Goal: Task Accomplishment & Management: Manage account settings

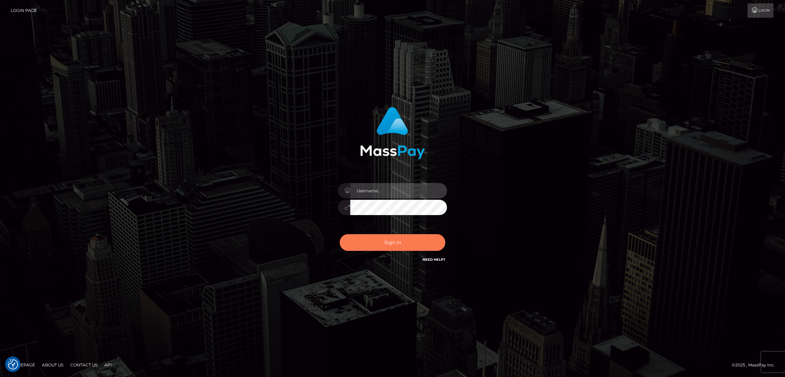
type input "alexstef"
click at [365, 236] on button "Sign in" at bounding box center [393, 242] width 106 height 17
type input "alexstef"
click at [380, 246] on button "Sign in" at bounding box center [393, 242] width 106 height 17
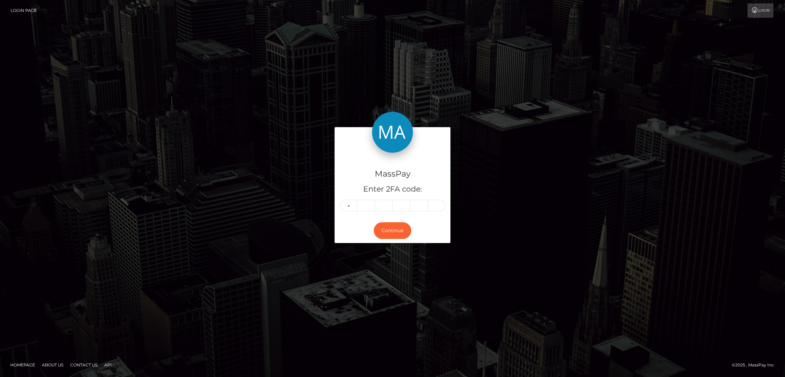
type input "9"
type input "5"
type input "6"
type input "0"
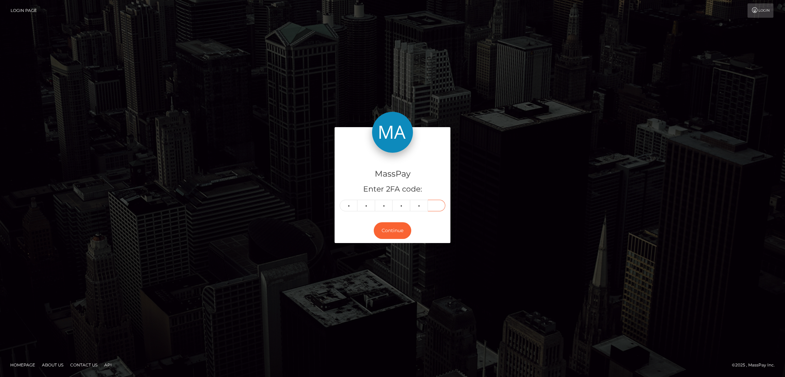
type input "3"
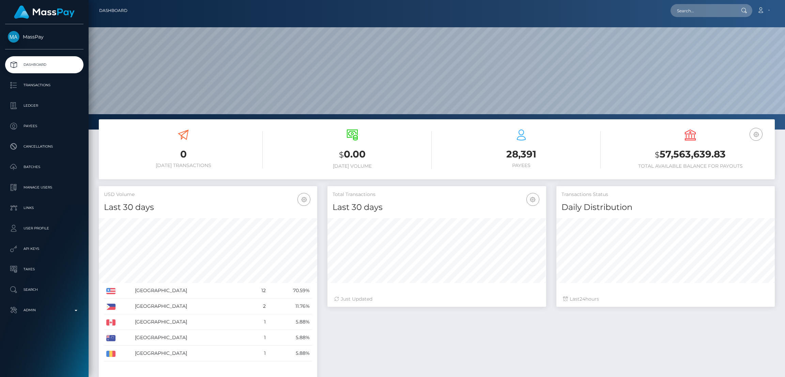
scroll to position [121, 218]
click at [707, 11] on input "text" at bounding box center [703, 10] width 64 height 13
paste input "[EMAIL_ADDRESS][DOMAIN_NAME]"
type input "arabianbeauties2025@gmail.com"
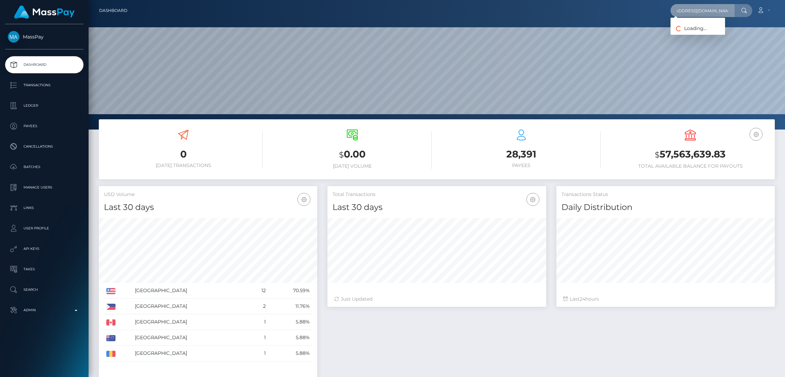
scroll to position [0, 0]
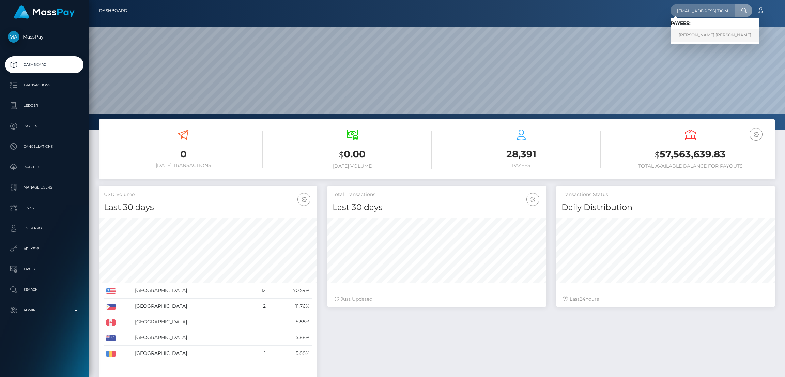
click at [690, 35] on link "THOMAS REMY PIERRE LEVEQUE" at bounding box center [715, 35] width 89 height 13
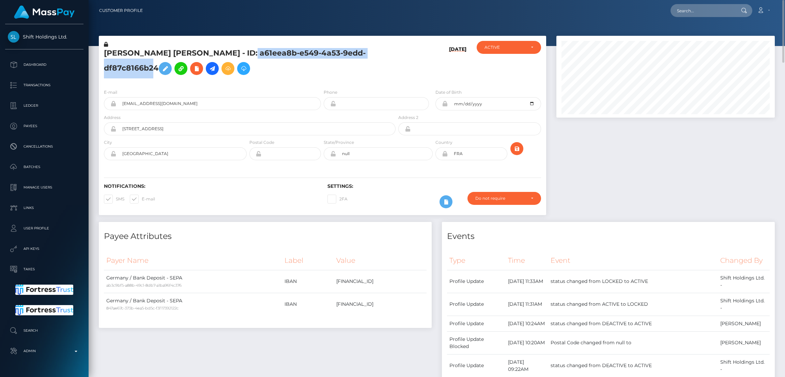
drag, startPoint x: 254, startPoint y: 52, endPoint x: 184, endPoint y: 0, distance: 87.7
click at [156, 63] on h5 "THOMAS REMY PIERRE LEVEQUE - ID: a61eea8b-e549-4a53-9edd-df87c8166b24" at bounding box center [248, 63] width 288 height 30
copy h5 "a61eea8b-e549-4a53-9edd-df87c8166b24"
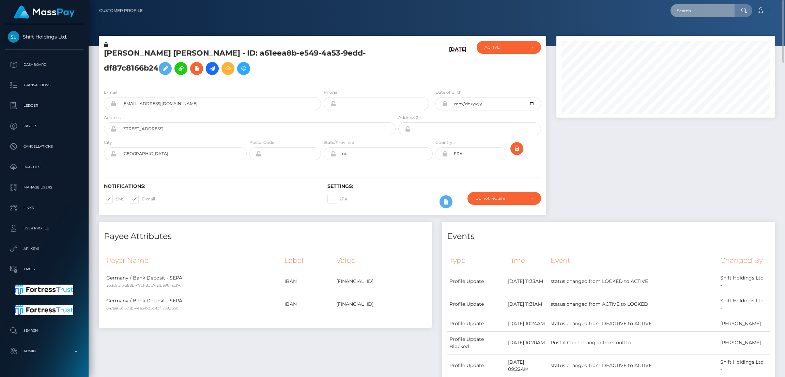
click at [690, 11] on input "text" at bounding box center [703, 10] width 64 height 13
paste input "pout_gu3cW6GiCIlKo"
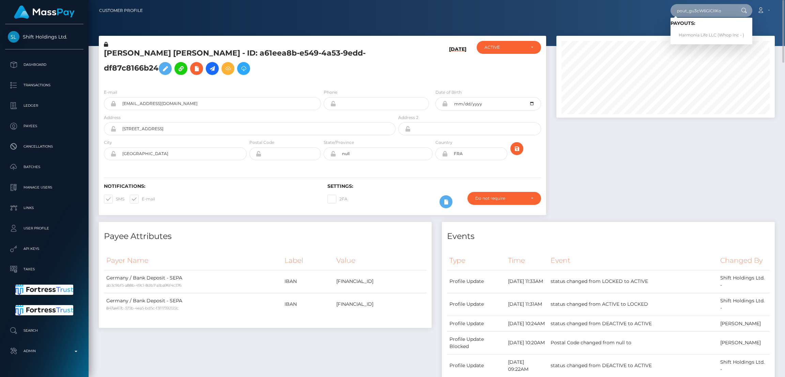
type input "pout_gu3cW6GiCIlKo"
click at [700, 35] on link "Harmonia Life LLC (Whop Inc - )" at bounding box center [712, 35] width 82 height 13
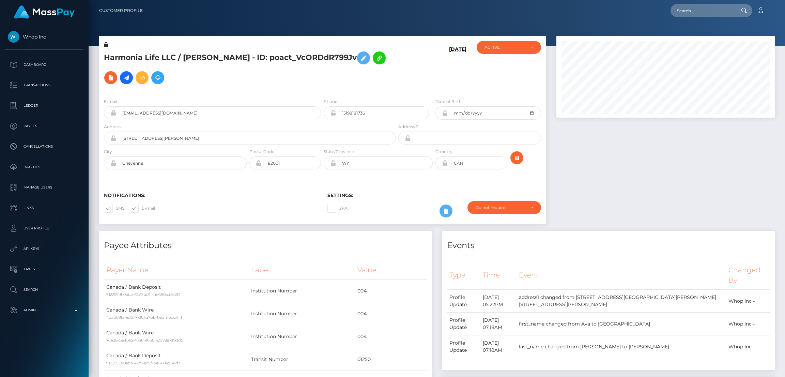
scroll to position [81, 218]
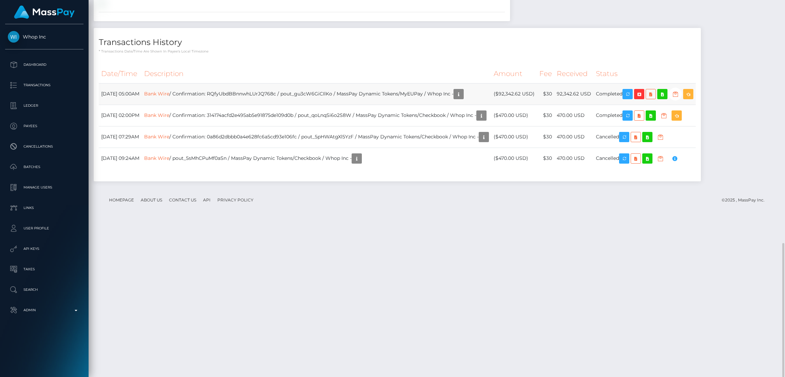
click at [279, 105] on td "Bank Wire / Confirmation: RQfyUbdBBnnwhLUrJQ768c / pout_gu3cW6GiCIlKo / MassPay…" at bounding box center [317, 93] width 350 height 21
copy td "RQfyUbdBBnnwhLUrJQ768c"
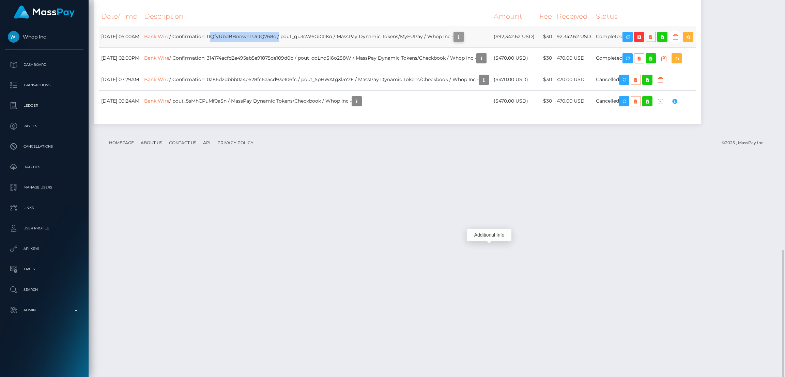
click at [463, 41] on icon "button" at bounding box center [459, 37] width 8 height 9
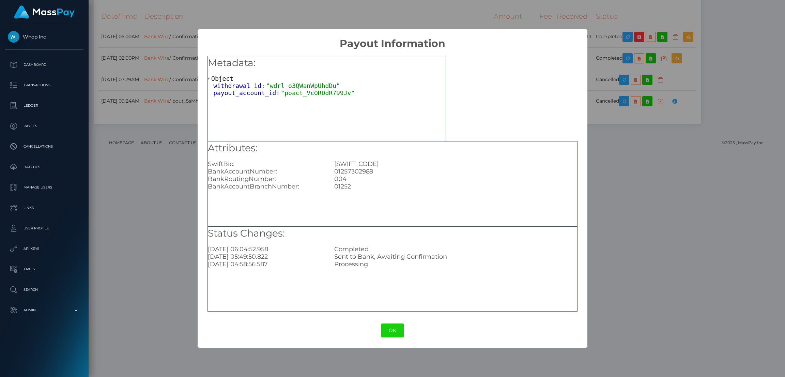
drag, startPoint x: 393, startPoint y: 331, endPoint x: 386, endPoint y: 280, distance: 51.9
click at [393, 331] on button "OK" at bounding box center [392, 330] width 22 height 14
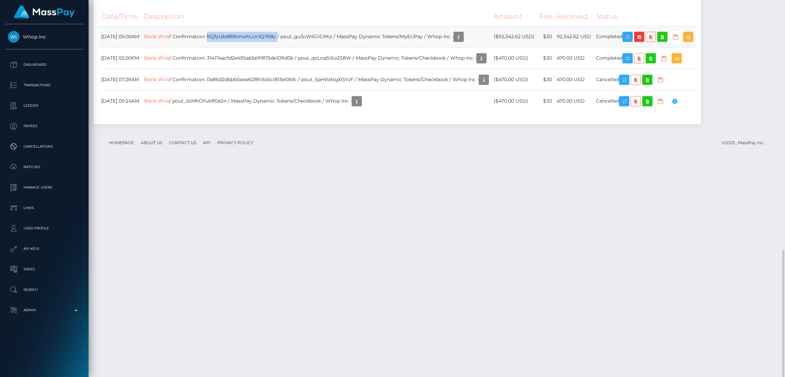
drag, startPoint x: 307, startPoint y: 247, endPoint x: 238, endPoint y: 250, distance: 69.2
click at [238, 47] on td "Bank Wire / Confirmation: RQfyUbdBBnnwhLUrJQ768c / pout_gu3cW6GiCIlKo / MassPay…" at bounding box center [317, 36] width 350 height 21
click at [263, 47] on td "Bank Wire / Confirmation: RQfyUbdBBnnwhLUrJQ768c / pout_gu3cW6GiCIlKo / MassPay…" at bounding box center [317, 36] width 350 height 21
click at [309, 47] on td "Bank Wire / Confirmation: RQfyUbdBBnnwhLUrJQ768c / pout_gu3cW6GiCIlKo / MassPay…" at bounding box center [317, 36] width 350 height 21
drag, startPoint x: 306, startPoint y: 247, endPoint x: 238, endPoint y: 250, distance: 68.9
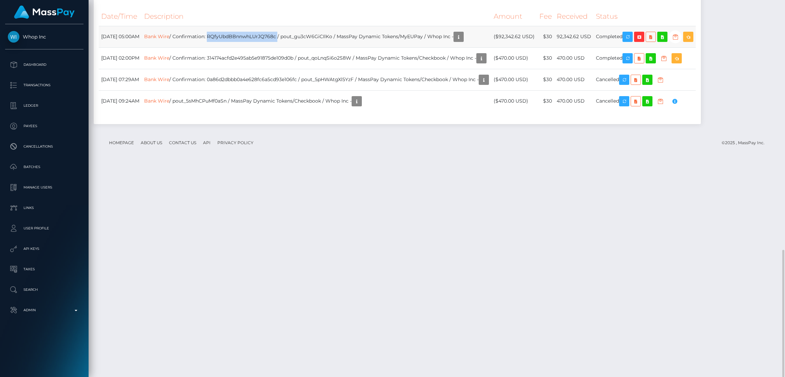
click at [238, 47] on td "Bank Wire / Confirmation: RQfyUbdBBnnwhLUrJQ768c / pout_gu3cW6GiCIlKo / MassPay…" at bounding box center [317, 36] width 350 height 21
copy td "RQfyUbdBBnnwhLUrJQ768c"
drag, startPoint x: 311, startPoint y: 249, endPoint x: 362, endPoint y: 248, distance: 51.1
click at [362, 47] on td "Bank Wire / Confirmation: RQfyUbdBBnnwhLUrJQ768c / pout_gu3cW6GiCIlKo / MassPay…" at bounding box center [317, 36] width 350 height 21
copy td "pout_gu3cW6GiCIlKo"
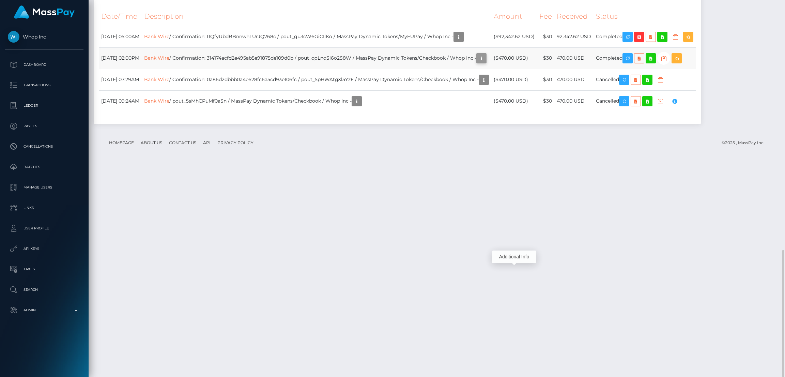
click at [486, 63] on icon "button" at bounding box center [482, 58] width 8 height 9
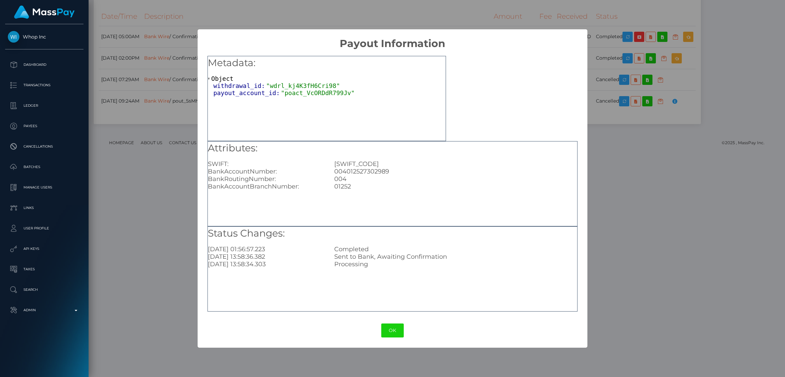
click at [368, 176] on div "004" at bounding box center [455, 178] width 253 height 7
click at [373, 169] on div "004012527302989" at bounding box center [455, 171] width 253 height 7
copy div "004012527302989"
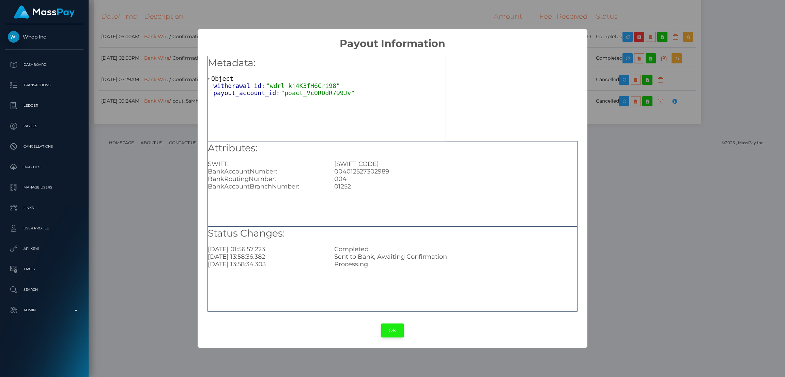
click at [390, 327] on button "OK" at bounding box center [392, 330] width 22 height 14
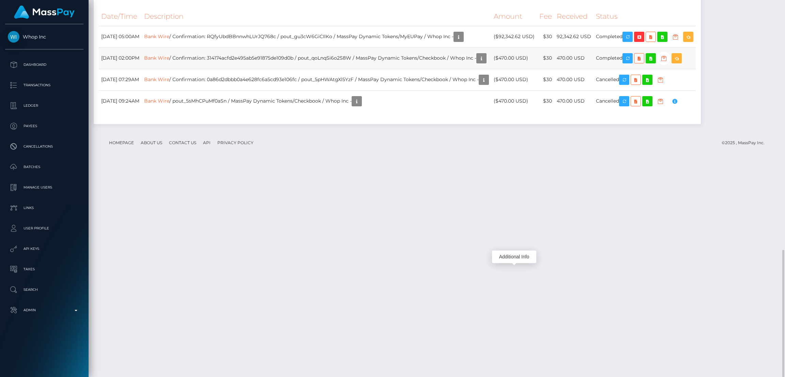
click at [281, 69] on td "Bank Wire / Confirmation: 314174acfd2e495ab5e91875de109d0b / pout_qoLnqSi6o2S8W…" at bounding box center [317, 57] width 350 height 21
click at [344, 69] on td "Bank Wire / Confirmation: 314174acfd2e495ab5e91875de109d0b / pout_qoLnqSi6o2S8W…" at bounding box center [317, 57] width 350 height 21
drag, startPoint x: 384, startPoint y: 268, endPoint x: 332, endPoint y: 270, distance: 52.6
click at [332, 69] on td "Bank Wire / Confirmation: 314174acfd2e495ab5e91875de109d0b / pout_qoLnqSi6o2S8W…" at bounding box center [317, 57] width 350 height 21
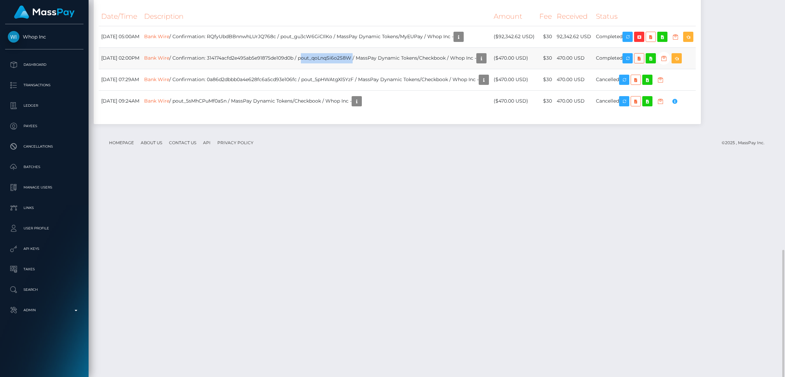
copy td "pout_qoLnqSi6o2S8W"
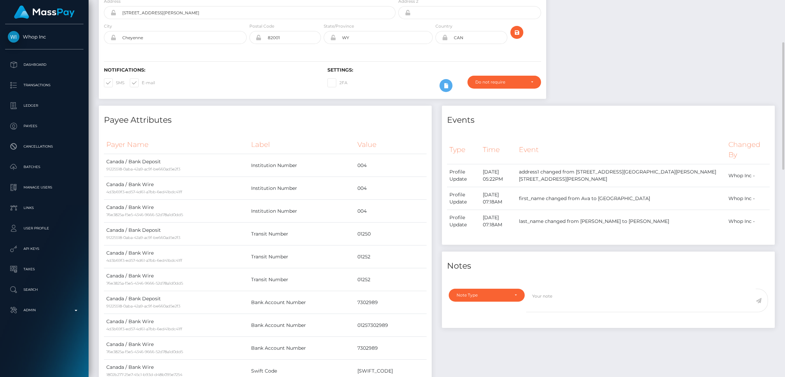
scroll to position [0, 0]
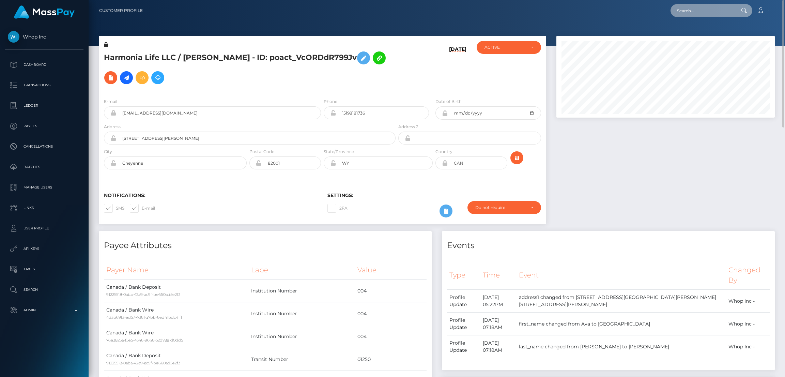
click at [682, 9] on input "text" at bounding box center [703, 10] width 64 height 13
paste input "pout_TXQbyi6xjrHqL"
type input "pout_TXQbyi6xjrHqL"
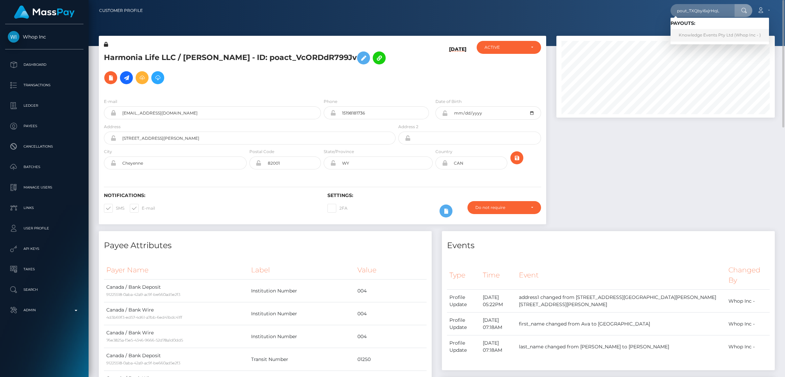
click at [701, 37] on link "Knowledge Events Pty Ltd (Whop Inc - )" at bounding box center [720, 35] width 99 height 13
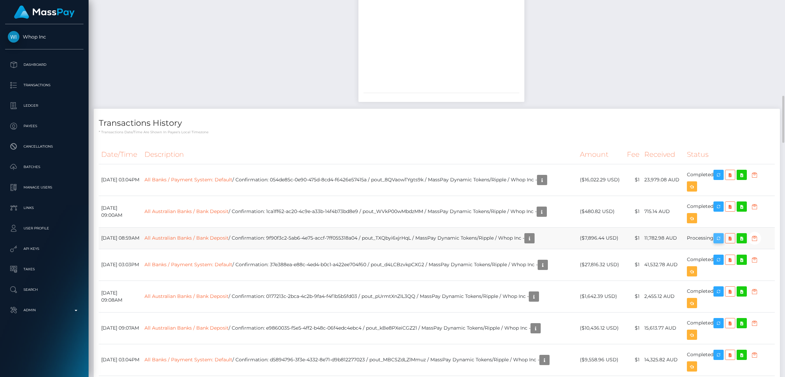
scroll to position [81, 218]
click at [723, 240] on icon "button" at bounding box center [719, 238] width 8 height 9
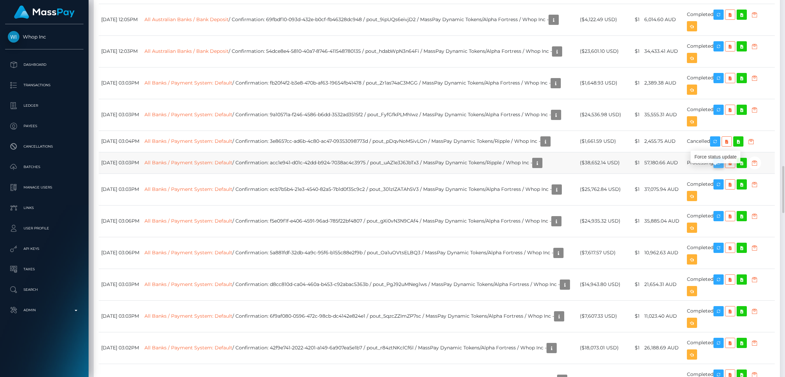
click at [721, 167] on icon "button" at bounding box center [719, 163] width 8 height 9
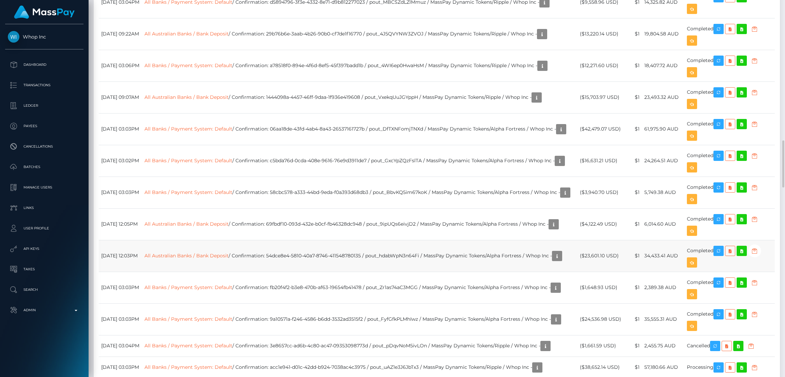
scroll to position [1227, 0]
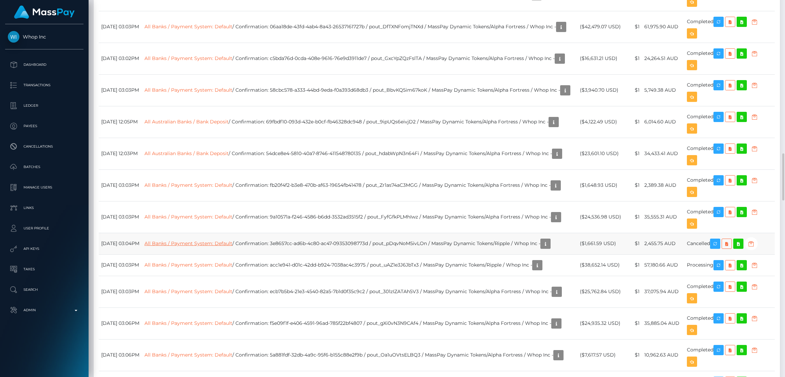
click at [223, 246] on link "All Banks / Payment System: Default" at bounding box center [189, 243] width 88 height 6
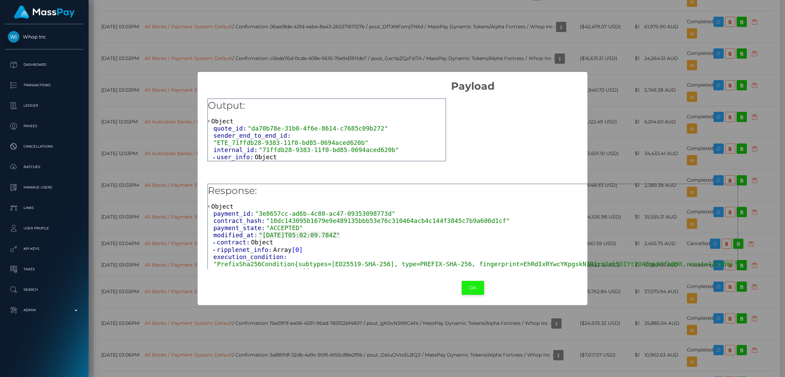
click at [462, 286] on button "OK" at bounding box center [473, 288] width 22 height 14
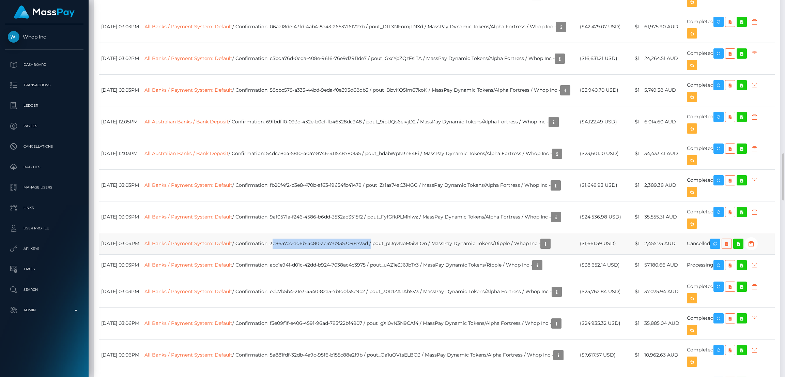
drag, startPoint x: 398, startPoint y: 245, endPoint x: 298, endPoint y: 244, distance: 99.5
click at [298, 244] on td "All Banks / Payment System: Default / Confirmation: 3e8657cc-ad6b-4c80-ac47-093…" at bounding box center [360, 243] width 436 height 21
copy td "3e8657cc-ad6b-4c80-ac47-09353098773d"
click at [719, 270] on icon "button" at bounding box center [719, 265] width 8 height 9
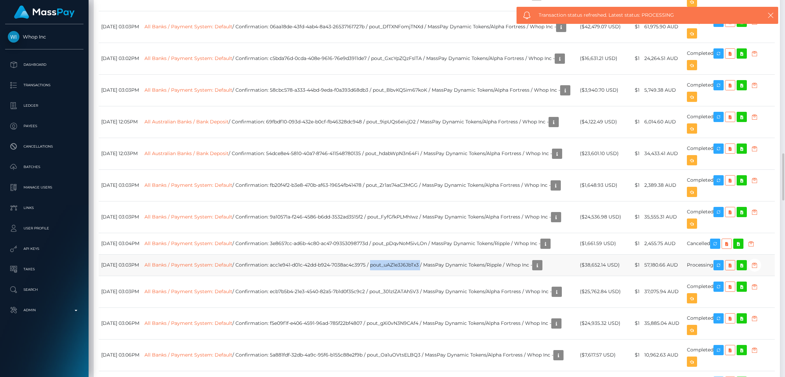
drag, startPoint x: 449, startPoint y: 270, endPoint x: 406, endPoint y: 270, distance: 42.3
click at [398, 271] on td "All Banks / Payment System: Default / Confirmation: acc1e941-d01c-42dd-b924-703…" at bounding box center [360, 264] width 436 height 21
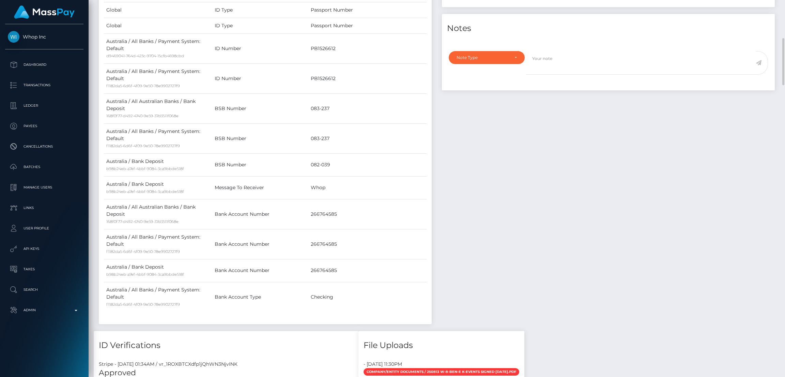
scroll to position [0, 0]
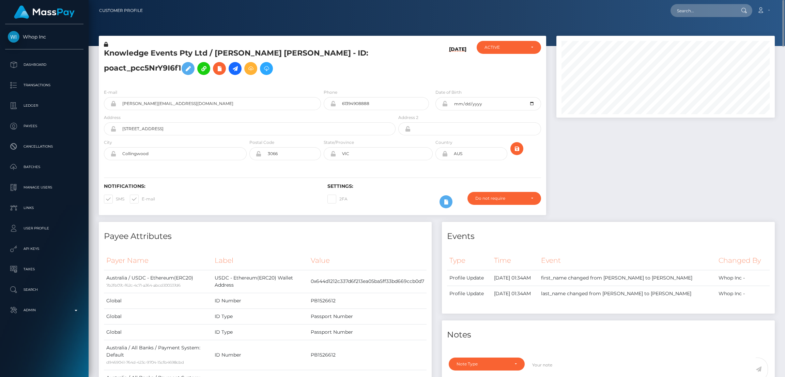
click at [695, 18] on nav "Customer Profile Loading... Loading... Account" at bounding box center [437, 10] width 697 height 21
click at [700, 12] on input "text" at bounding box center [703, 10] width 64 height 13
paste input "mrsfoxypanda@gmail.com"
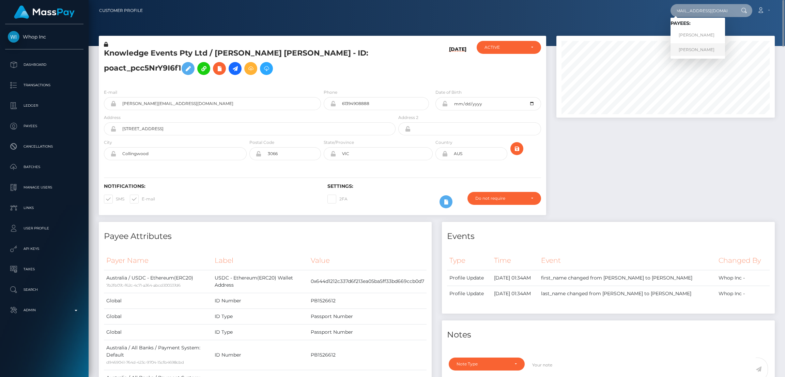
type input "mrsfoxypanda@gmail.com"
click at [696, 50] on link "AMANDA KERR" at bounding box center [698, 49] width 55 height 13
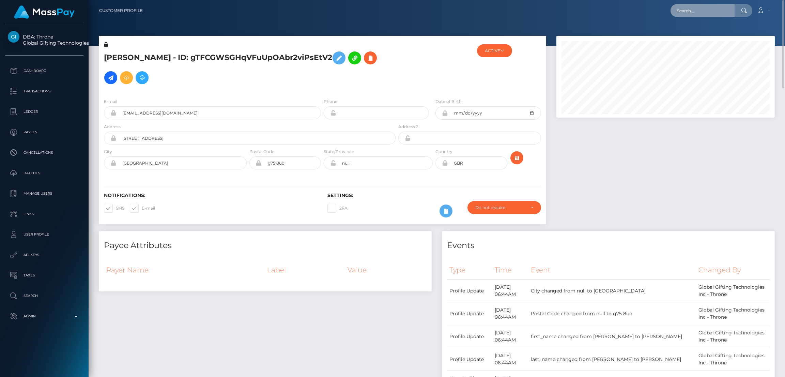
click at [697, 9] on input "text" at bounding box center [703, 10] width 64 height 13
paste input "1349944789"
type input "1349944789"
click at [693, 37] on link "Robotics Srl (Whop Inc - )" at bounding box center [705, 35] width 69 height 13
click at [442, 195] on h6 "Settings:" at bounding box center [434, 196] width 213 height 6
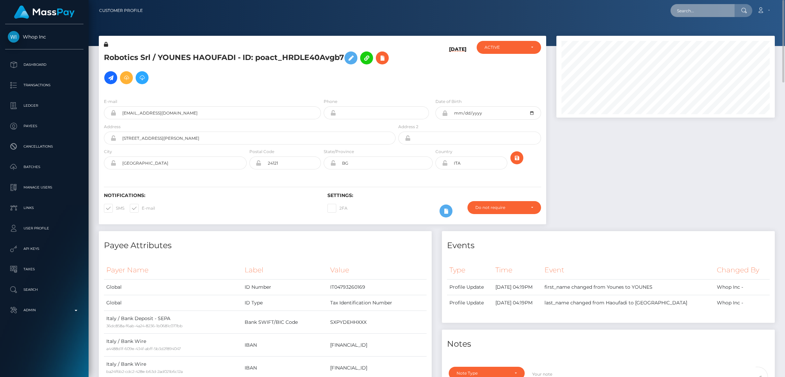
click at [702, 6] on input "text" at bounding box center [703, 10] width 64 height 13
paste input "1986298"
type input "1986298"
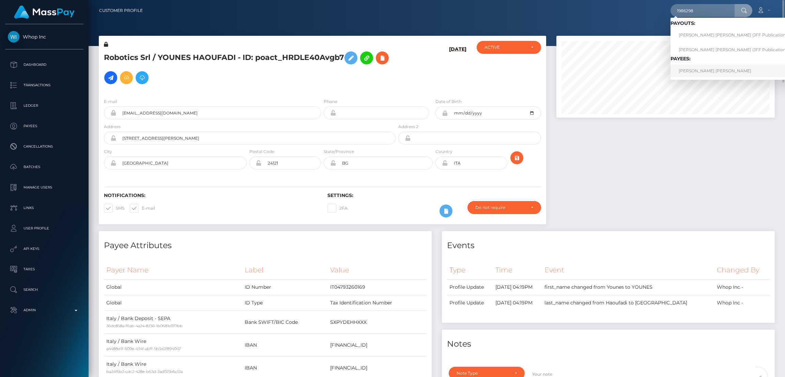
click at [717, 70] on link "[PERSON_NAME] [PERSON_NAME]" at bounding box center [740, 70] width 139 height 13
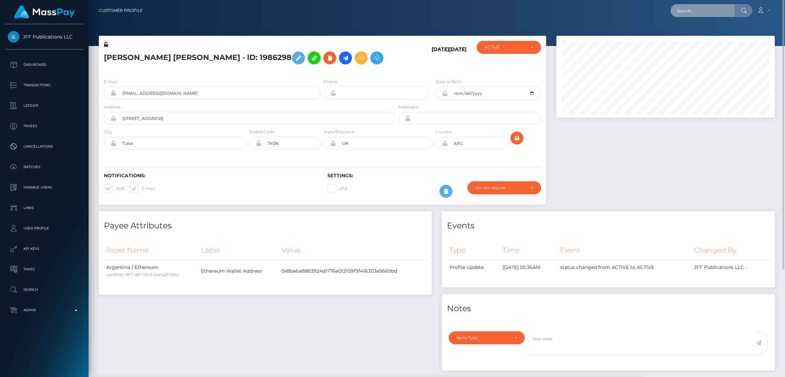
click at [694, 10] on input "text" at bounding box center [703, 10] width 64 height 13
paste input "7290731"
type input "7290731"
click at [697, 36] on link "[PERSON_NAME]" at bounding box center [698, 35] width 55 height 13
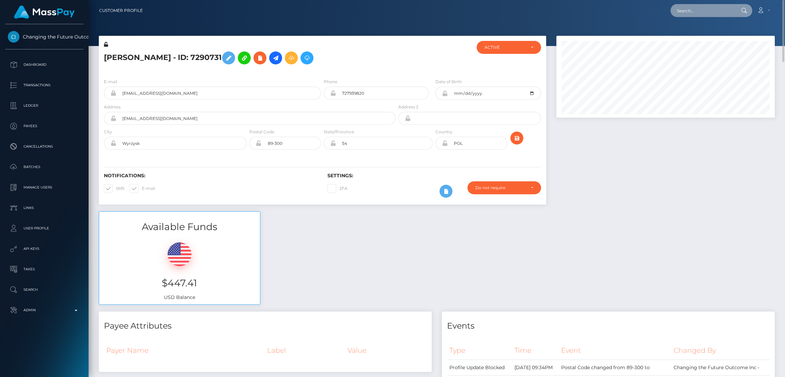
click at [703, 9] on input "text" at bounding box center [703, 10] width 64 height 13
paste input "HfWNvyK5Pwbp6eR4g5H4JsCMvFG3"
type input "HfWNvyK5Pwbp6eR4g5H4JsCMvFG3"
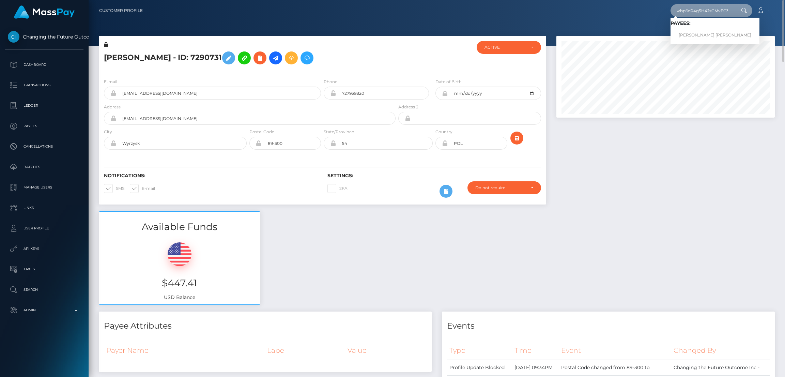
scroll to position [0, 0]
click at [705, 32] on link "[PERSON_NAME] [PERSON_NAME]" at bounding box center [715, 35] width 89 height 13
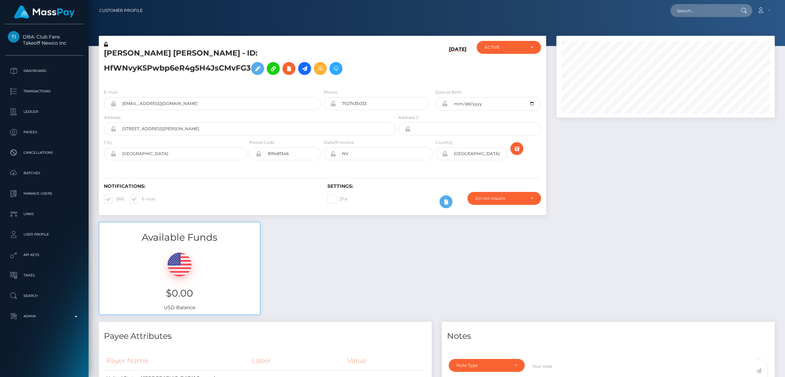
scroll to position [81, 218]
click at [672, 13] on div "Loading... Loading..." at bounding box center [712, 10] width 82 height 13
drag, startPoint x: 702, startPoint y: 13, endPoint x: 695, endPoint y: 17, distance: 8.7
click at [702, 13] on input "text" at bounding box center [703, 10] width 64 height 13
paste input "HfWNvyK5Pwbp6eR4g5H4JsCMvFG3"
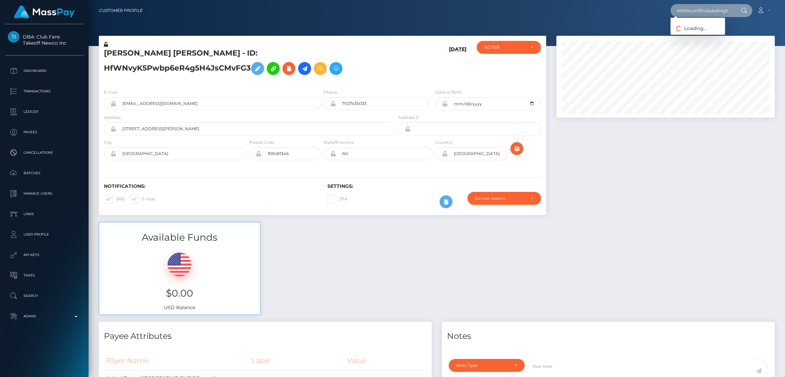
scroll to position [0, 27]
type input "HfWNvyK5Pwbp6eR4g5H4JsCMvFG3"
click at [693, 39] on link "AMBER LYNN DAVIDSON" at bounding box center [715, 35] width 89 height 13
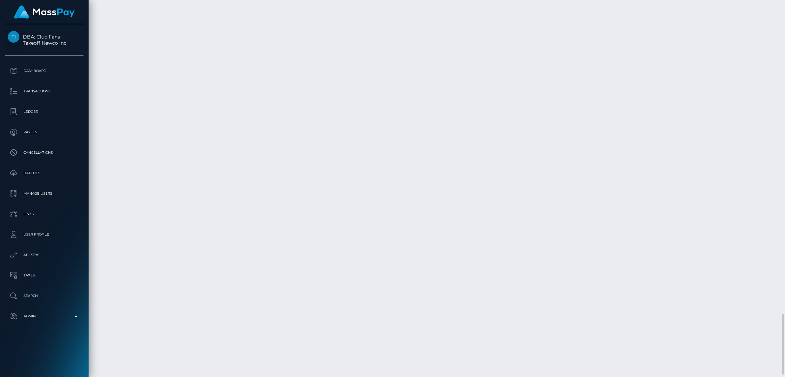
scroll to position [1525, 0]
click at [34, 335] on div "DBA: Club Fans Takeoff Newco Inc Dashboard Transactions Ledger Payees" at bounding box center [44, 199] width 89 height 351
click at [44, 321] on p "Admin" at bounding box center [44, 316] width 73 height 10
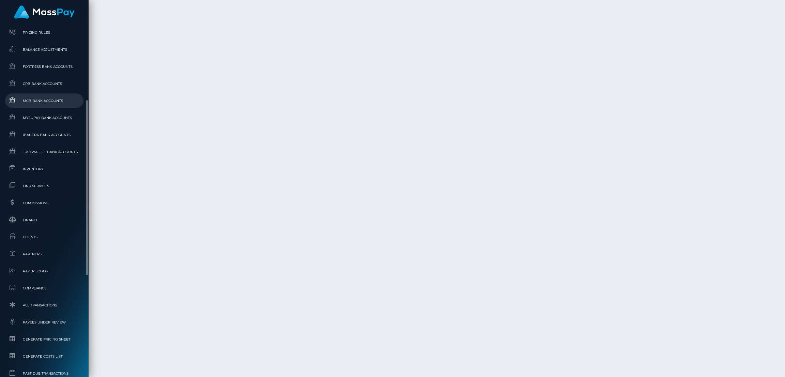
scroll to position [358, 0]
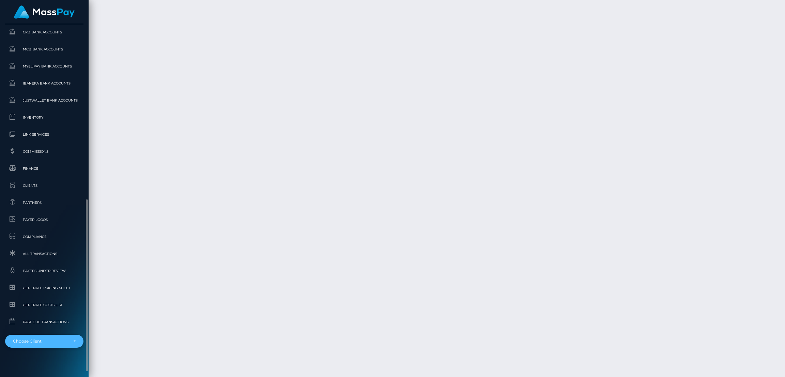
click at [52, 344] on div "Choose Client" at bounding box center [44, 341] width 78 height 13
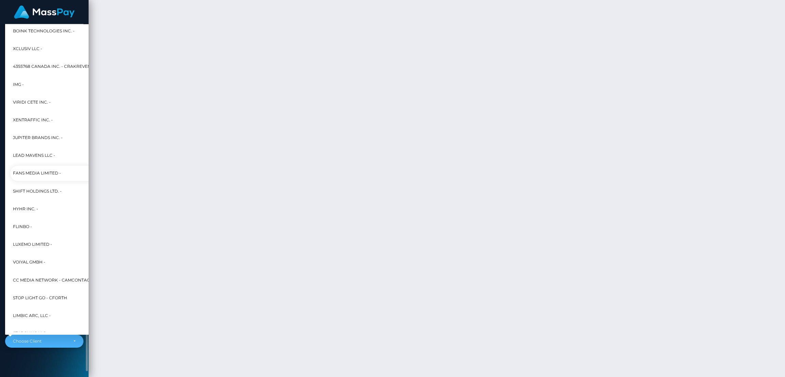
scroll to position [1176, 0]
click at [49, 342] on div "Choose Client" at bounding box center [40, 340] width 55 height 5
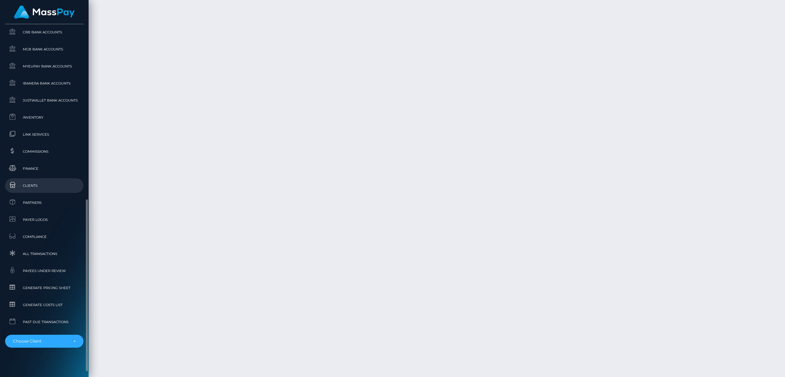
click at [47, 184] on span "Clients" at bounding box center [44, 186] width 73 height 8
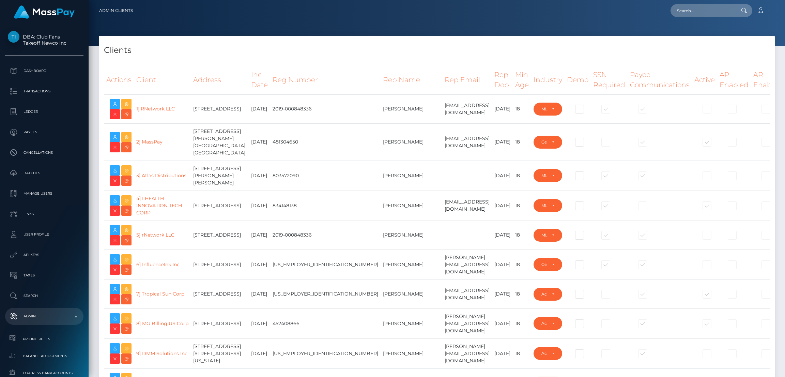
select select "223"
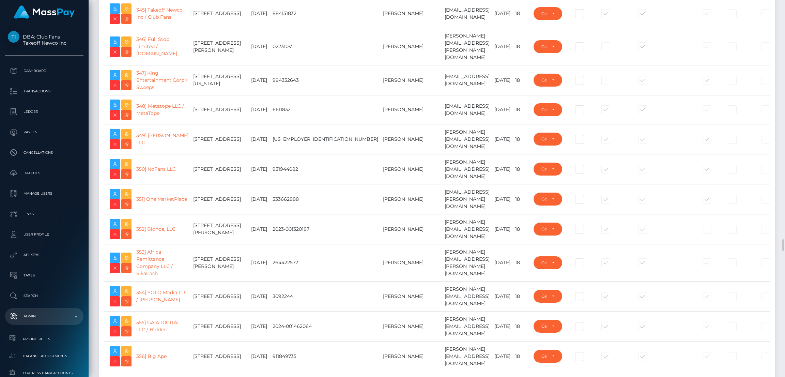
scroll to position [10532, 0]
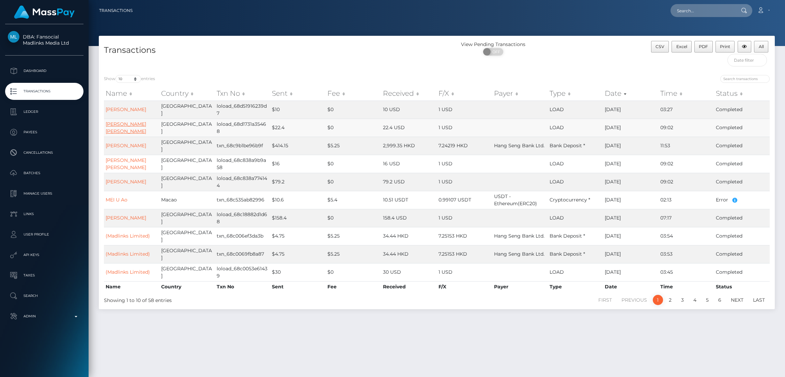
click at [135, 127] on link "[PERSON_NAME] [PERSON_NAME]" at bounding box center [126, 127] width 41 height 13
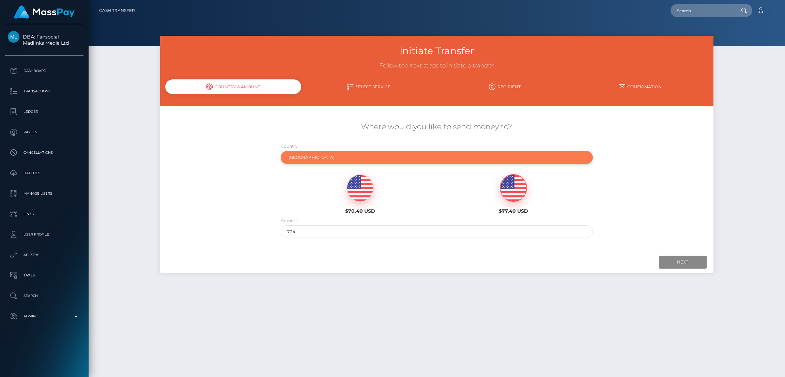
click at [381, 159] on div "[GEOGRAPHIC_DATA]" at bounding box center [433, 157] width 289 height 5
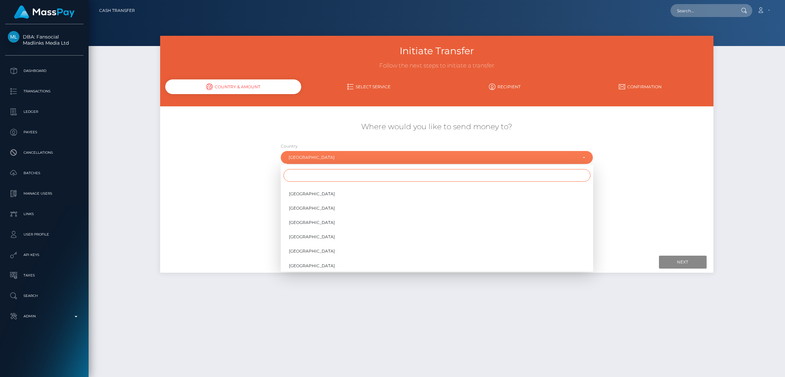
click at [315, 174] on input "Search" at bounding box center [437, 175] width 307 height 13
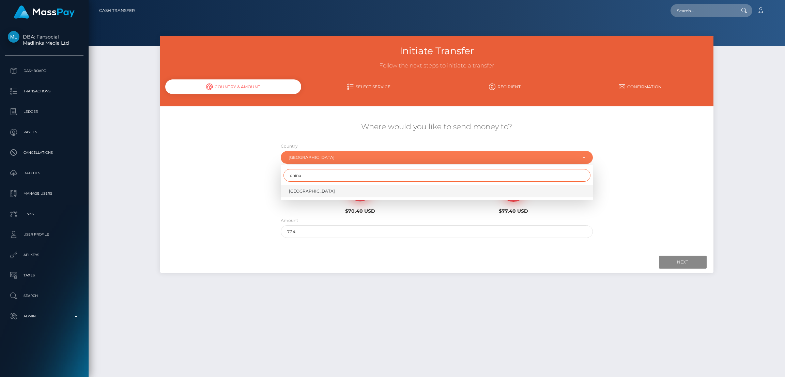
type input "china"
click at [312, 193] on link "[GEOGRAPHIC_DATA]" at bounding box center [437, 191] width 313 height 13
select select "CHN"
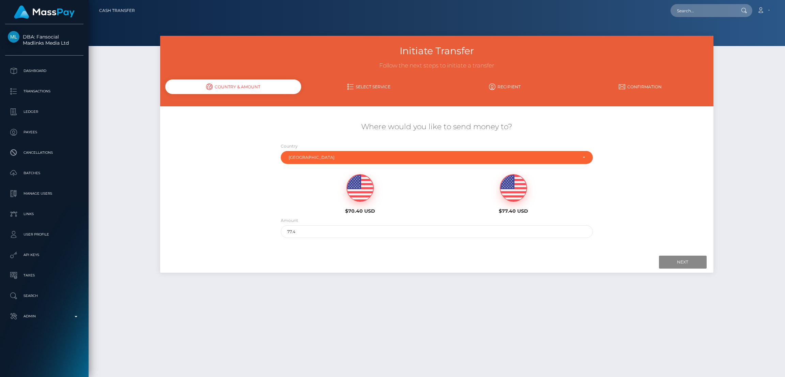
click at [362, 193] on img at bounding box center [360, 188] width 27 height 27
type input "70.4"
click at [676, 264] on input "Next" at bounding box center [683, 262] width 48 height 13
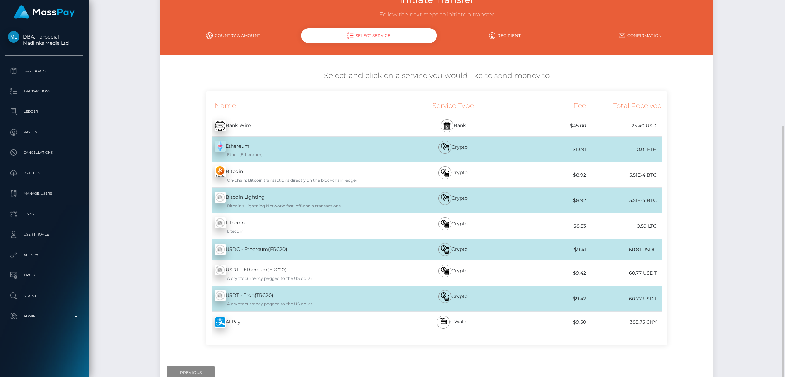
scroll to position [99, 0]
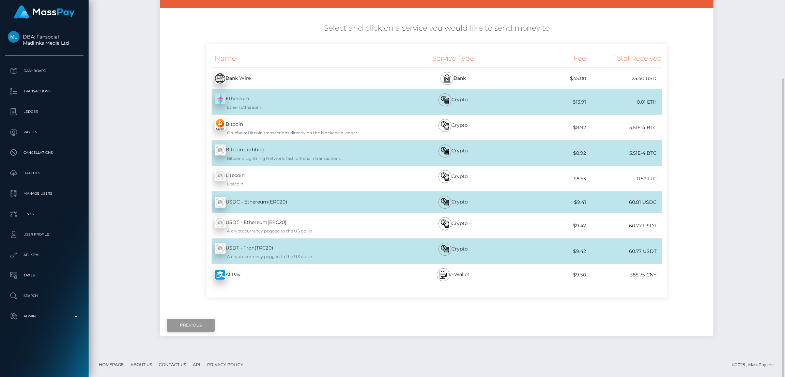
click at [197, 328] on input "Previous" at bounding box center [191, 325] width 48 height 13
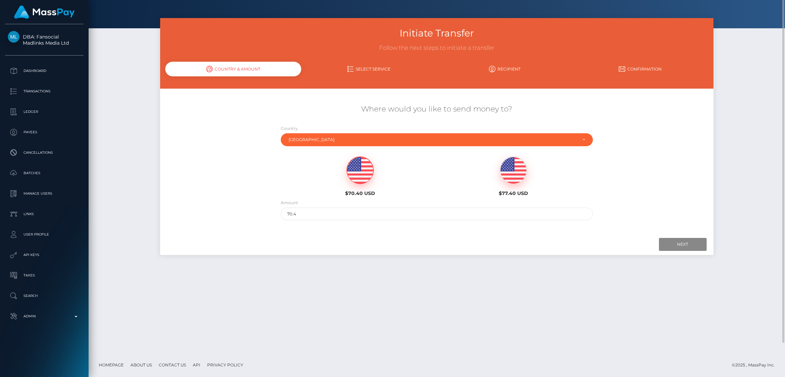
scroll to position [0, 0]
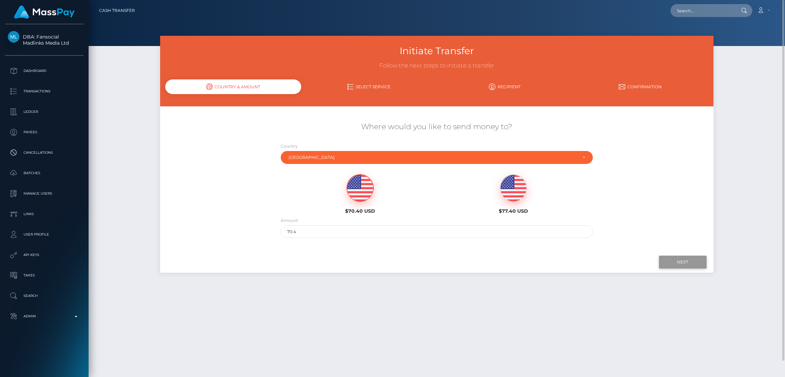
click at [681, 262] on input "Next" at bounding box center [683, 262] width 48 height 13
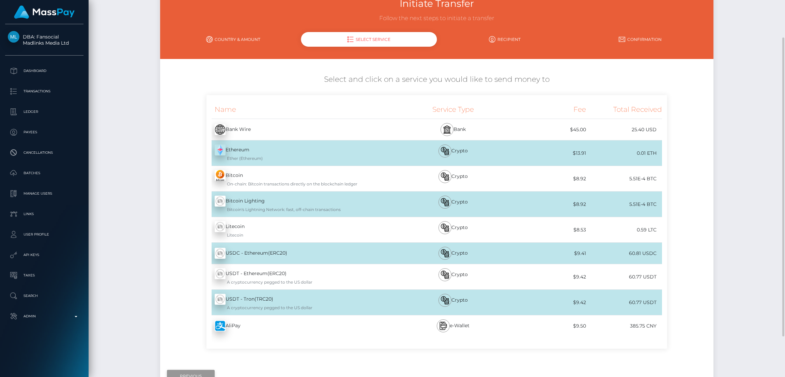
scroll to position [99, 0]
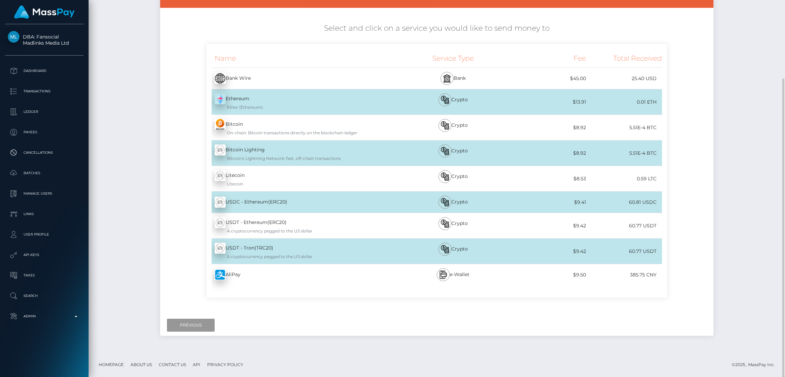
click at [186, 326] on input "Previous" at bounding box center [191, 325] width 48 height 13
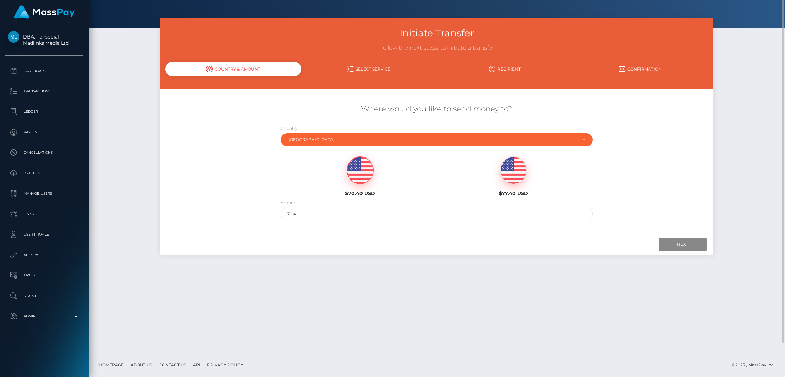
scroll to position [0, 0]
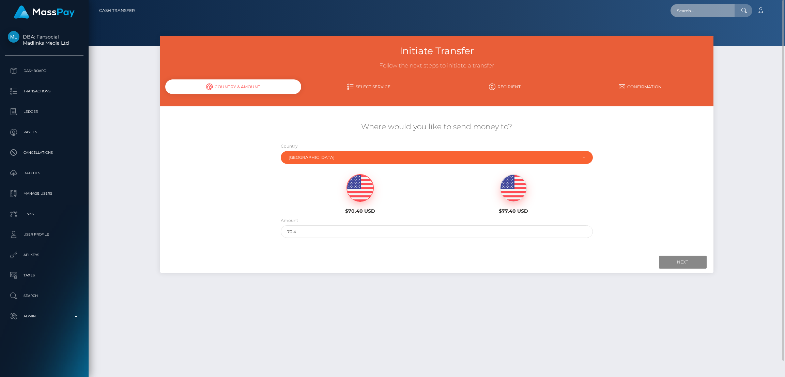
click at [701, 9] on input "text" at bounding box center [703, 10] width 64 height 13
paste input "[EMAIL_ADDRESS][DOMAIN_NAME]"
type input "[EMAIL_ADDRESS][DOMAIN_NAME]"
click at [709, 31] on link "Rolando Santos" at bounding box center [698, 35] width 55 height 13
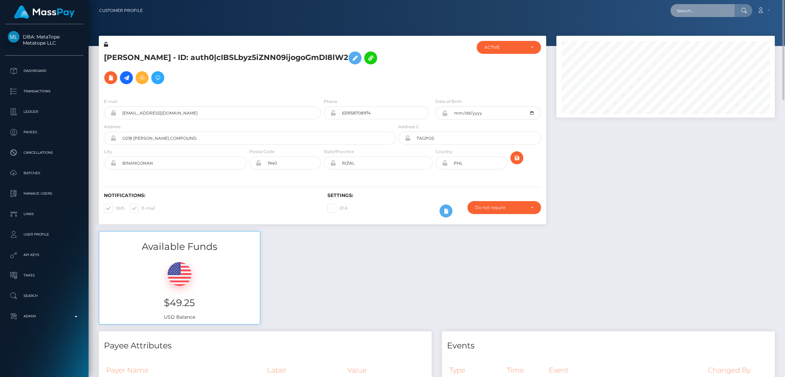
click at [694, 9] on input "text" at bounding box center [703, 10] width 64 height 13
paste input "[EMAIL_ADDRESS][DOMAIN_NAME]"
type input "[EMAIL_ADDRESS][DOMAIN_NAME]"
click at [703, 37] on link "[PERSON_NAME]" at bounding box center [698, 35] width 55 height 13
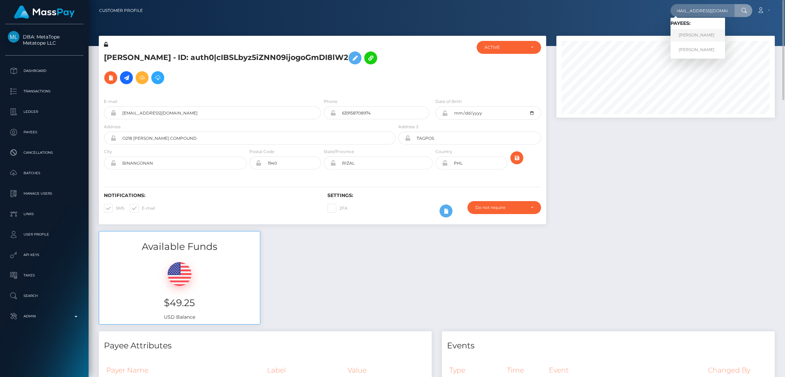
scroll to position [0, 0]
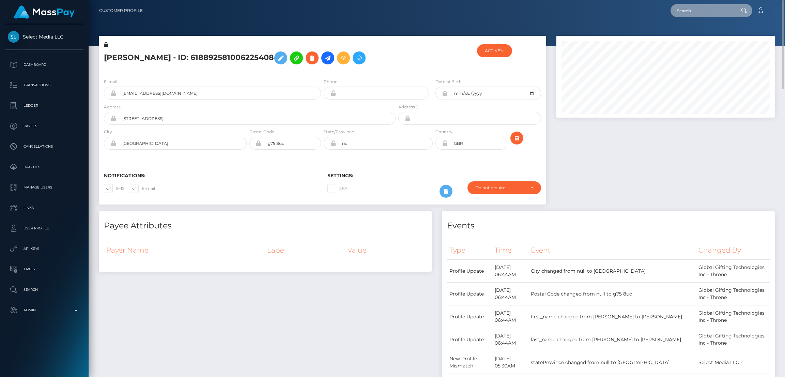
click at [692, 9] on input "text" at bounding box center [703, 10] width 64 height 13
paste input "[EMAIL_ADDRESS][DOMAIN_NAME]"
type input "[EMAIL_ADDRESS][DOMAIN_NAME]"
click at [694, 51] on link "[PERSON_NAME]" at bounding box center [698, 49] width 55 height 13
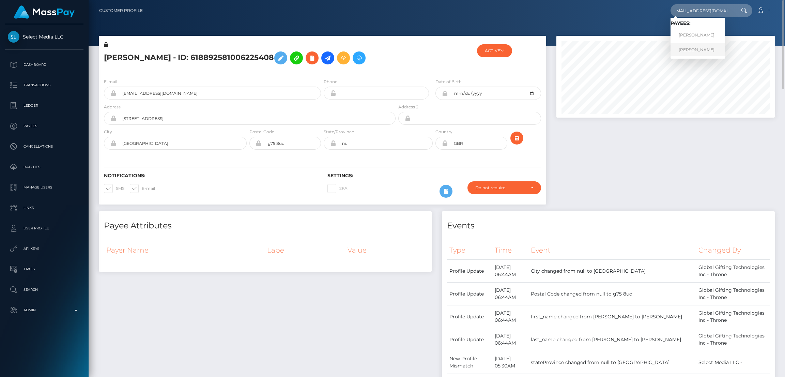
scroll to position [0, 0]
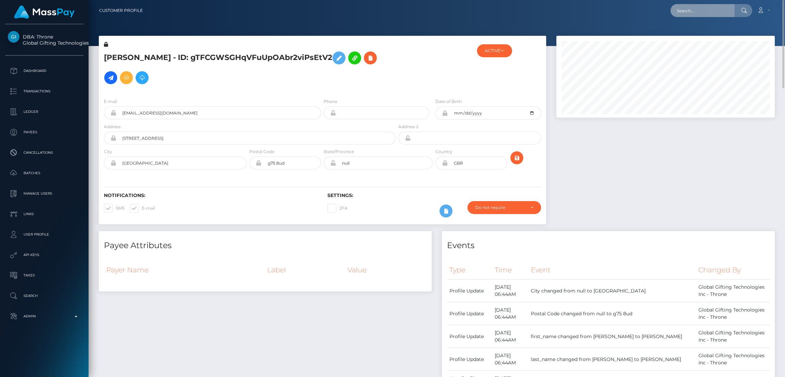
click at [684, 13] on input "text" at bounding box center [703, 10] width 64 height 13
paste input "[EMAIL_ADDRESS][DOMAIN_NAME]"
type input "[EMAIL_ADDRESS][DOMAIN_NAME]"
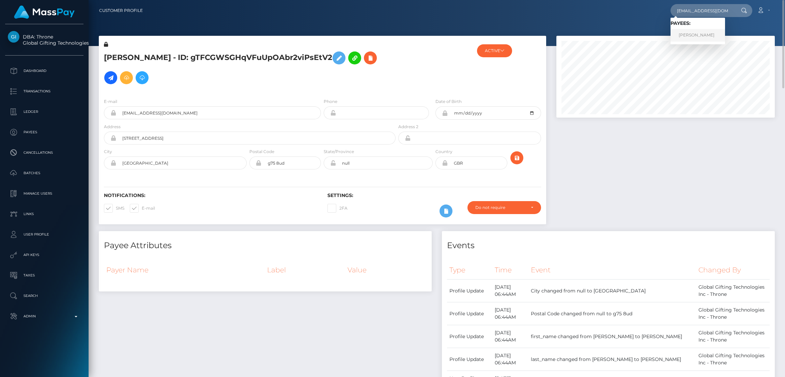
click at [696, 35] on link "RANIA NAJJAR" at bounding box center [698, 35] width 55 height 13
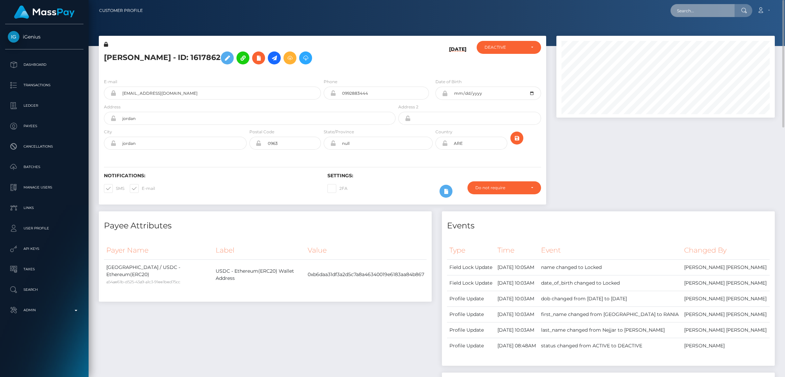
click at [697, 7] on input "text" at bounding box center [703, 10] width 64 height 13
paste input "poact_qKj8fyy5uRyx"
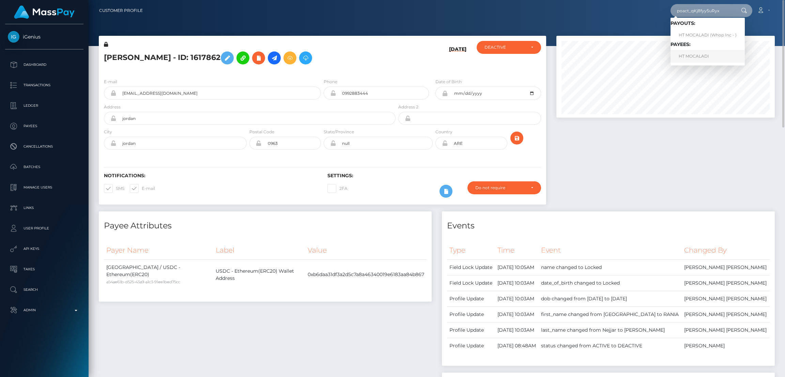
type input "poact_qKj8fyy5uRyx"
click at [695, 57] on link "HT MOCALADI" at bounding box center [708, 56] width 74 height 13
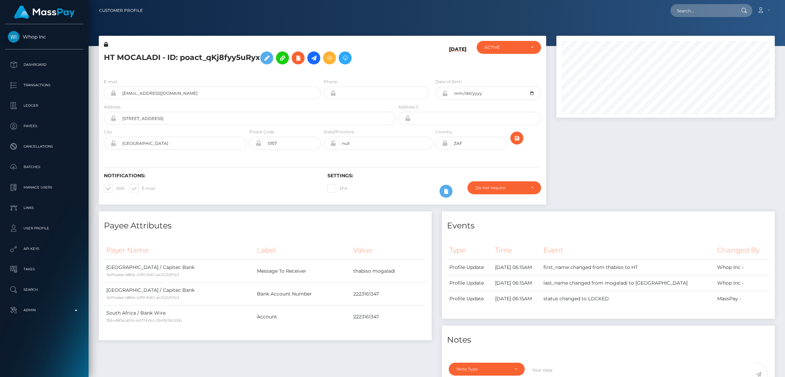
scroll to position [81, 218]
click at [316, 60] on icon at bounding box center [314, 58] width 8 height 9
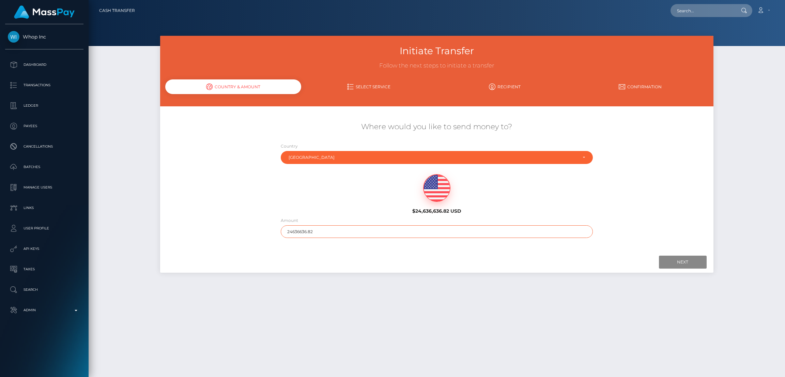
drag, startPoint x: 273, startPoint y: 229, endPoint x: 256, endPoint y: 229, distance: 17.4
click at [256, 229] on div "Where would you like to send money to? Country Abkhazia [GEOGRAPHIC_DATA] [GEOG…" at bounding box center [436, 179] width 553 height 123
type input "200"
click at [690, 262] on input "Next" at bounding box center [683, 262] width 48 height 13
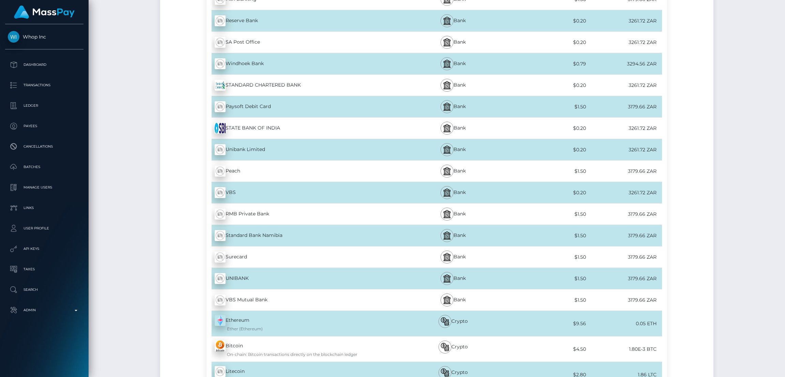
scroll to position [1584, 0]
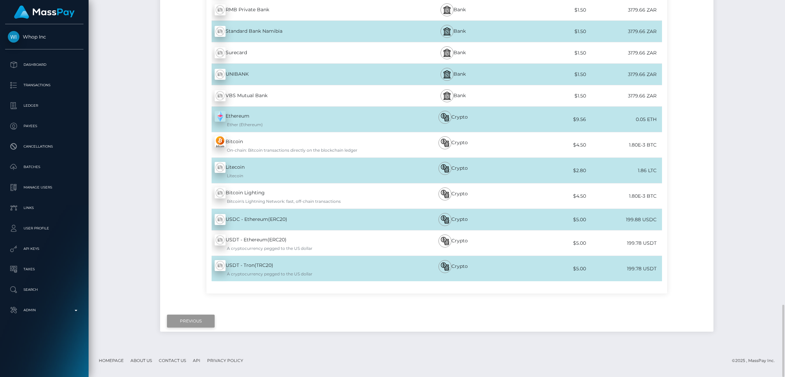
click at [188, 328] on input "Previous" at bounding box center [191, 321] width 48 height 13
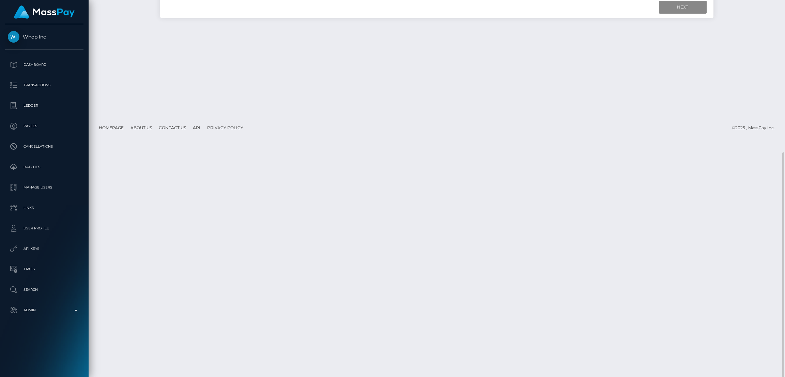
scroll to position [0, 0]
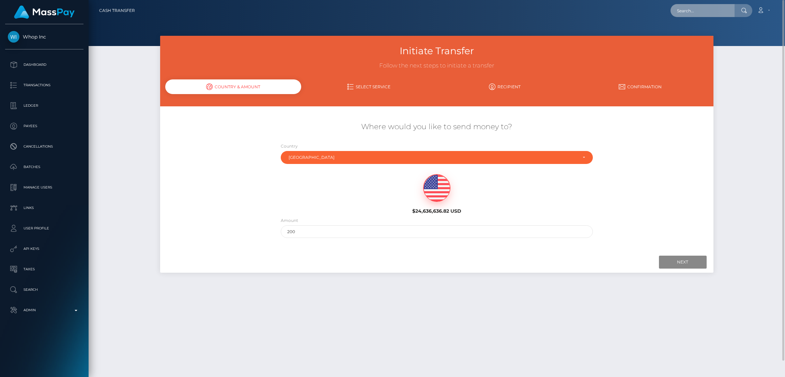
drag, startPoint x: 696, startPoint y: 9, endPoint x: 635, endPoint y: 21, distance: 62.6
click at [696, 9] on input "text" at bounding box center [703, 10] width 64 height 13
paste input "[PERSON_NAME][EMAIL_ADDRESS][DOMAIN_NAME]"
type input "[PERSON_NAME][EMAIL_ADDRESS][DOMAIN_NAME]"
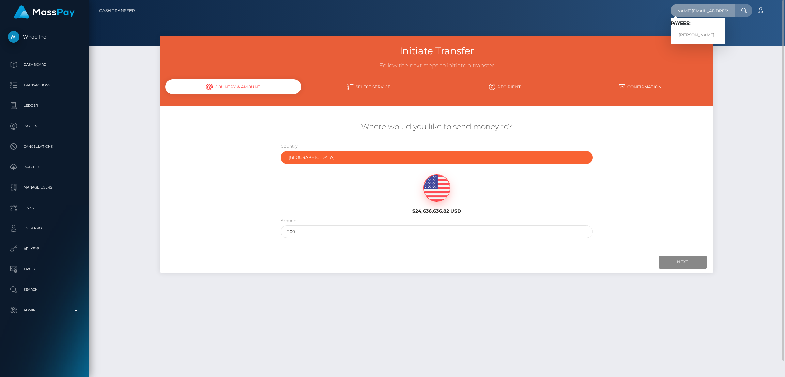
scroll to position [0, 0]
click at [686, 32] on link "TRISTIN-STORME REDPATH" at bounding box center [698, 35] width 55 height 13
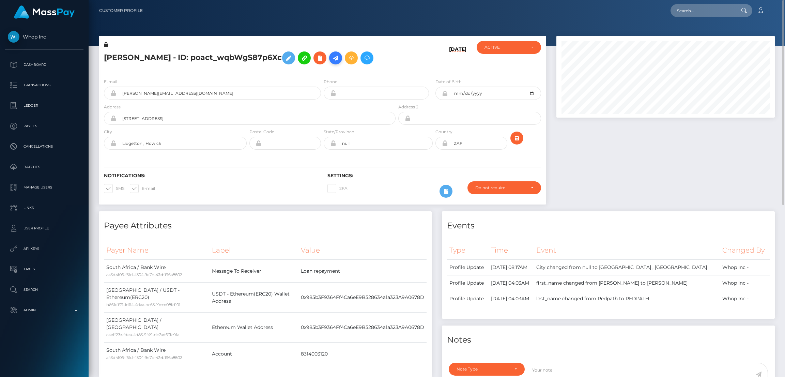
click at [340, 59] on icon at bounding box center [336, 58] width 8 height 9
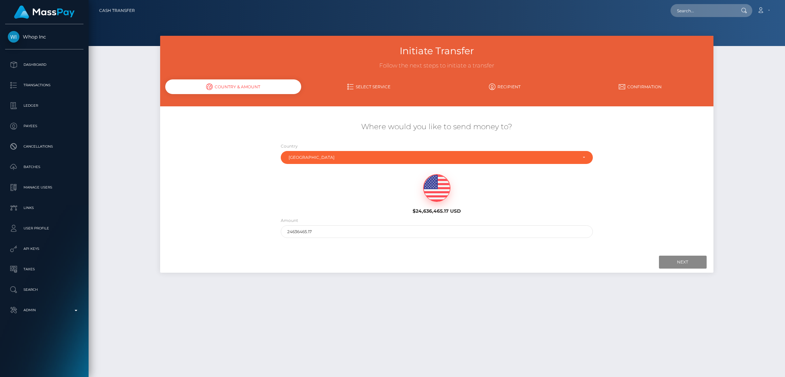
click at [372, 223] on div "Amount 24636465.17" at bounding box center [437, 227] width 313 height 21
click at [375, 235] on input "24636465.17" at bounding box center [437, 231] width 313 height 13
type input "200"
click at [686, 262] on input "Next" at bounding box center [683, 262] width 48 height 13
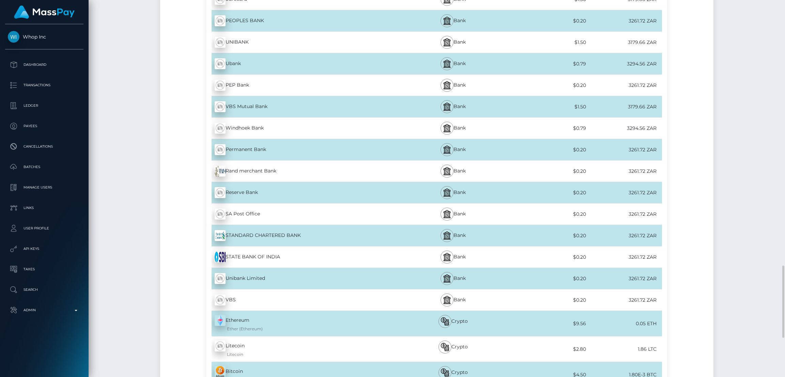
scroll to position [1584, 0]
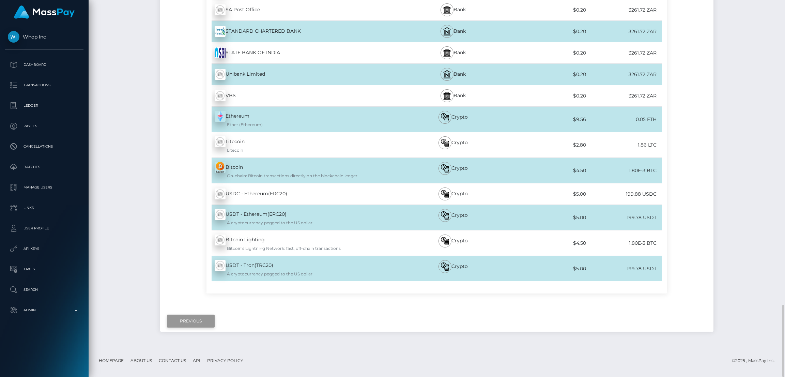
click at [199, 323] on input "Previous" at bounding box center [191, 321] width 48 height 13
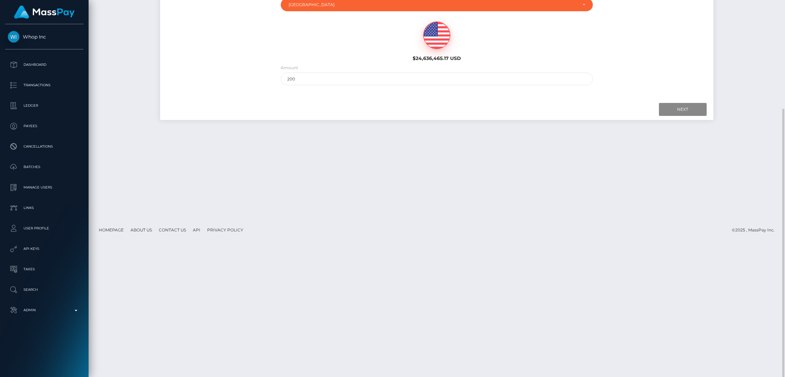
scroll to position [0, 0]
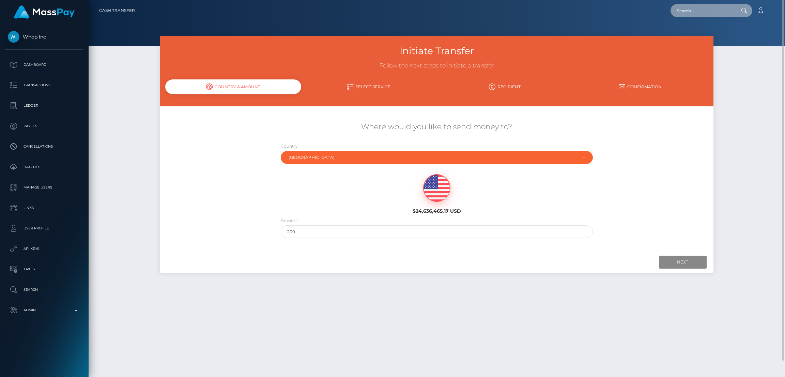
drag, startPoint x: 709, startPoint y: 10, endPoint x: 686, endPoint y: 8, distance: 22.2
click at [709, 10] on input "text" at bounding box center [703, 10] width 64 height 13
paste input "[EMAIL_ADDRESS][DOMAIN_NAME]"
type input "[EMAIL_ADDRESS][DOMAIN_NAME]"
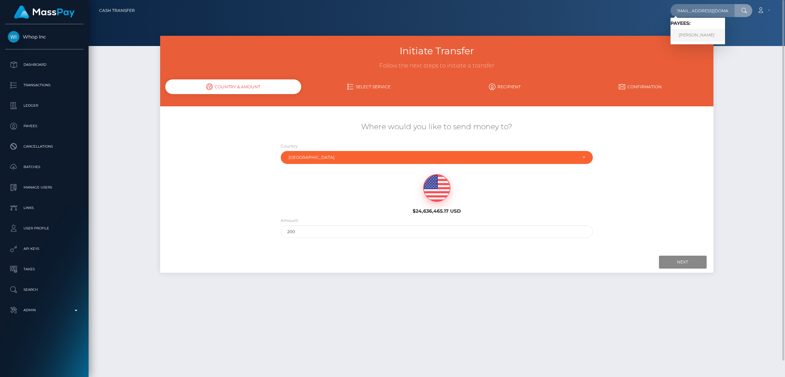
drag, startPoint x: 708, startPoint y: 32, endPoint x: 619, endPoint y: 40, distance: 89.2
click at [707, 32] on link "Raffaella Abderhalden" at bounding box center [698, 35] width 55 height 13
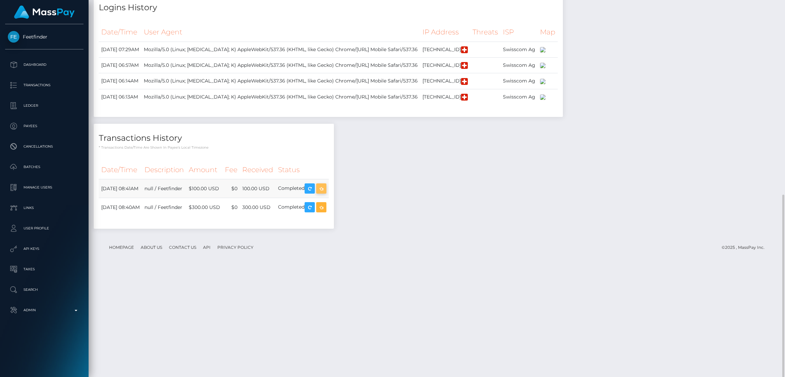
scroll to position [81, 218]
click at [326, 193] on icon "button" at bounding box center [321, 188] width 8 height 9
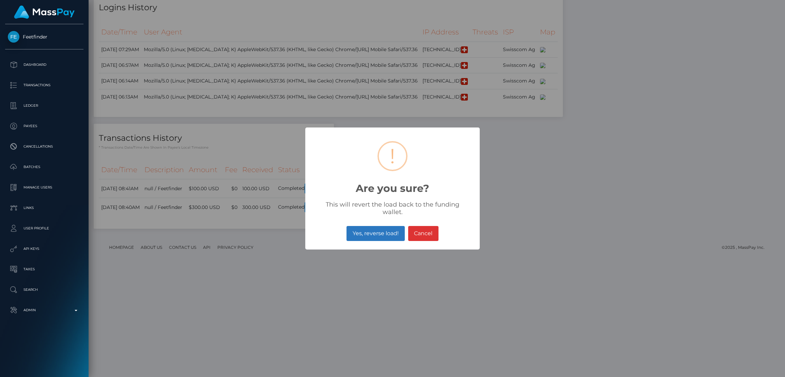
click at [372, 230] on button "Yes, reverse load!" at bounding box center [376, 233] width 58 height 15
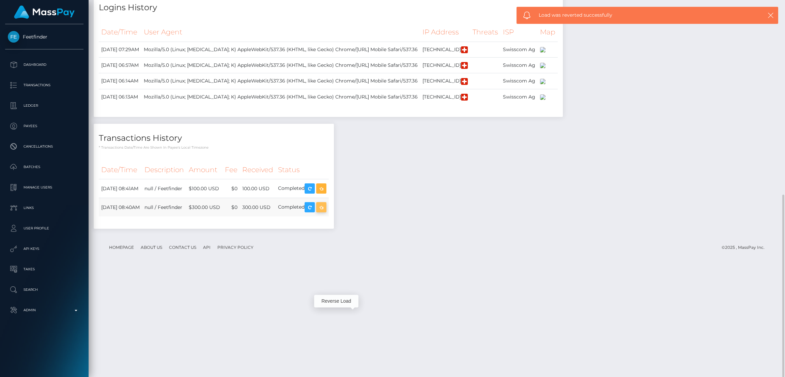
click at [326, 212] on icon "button" at bounding box center [321, 207] width 8 height 9
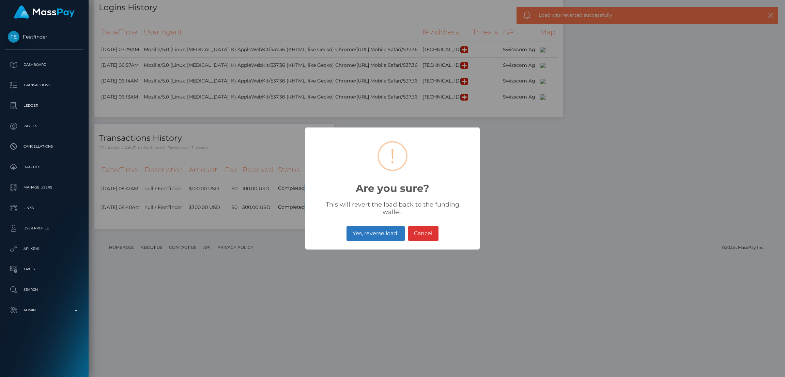
click at [366, 230] on button "Yes, reverse load!" at bounding box center [376, 233] width 58 height 15
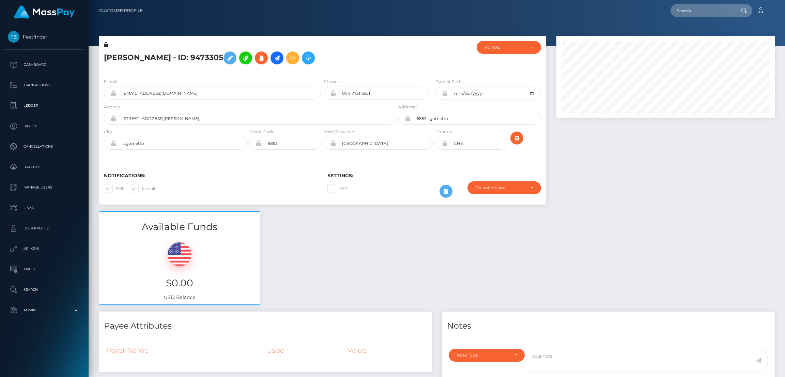
scroll to position [81, 218]
drag, startPoint x: 695, startPoint y: 11, endPoint x: 608, endPoint y: 25, distance: 88.1
click at [695, 10] on input "text" at bounding box center [703, 10] width 64 height 13
paste input "MSPf01e2109b453f7c"
type input "MSPf01e2109b453f7c"
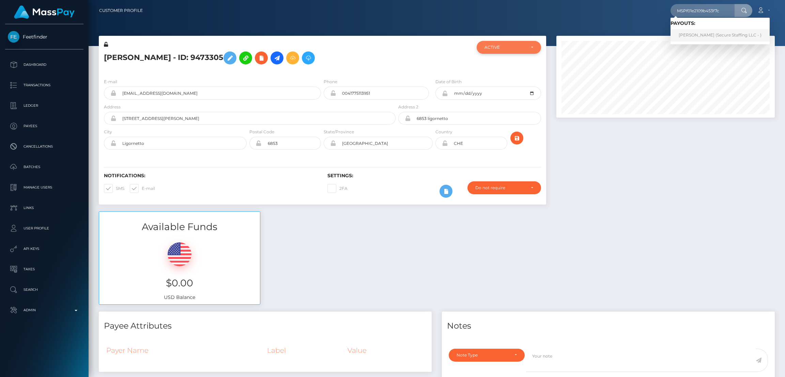
drag, startPoint x: 703, startPoint y: 32, endPoint x: 523, endPoint y: 41, distance: 180.2
click at [702, 32] on link "ELSE MUTAAGA (Secure Staffing LLC - )" at bounding box center [720, 35] width 99 height 13
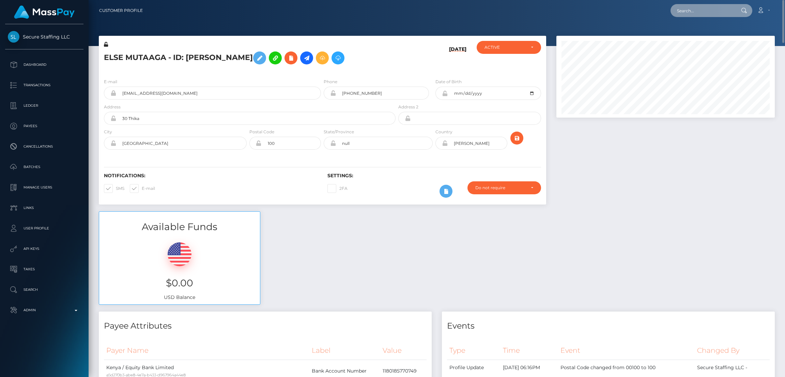
drag, startPoint x: 711, startPoint y: 7, endPoint x: 588, endPoint y: 35, distance: 125.9
click at [711, 7] on input "text" at bounding box center [703, 10] width 64 height 13
paste input "onesieand@gmail.com"
type input "onesieand@gmail.com"
click at [701, 46] on link "Alice Rooney" at bounding box center [698, 49] width 55 height 13
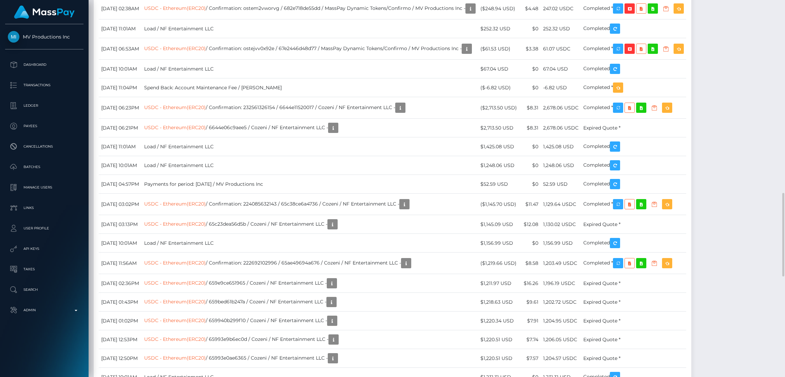
scroll to position [81, 218]
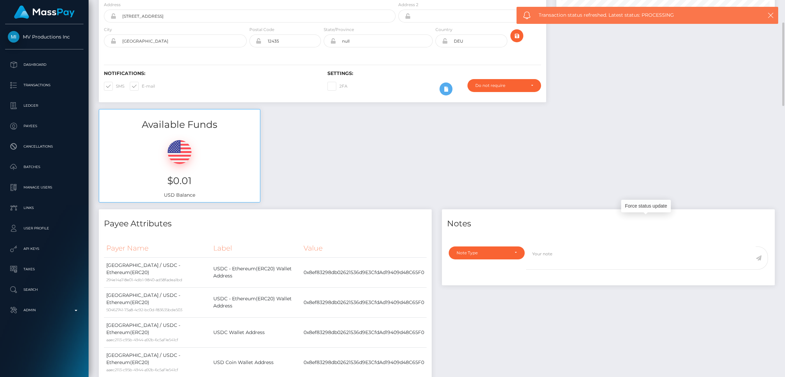
scroll to position [0, 0]
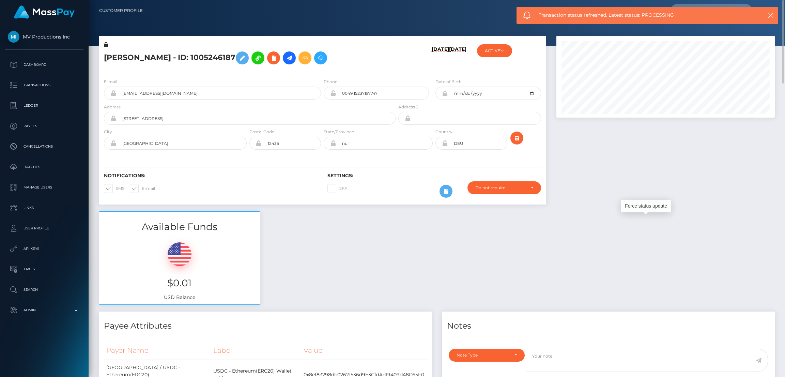
click at [108, 52] on h5 "Alice Rooney - ID: 1005246187" at bounding box center [248, 58] width 288 height 20
click at [117, 62] on h5 "Alice Rooney - ID: 1005246187" at bounding box center [248, 58] width 288 height 20
copy h5 "Alice"
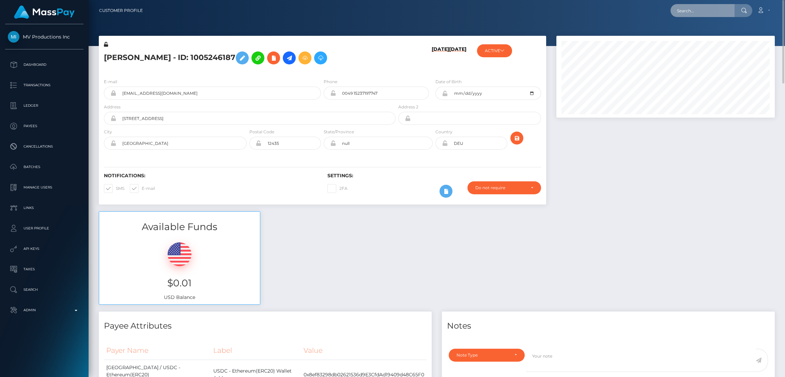
drag, startPoint x: 680, startPoint y: 6, endPoint x: 674, endPoint y: 7, distance: 6.9
click at [680, 6] on input "text" at bounding box center [703, 10] width 64 height 13
paste input "poact_XyoGwdKe8W4p"
type input "poact_XyoGwdKe8W4p"
click at [704, 30] on link "[PERSON_NAME]" at bounding box center [698, 35] width 55 height 13
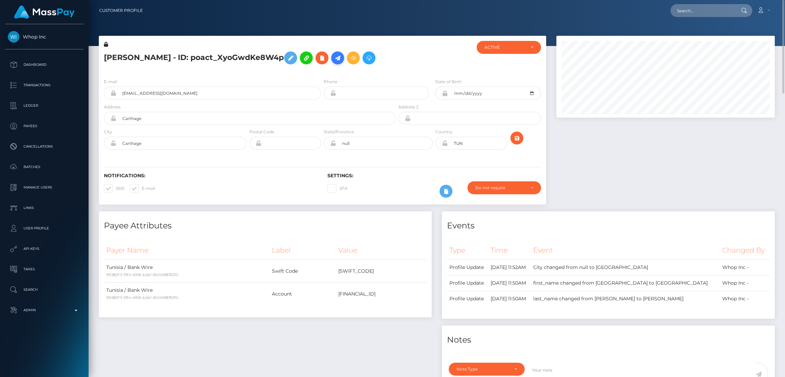
click at [342, 58] on icon at bounding box center [338, 58] width 8 height 9
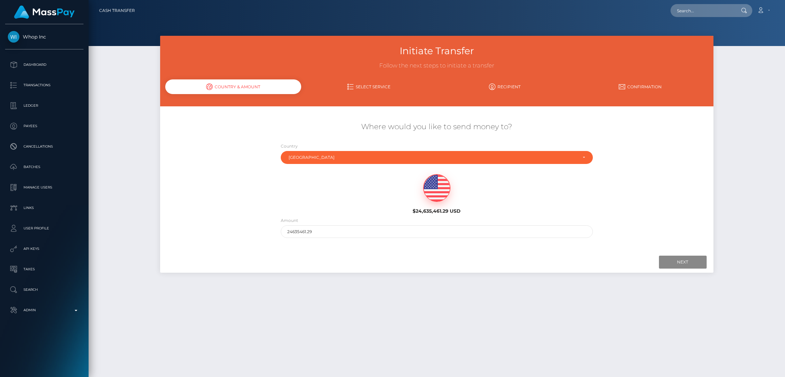
click at [357, 224] on div "Amount 24635461.29" at bounding box center [437, 227] width 313 height 21
click at [358, 229] on input "24635461.29" at bounding box center [437, 231] width 313 height 13
type input "200"
click at [678, 264] on input "Next" at bounding box center [683, 262] width 48 height 13
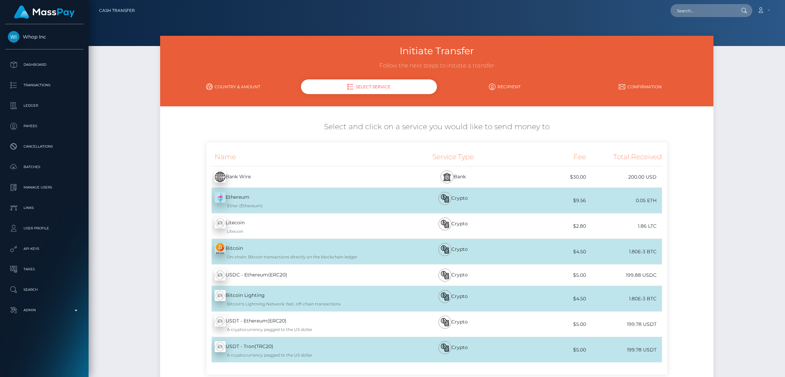
scroll to position [77, 0]
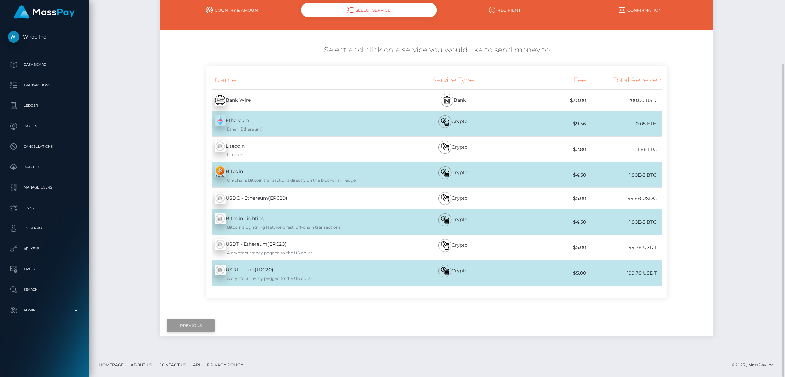
click at [197, 328] on input "Previous" at bounding box center [191, 325] width 48 height 13
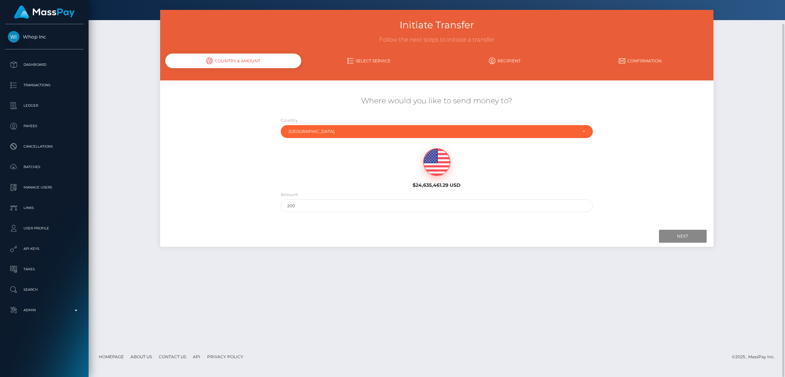
scroll to position [0, 0]
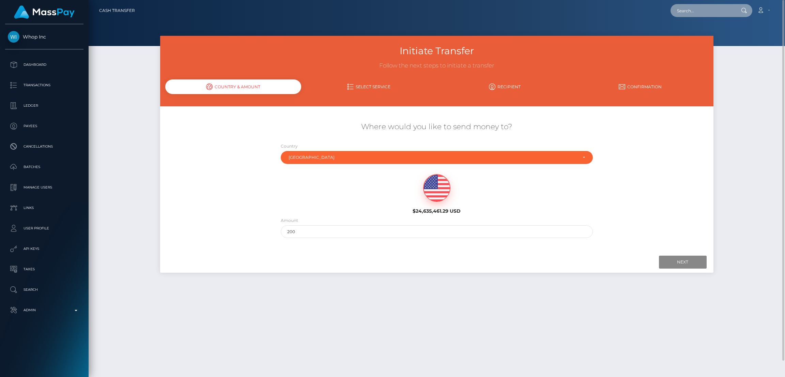
drag, startPoint x: 697, startPoint y: 14, endPoint x: 540, endPoint y: 30, distance: 157.2
click at [695, 14] on input "text" at bounding box center [703, 10] width 64 height 13
paste input "poact_XyoGwdKe8W4p"
type input "poact_XyoGwdKe8W4p"
click at [709, 35] on link "OUSSAMA MAHMOUDI" at bounding box center [698, 35] width 55 height 13
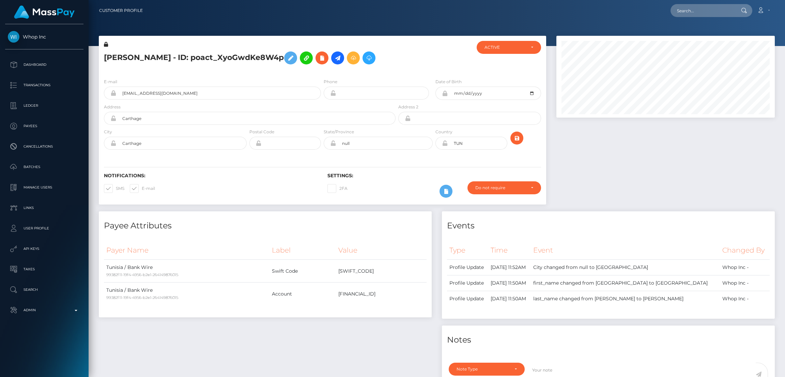
scroll to position [81, 218]
click at [691, 10] on input "text" at bounding box center [703, 10] width 64 height 13
paste input "OUSSAMA MAHMOUDI"
click at [618, 191] on div at bounding box center [665, 124] width 229 height 176
click at [680, 11] on input "OUSSAMA MAHMOUDI" at bounding box center [703, 10] width 64 height 13
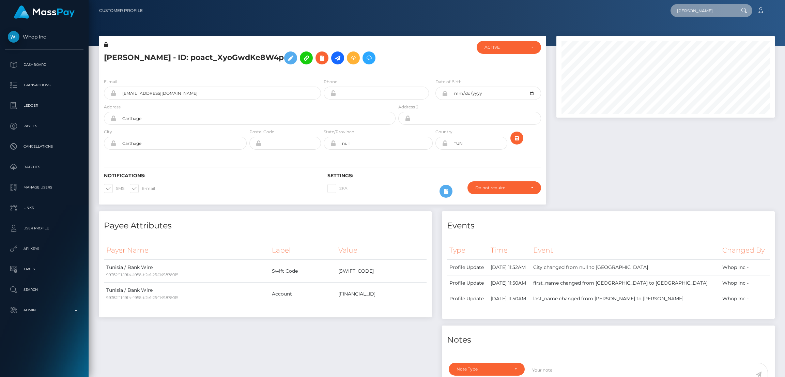
paste input "pout_3zpT1mJBXTv3h"
type input "pout_3zpT1mJBXTv3h"
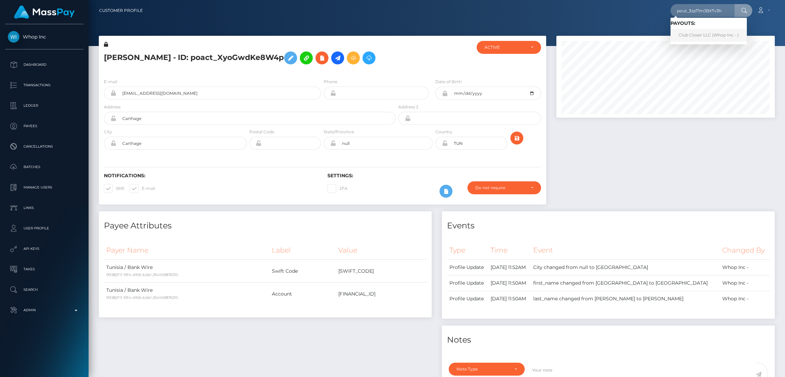
click at [712, 37] on link "Club Closer LLC (Whop Inc - )" at bounding box center [709, 35] width 76 height 13
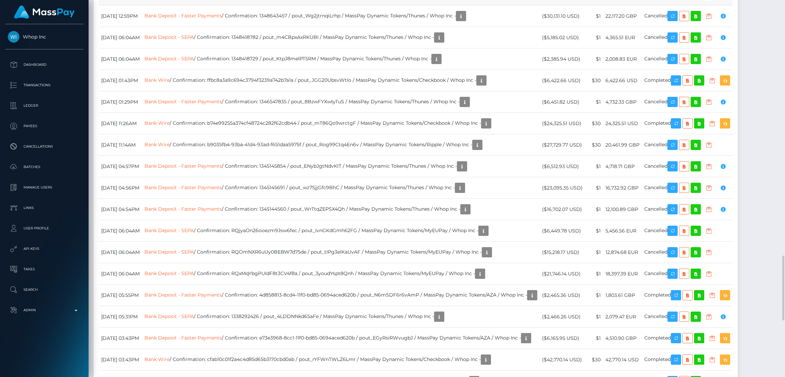
scroll to position [81, 218]
drag, startPoint x: 239, startPoint y: 80, endPoint x: 304, endPoint y: 85, distance: 65.2
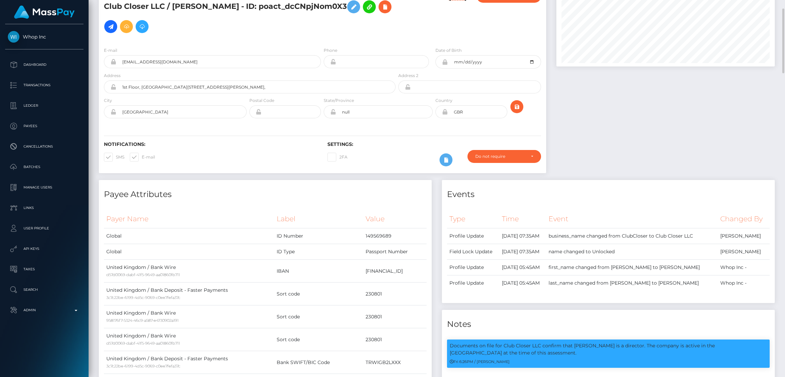
scroll to position [0, 0]
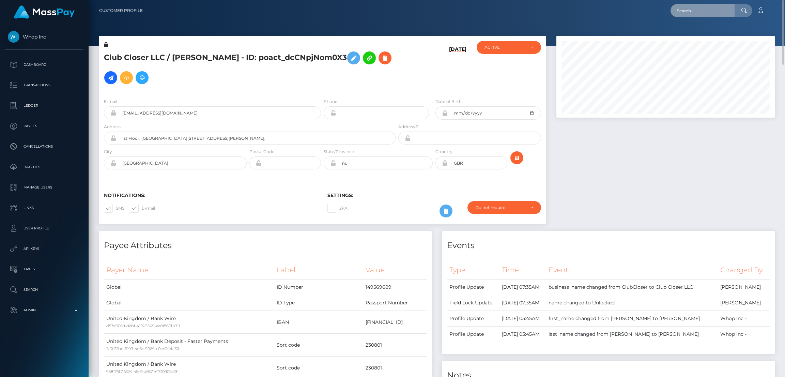
click at [701, 10] on input "text" at bounding box center [703, 10] width 64 height 13
paste input "poact_A4PdhB75GWXv"
type input "poact_A4PdhB75GWXv"
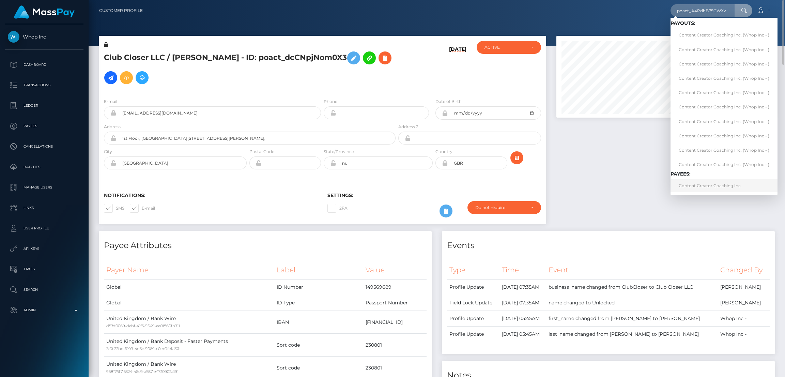
click at [715, 184] on link "Content Creator Coaching Inc." at bounding box center [724, 185] width 107 height 13
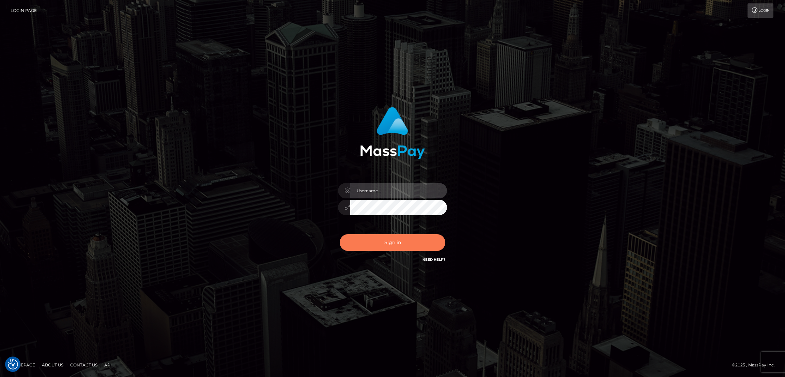
type input "alexstef"
click at [403, 242] on button "Sign in" at bounding box center [393, 242] width 106 height 17
type input "alexstef"
click at [398, 237] on button "Sign in" at bounding box center [393, 242] width 106 height 17
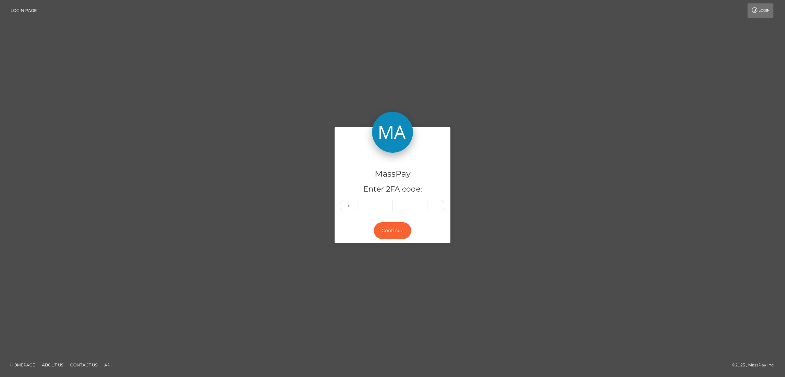
type input "0"
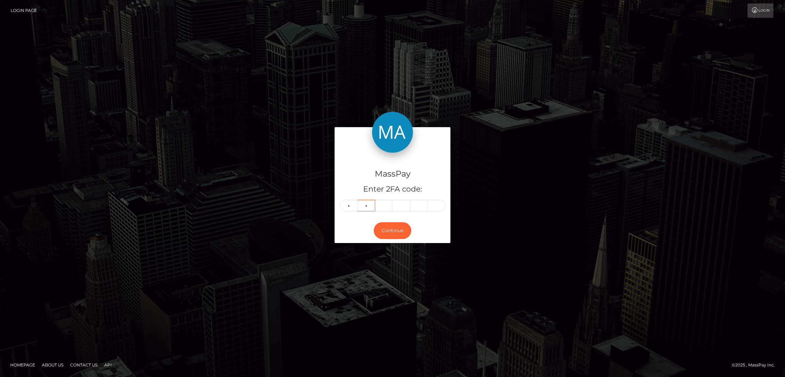
type input "4"
type input "0"
type input "7"
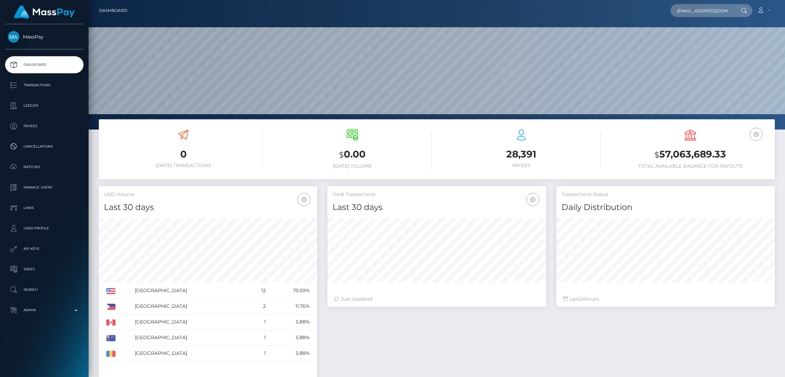
scroll to position [121, 218]
type input "[EMAIL_ADDRESS][DOMAIN_NAME]"
click at [692, 34] on link "[PERSON_NAME]" at bounding box center [698, 35] width 55 height 13
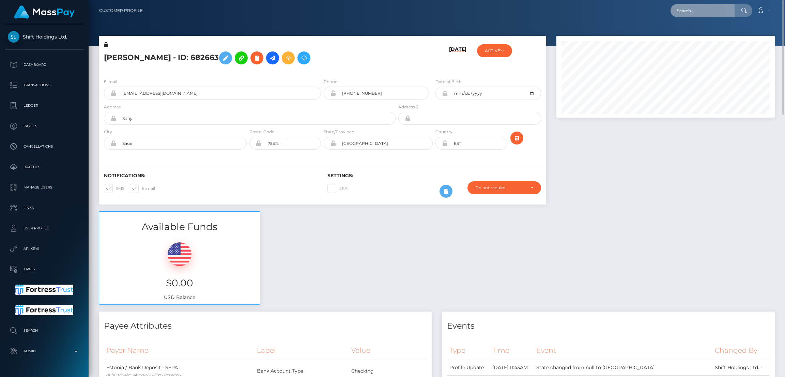
click at [685, 5] on input "text" at bounding box center [703, 10] width 64 height 13
paste input "ostdzl2qm1pe"
type input "ostdzl2qm1pe"
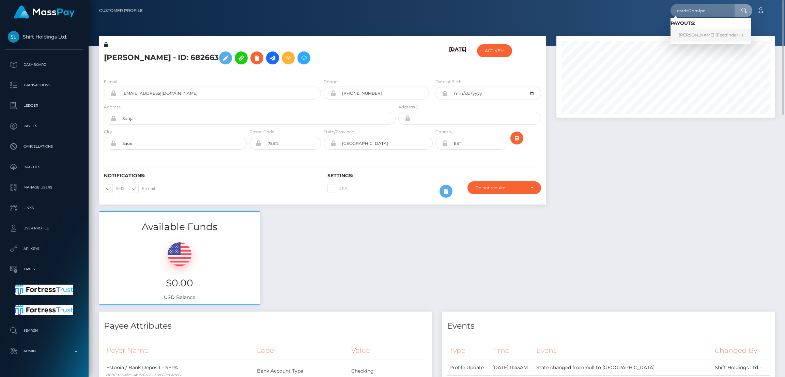
click at [704, 35] on link "Flor (Feetfinder - )" at bounding box center [711, 35] width 81 height 13
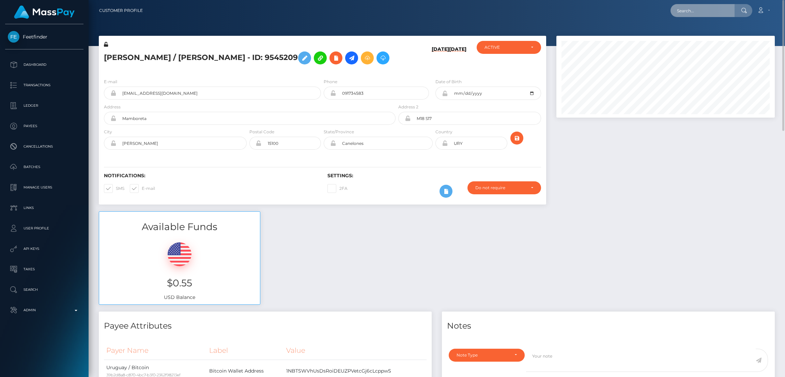
click at [700, 14] on input "text" at bounding box center [703, 10] width 64 height 13
paste input "pout_TXQbyi6xjrHqL"
type input "pout_TXQbyi6xjrHqL"
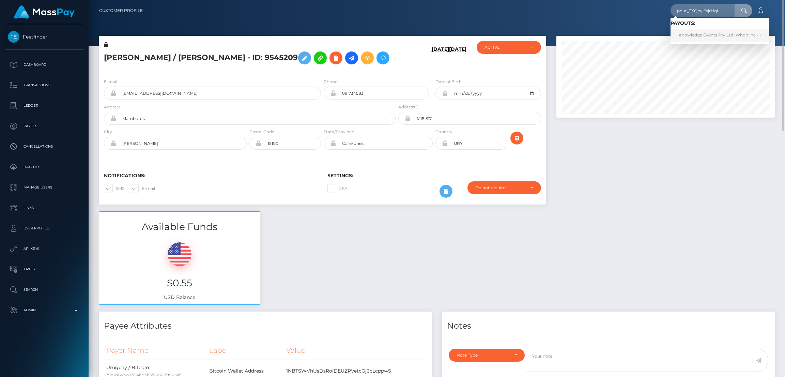
click at [714, 35] on link "Knowledge Events Pty Ltd (Whop Inc - )" at bounding box center [720, 35] width 99 height 13
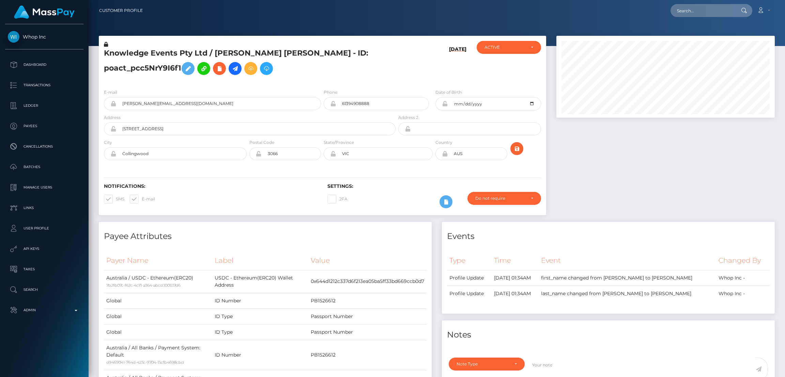
scroll to position [81, 218]
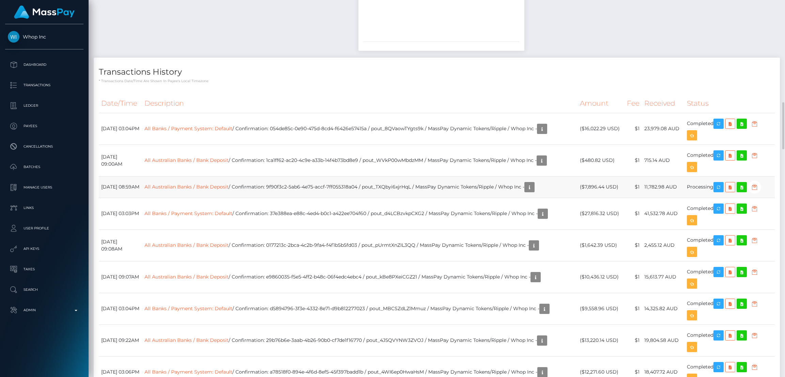
click at [354, 187] on td "All Australian Banks / Bank Deposit / Confirmation: 9f90f3c2-5ab6-4e75-accf-7ff…" at bounding box center [360, 186] width 436 height 21
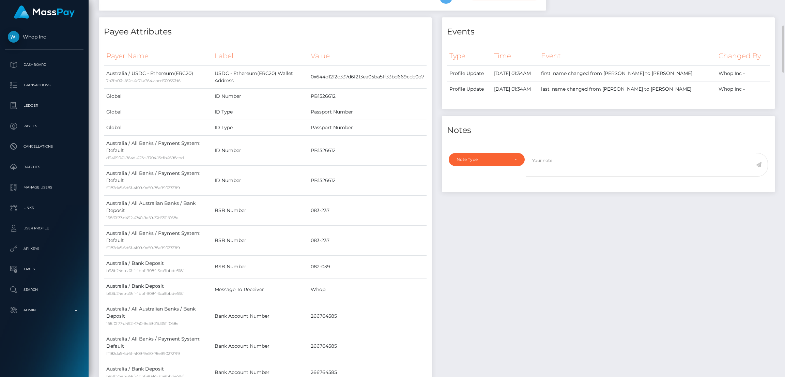
scroll to position [0, 0]
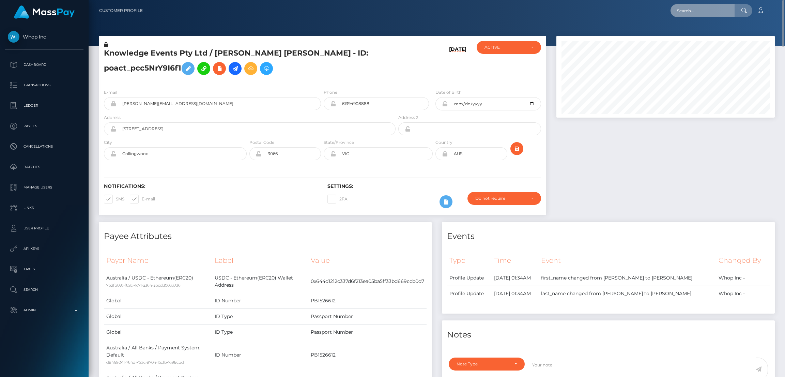
drag, startPoint x: 703, startPoint y: 14, endPoint x: 698, endPoint y: 15, distance: 5.1
click at [703, 14] on input "text" at bounding box center [703, 10] width 64 height 13
paste input "michael.newman4300@gmail.com"
type input "michael.newman4300@gmail.com"
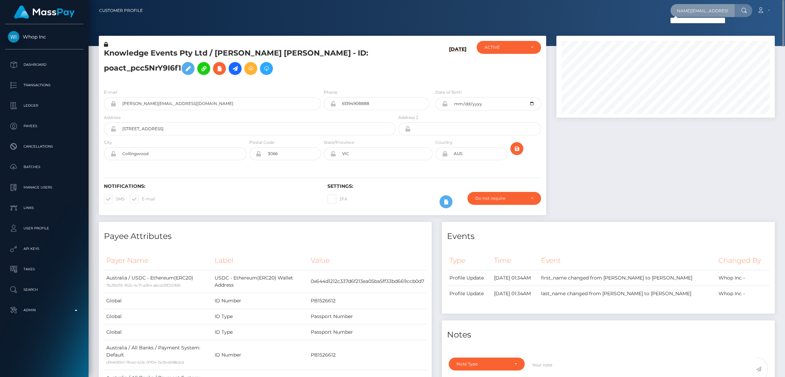
scroll to position [0, 0]
click at [703, 13] on input "michael.newman4300@gmail.com" at bounding box center [703, 10] width 64 height 13
click at [55, 311] on p "Admin" at bounding box center [44, 310] width 73 height 10
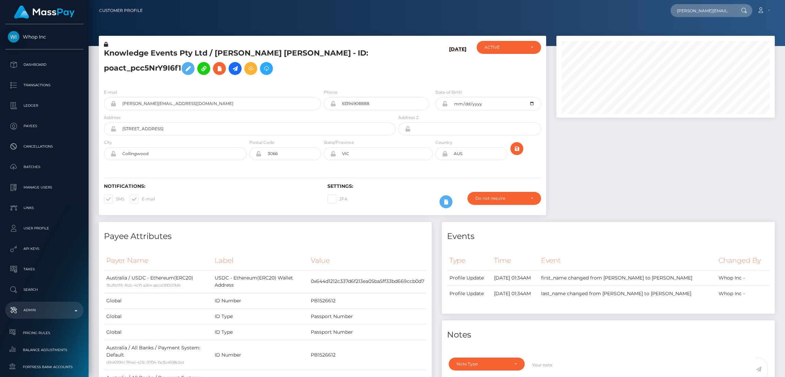
scroll to position [306, 0]
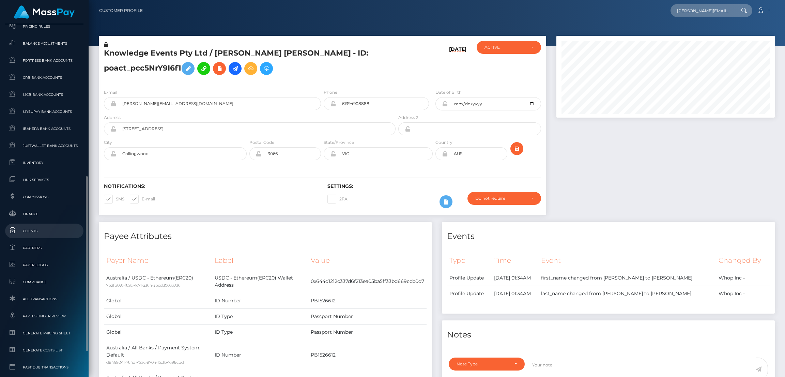
click at [59, 227] on span "Clients" at bounding box center [44, 231] width 73 height 8
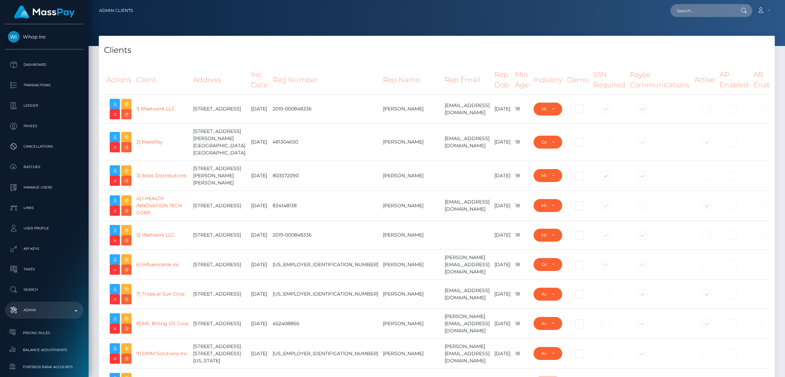
select select "223"
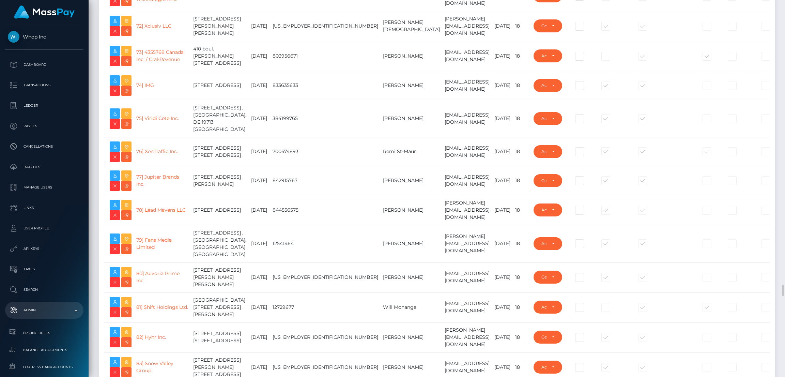
scroll to position [2550, 0]
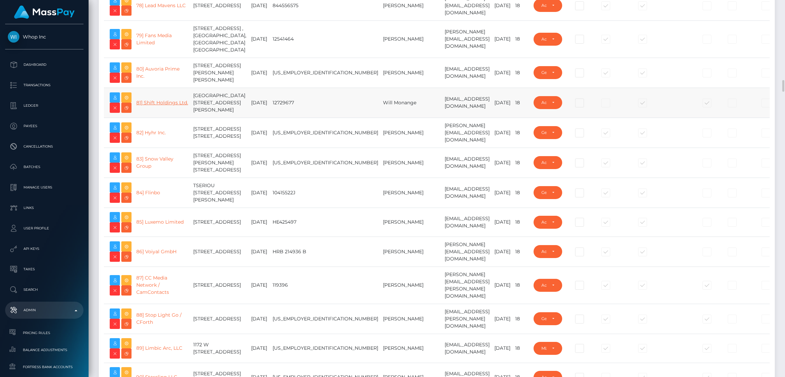
click at [156, 106] on link "81] Shift Holdings Ltd." at bounding box center [162, 103] width 52 height 6
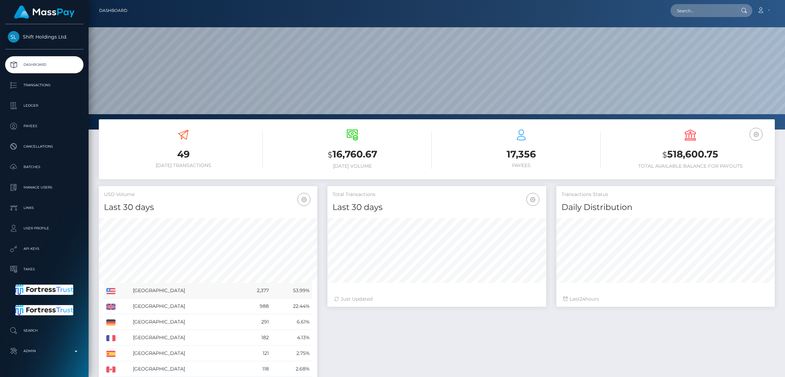
scroll to position [121, 218]
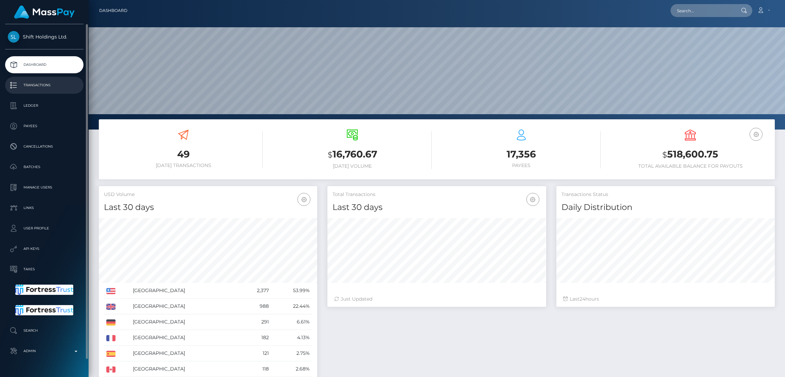
click at [47, 89] on p "Transactions" at bounding box center [44, 85] width 73 height 10
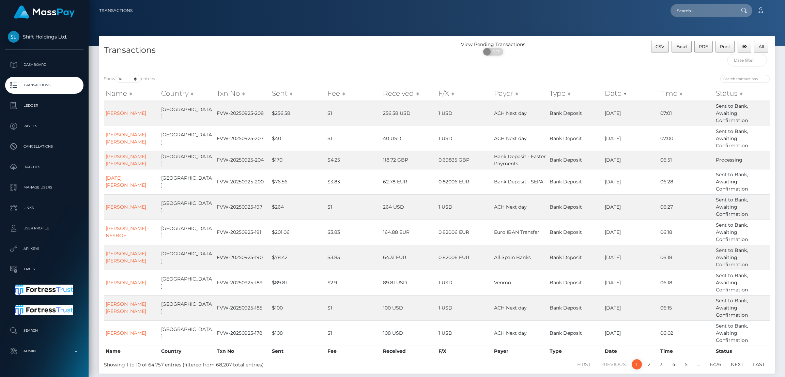
click at [134, 73] on div "Show 10 25 50 100 250 500 1,000 3,500 All entries Name Country Txn No Sent Fee …" at bounding box center [437, 222] width 676 height 304
click at [132, 78] on select "10 25 50 100 250 500 1,000 3,500 All" at bounding box center [129, 79] width 26 height 8
select select "1000"
click at [116, 75] on select "10 25 50 100 250 500 1,000 3,500 All" at bounding box center [129, 79] width 26 height 8
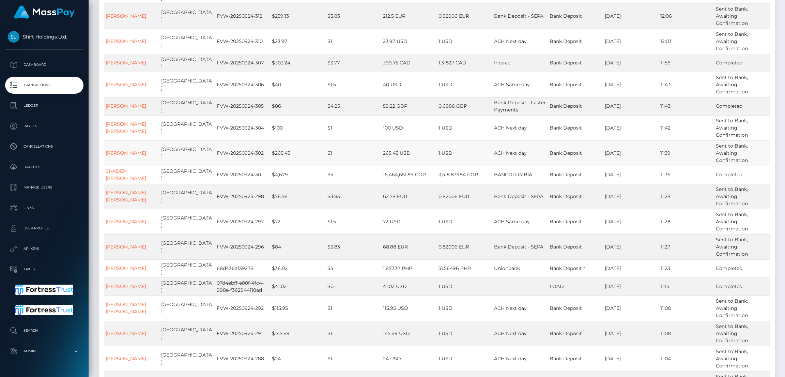
scroll to position [2850, 0]
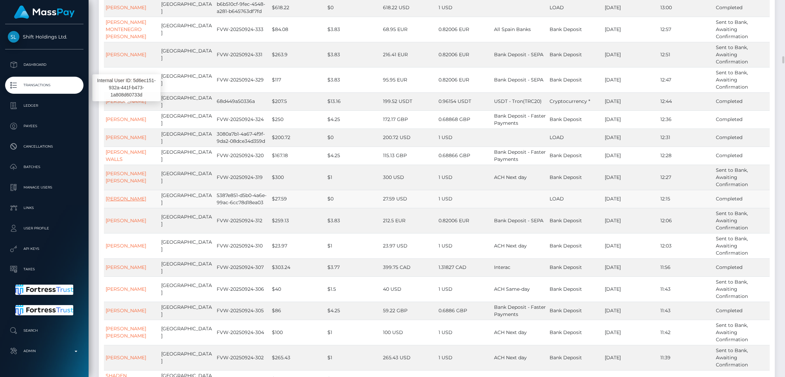
click at [127, 196] on link "[PERSON_NAME]" at bounding box center [126, 199] width 41 height 6
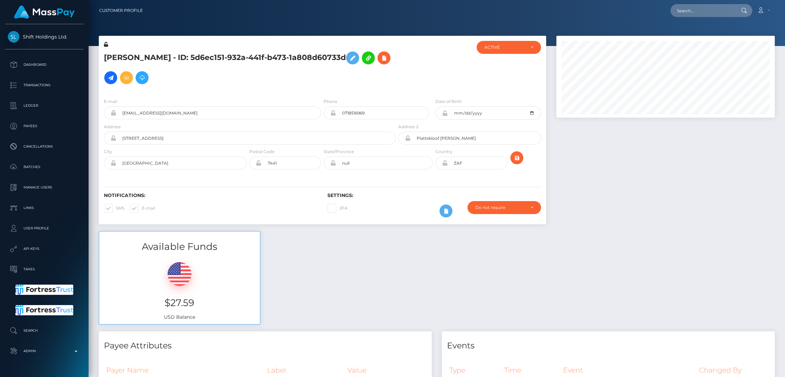
scroll to position [81, 218]
click at [236, 108] on input "[EMAIL_ADDRESS][DOMAIN_NAME]" at bounding box center [218, 112] width 205 height 13
click at [698, 11] on input "text" at bounding box center [703, 10] width 64 height 13
paste input "[EMAIL_ADDRESS][DOMAIN_NAME]"
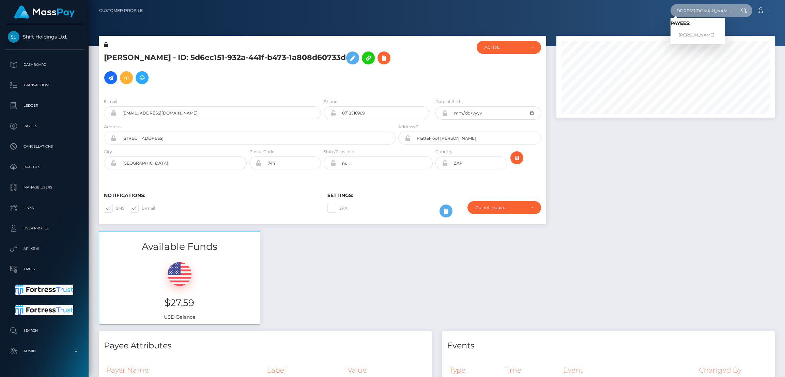
type input "[EMAIL_ADDRESS][DOMAIN_NAME]"
click at [711, 34] on link "[PERSON_NAME]" at bounding box center [698, 35] width 55 height 13
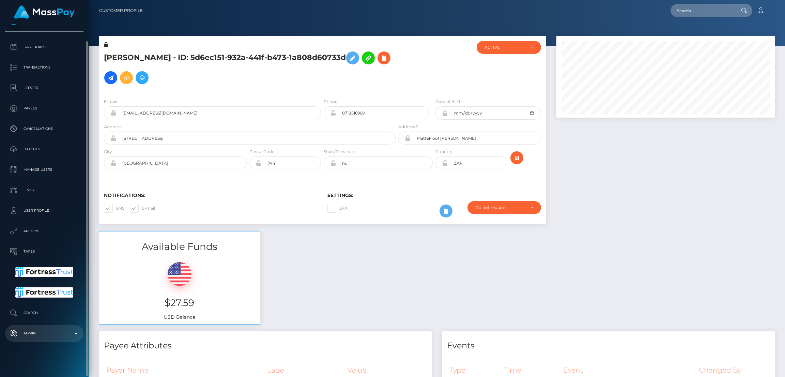
click at [42, 332] on p "Admin" at bounding box center [44, 333] width 73 height 10
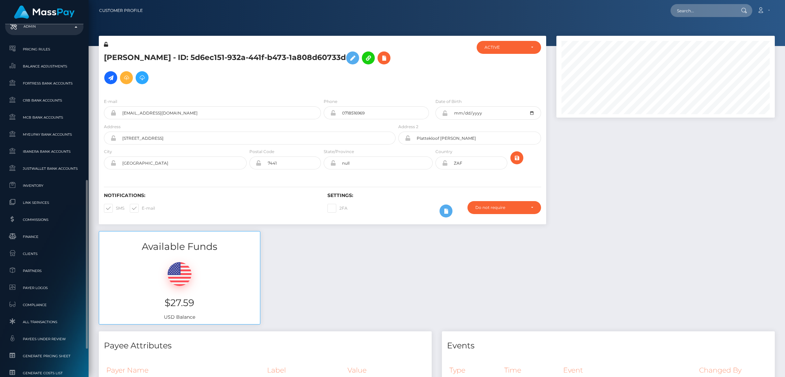
scroll to position [400, 0]
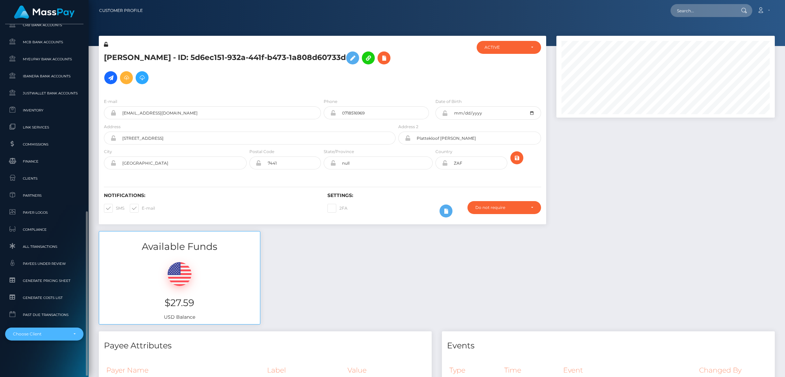
click at [54, 334] on div "Choose Client" at bounding box center [40, 333] width 55 height 5
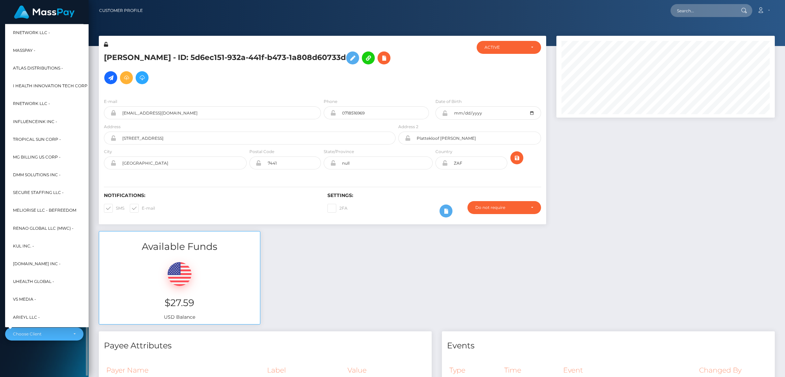
scroll to position [290, 0]
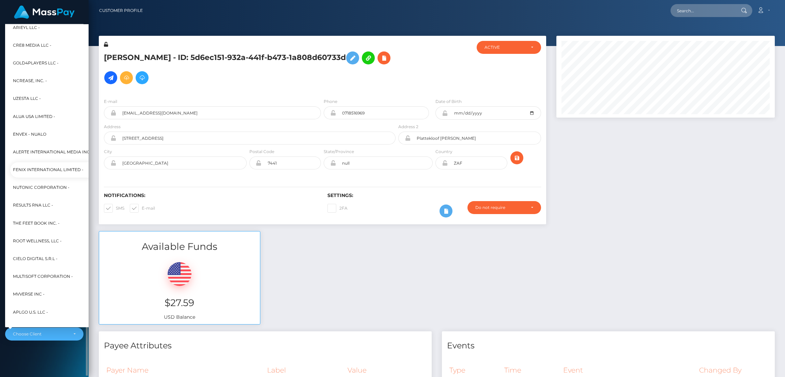
click at [58, 170] on span "Fenix International Limited -" at bounding box center [48, 169] width 71 height 9
select select "26"
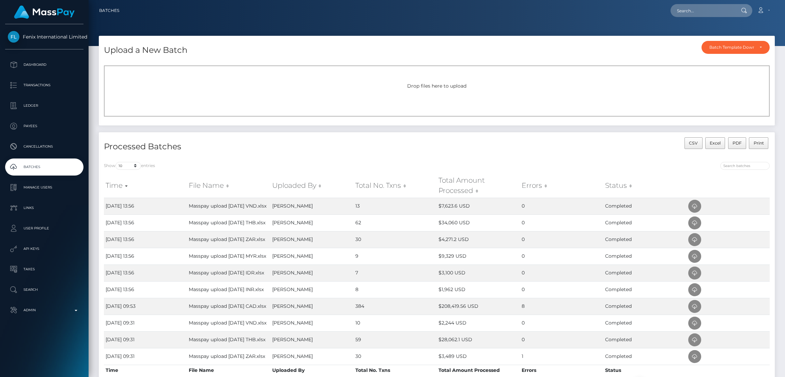
scroll to position [70, 0]
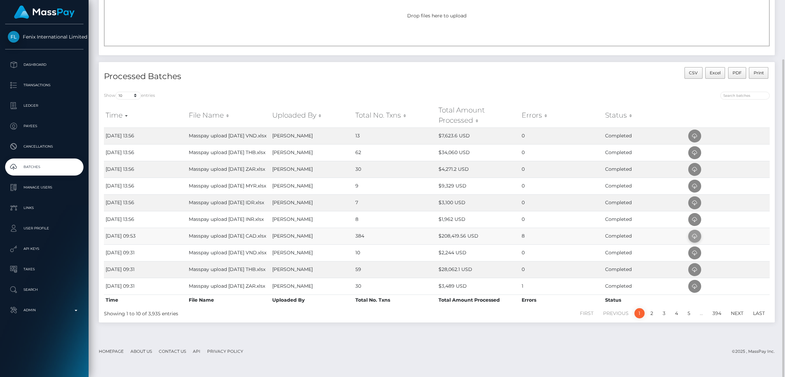
click at [692, 241] on icon at bounding box center [695, 236] width 8 height 9
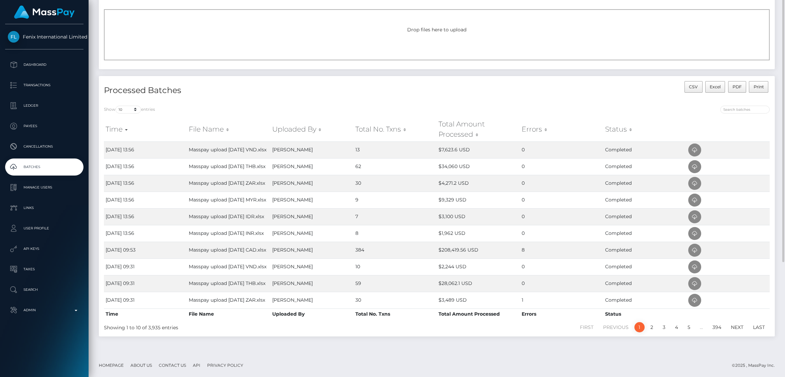
scroll to position [0, 0]
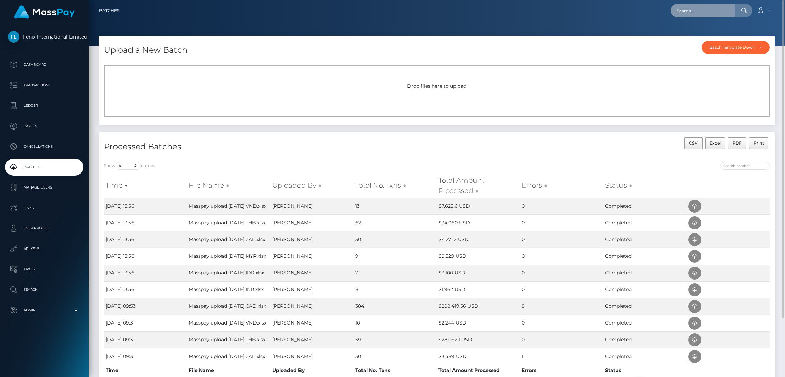
drag, startPoint x: 702, startPoint y: 10, endPoint x: 652, endPoint y: 16, distance: 50.8
click at [702, 10] on input "text" at bounding box center [703, 10] width 64 height 13
paste input "262014974"
type input "262014974"
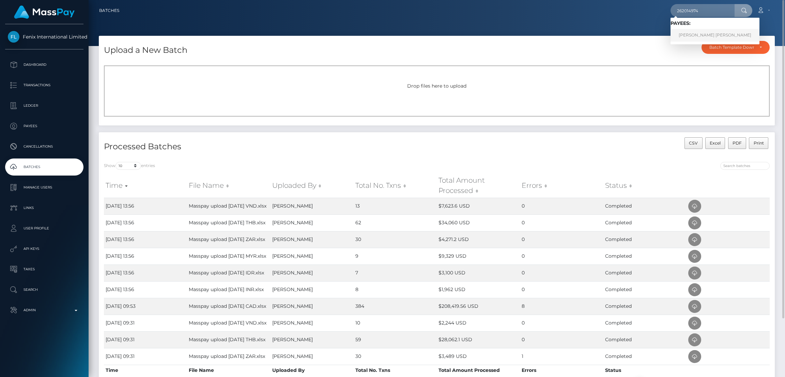
click at [693, 33] on link "MEGHAN MARIE MARGARE SUTTON" at bounding box center [715, 35] width 89 height 13
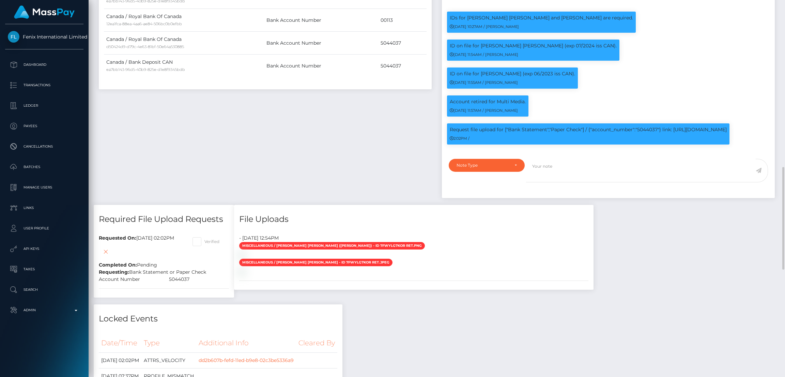
scroll to position [81, 218]
click at [649, 126] on p "Request file upload for ["Bank Statement","Paper Check"] / {"account_number":"5…" at bounding box center [588, 129] width 277 height 7
copy p "5044037"
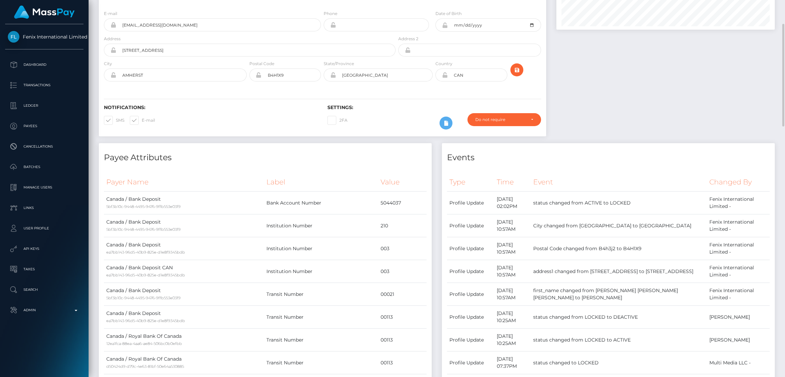
scroll to position [0, 0]
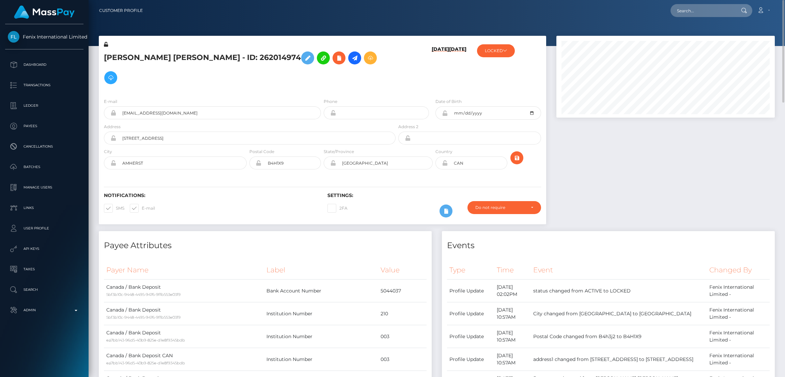
click at [215, 54] on h5 "MEGHAN MARIE MARGARE SUTTON - ID: 262014974" at bounding box center [248, 68] width 288 height 40
copy h5 "MEGHAN MARIE MARGARE SUTTON - ID: 262014974"
click at [221, 112] on input "mrshotmilf1992@gmail.com" at bounding box center [218, 112] width 205 height 13
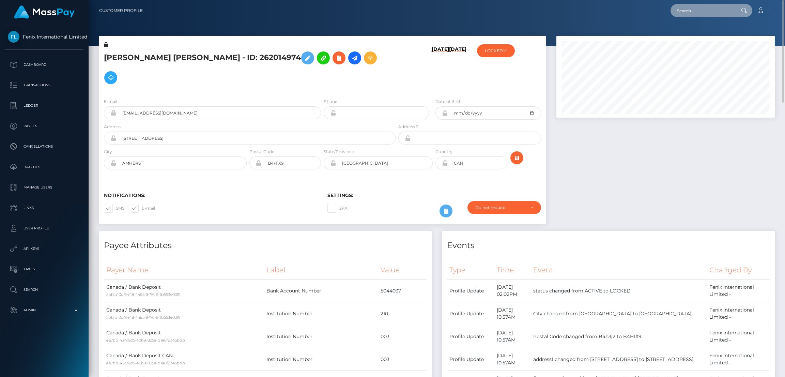
click at [685, 12] on input "text" at bounding box center [703, 10] width 64 height 13
paste input "pout_uAZ1e3J6JbTx3"
type input "pout_uAZ1e3J6JbTx3"
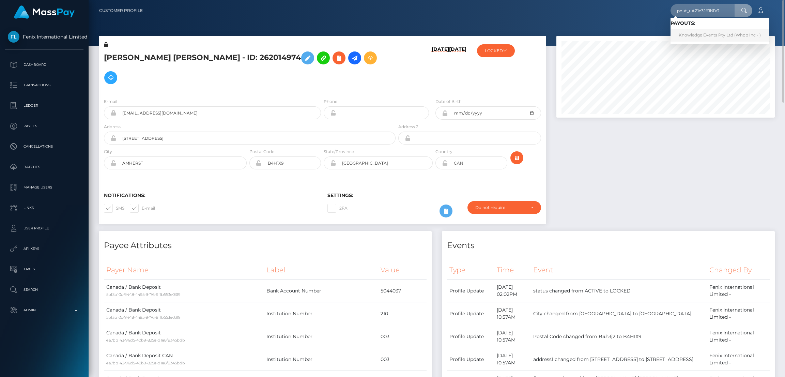
click at [704, 36] on link "Knowledge Events Pty Ltd (Whop Inc - )" at bounding box center [720, 35] width 99 height 13
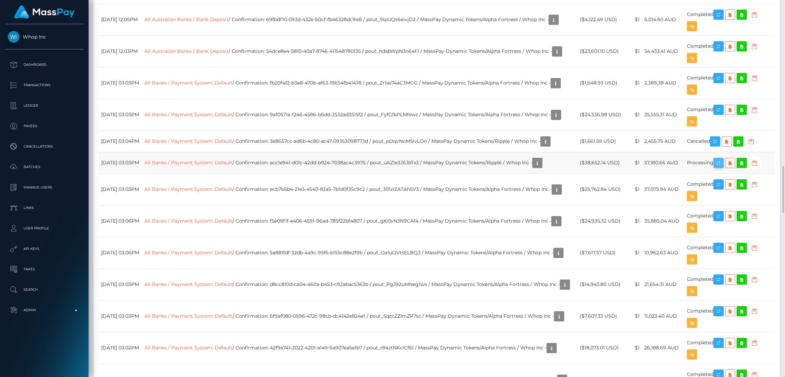
scroll to position [81, 218]
click at [723, 167] on icon "button" at bounding box center [719, 163] width 8 height 9
click at [461, 156] on td "All Banks / Payment System: Default / Confirmation: acc1e941-d01c-42dd-b924-703…" at bounding box center [360, 162] width 436 height 21
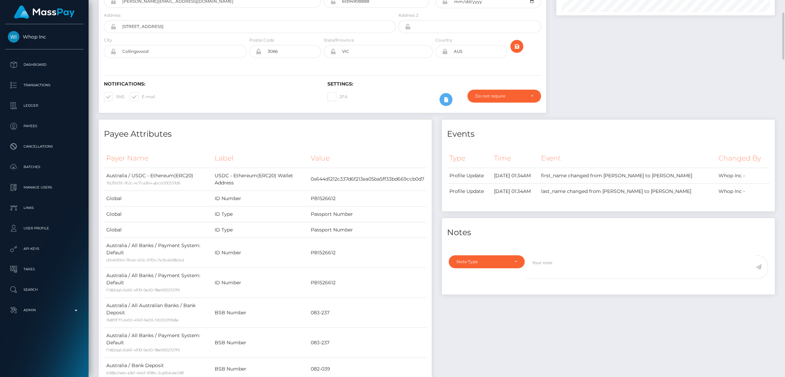
scroll to position [0, 0]
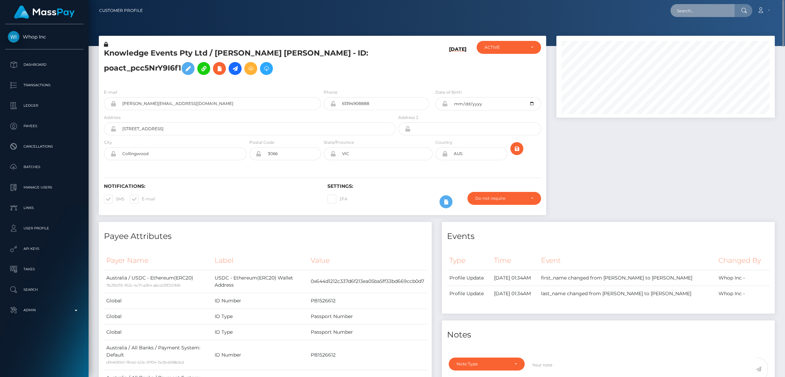
click at [707, 16] on input "text" at bounding box center [703, 10] width 64 height 13
paste input "PY62291739"
type input "PY62291739"
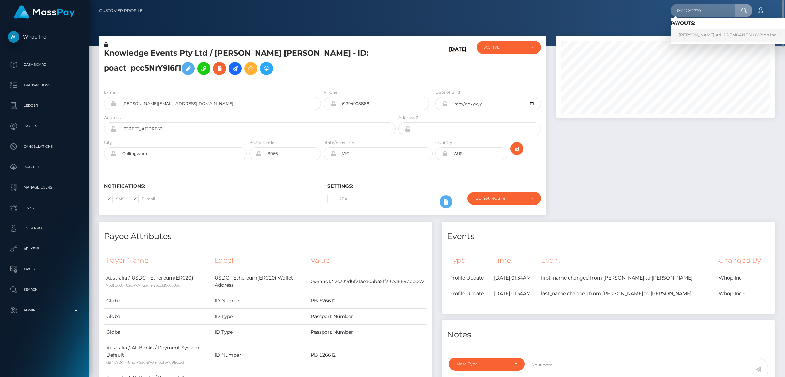
click at [701, 29] on link "[PERSON_NAME] A/L PREMGANESH (Whop Inc - )" at bounding box center [730, 35] width 119 height 13
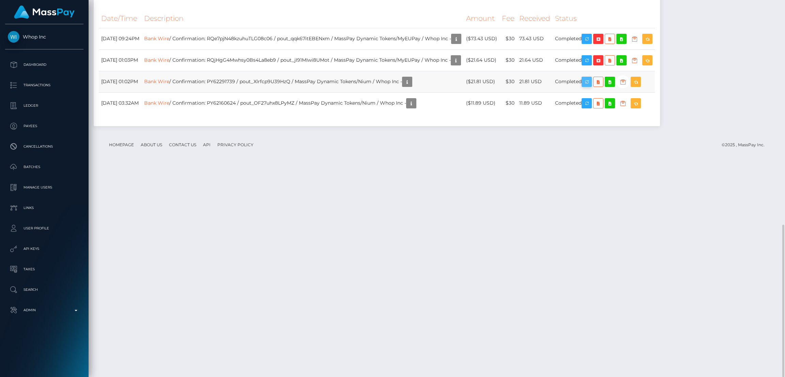
scroll to position [81, 218]
click at [591, 86] on icon "button" at bounding box center [587, 82] width 8 height 9
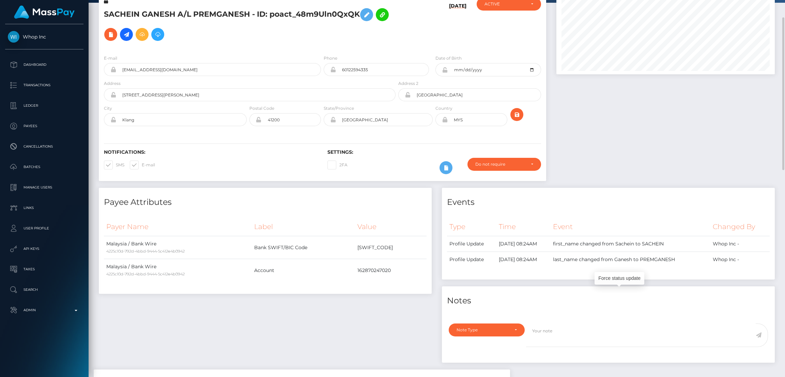
scroll to position [0, 0]
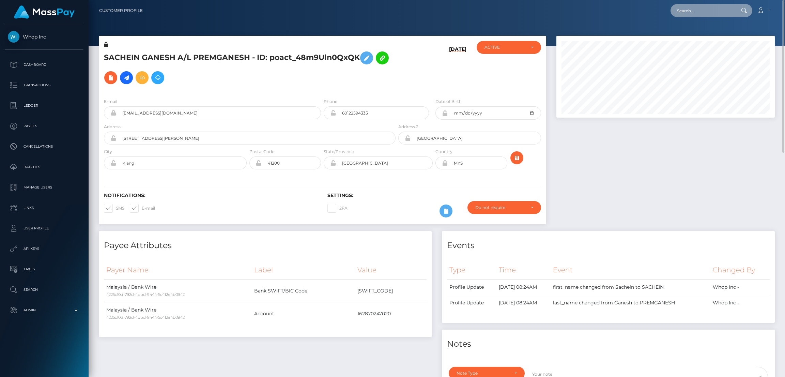
click at [707, 9] on input "text" at bounding box center [703, 10] width 64 height 13
paste input "pout_K8H38cBZ75Lyc"
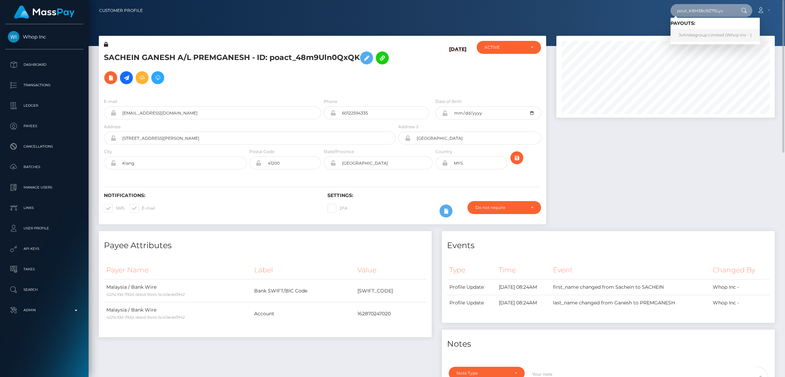
type input "pout_K8H38cBZ75Lyc"
click at [702, 39] on link "Johnleegroup Limited (Whop Inc - )" at bounding box center [715, 35] width 89 height 13
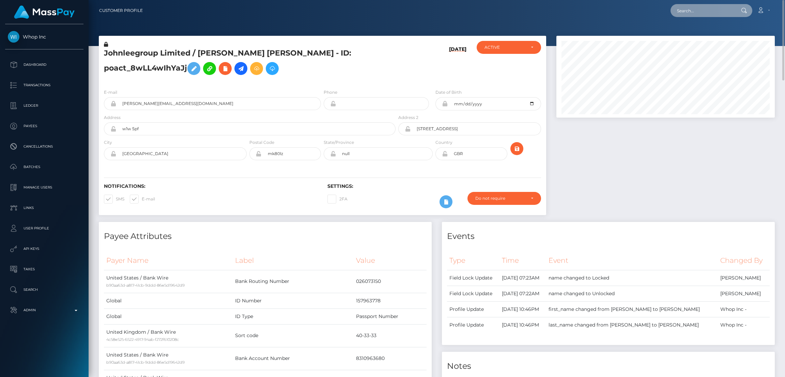
click at [694, 8] on input "text" at bounding box center [703, 10] width 64 height 13
paste input "edc89e8348924224bef70faf8e1ac5b1"
type input "edc89e8348924224bef70faf8e1ac5b1"
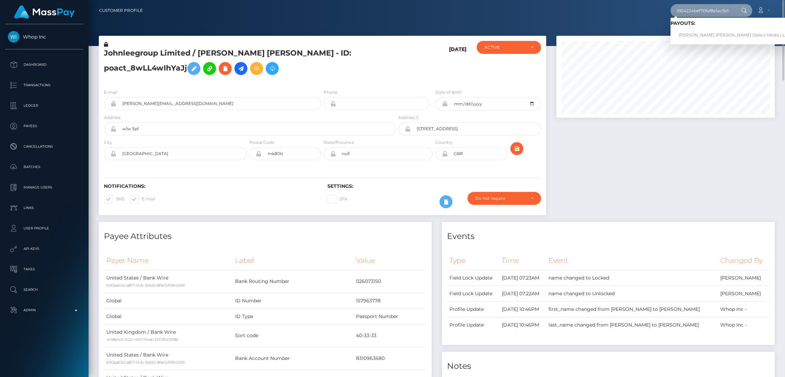
scroll to position [0, 0]
click at [706, 36] on link "SOPHIA PAIGE Dawson (Select Media LLC - )" at bounding box center [736, 35] width 131 height 13
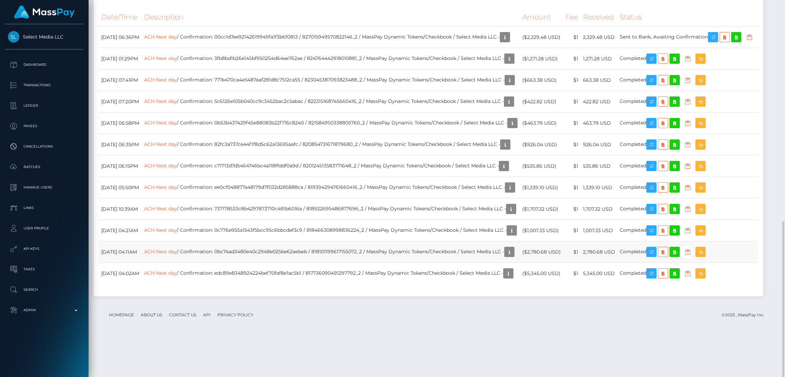
scroll to position [81, 218]
click at [656, 278] on icon "button" at bounding box center [652, 273] width 8 height 9
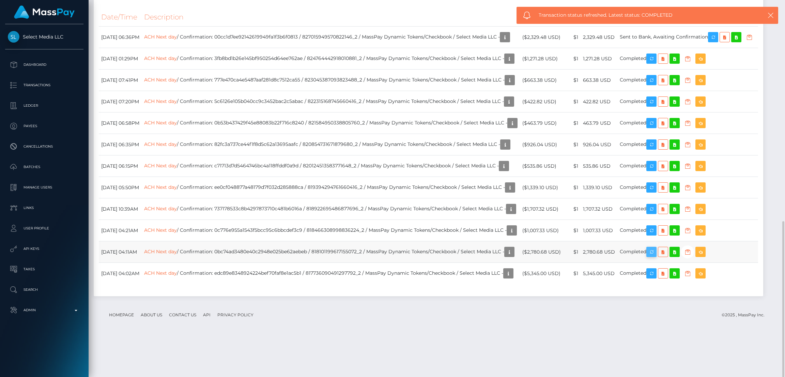
click at [672, 285] on div "Force status update" at bounding box center [667, 291] width 50 height 13
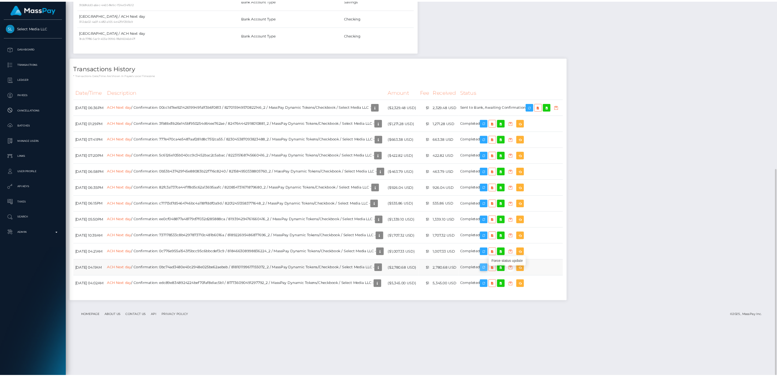
scroll to position [82, 306]
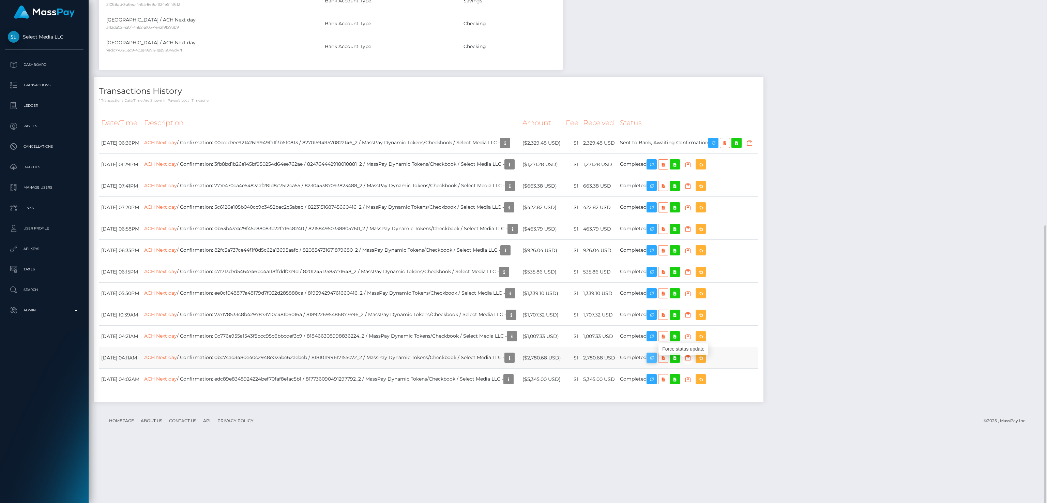
click at [656, 361] on icon "button" at bounding box center [652, 357] width 8 height 9
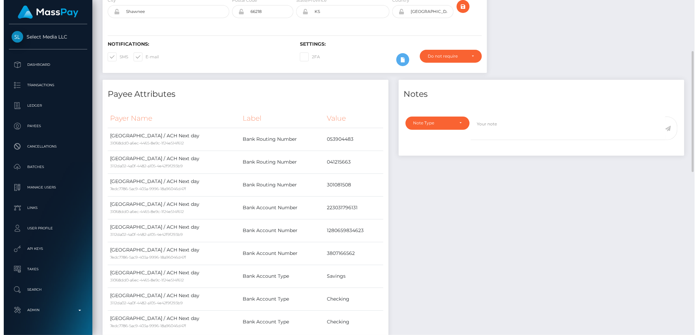
scroll to position [0, 0]
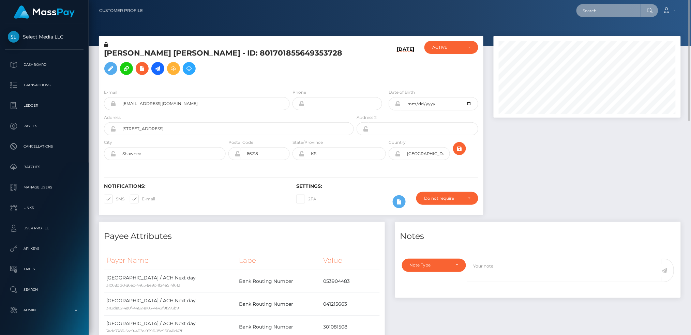
click at [599, 11] on input "text" at bounding box center [608, 10] width 64 height 13
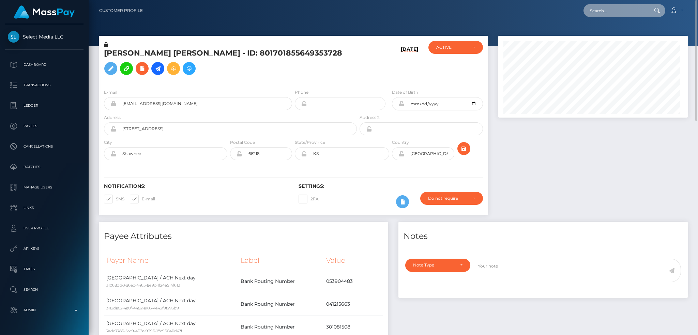
scroll to position [82, 189]
paste input "RQ5o5QuDy7ANbkUJwWf796"
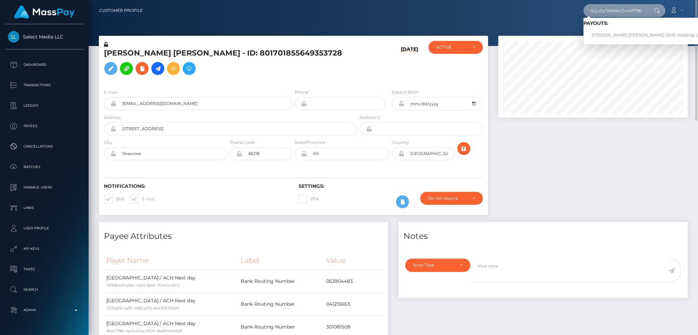
type input "RQ5o5QuDy7ANbkUJwWf796"
click at [615, 33] on link "GABRIEL SANCHEZ GIL (Shift Holdings Ltd. - )" at bounding box center [651, 35] width 134 height 13
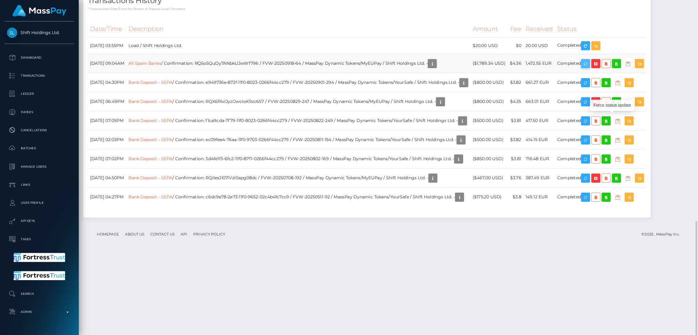
scroll to position [81, 218]
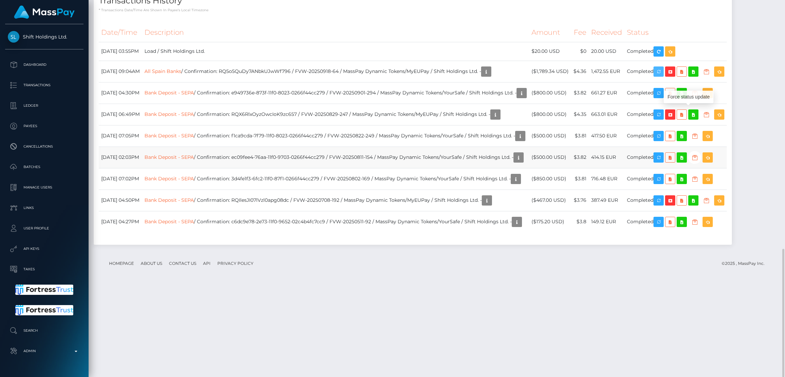
drag, startPoint x: 690, startPoint y: 111, endPoint x: 466, endPoint y: 195, distance: 239.7
click at [663, 76] on icon "button" at bounding box center [659, 71] width 8 height 9
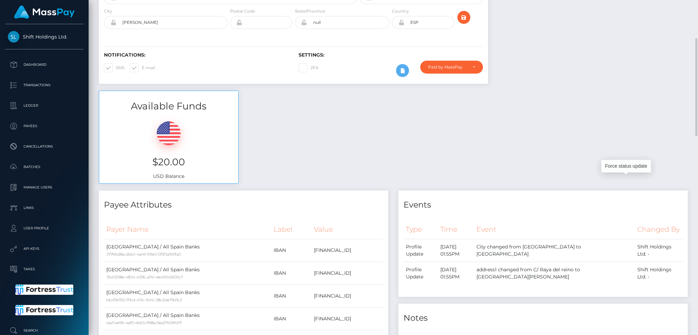
scroll to position [0, 0]
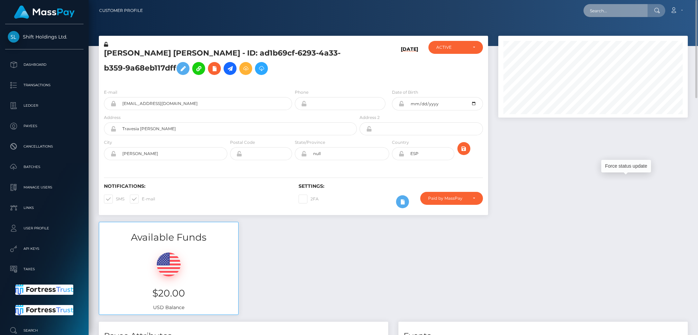
click at [630, 9] on input "text" at bounding box center [616, 10] width 64 height 13
paste input "1335264066"
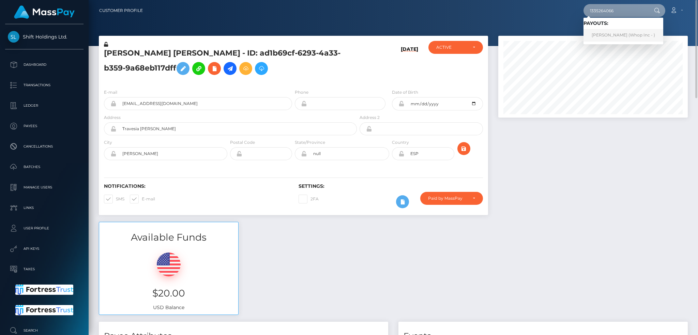
type input "1335264066"
click at [613, 35] on link "[PERSON_NAME] (Whop Inc - )" at bounding box center [624, 35] width 80 height 13
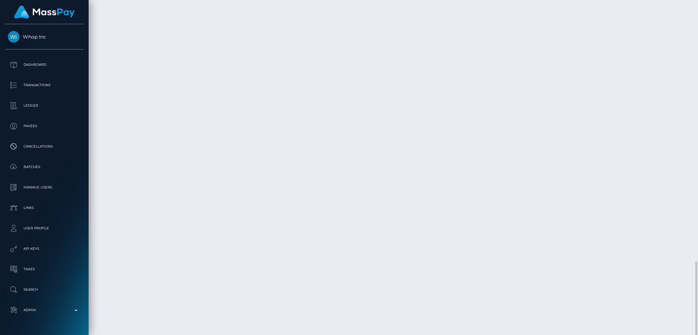
scroll to position [82, 189]
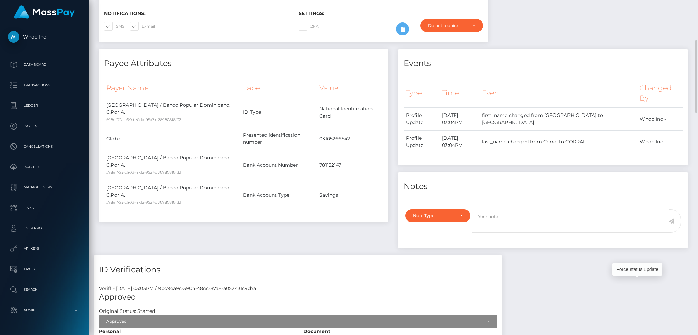
scroll to position [0, 0]
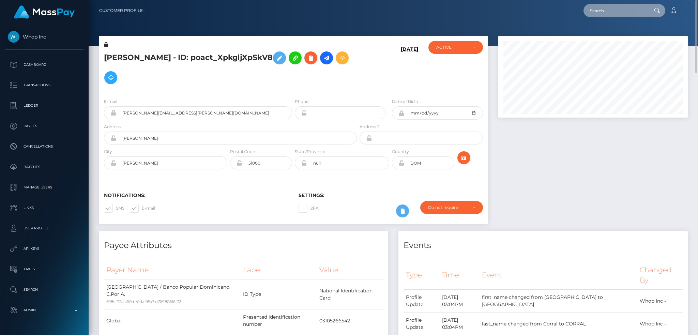
click at [626, 12] on input "text" at bounding box center [616, 10] width 64 height 13
paste input "MSP0568682fb982ed2"
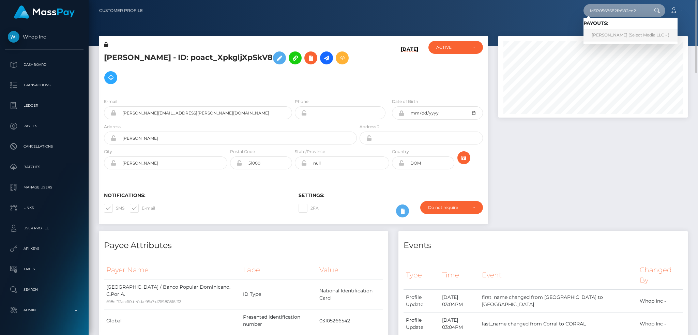
type input "MSP0568682fb982ed2"
click at [621, 38] on link "Justinne Benedict Talag (Select Media LLC - )" at bounding box center [631, 35] width 94 height 13
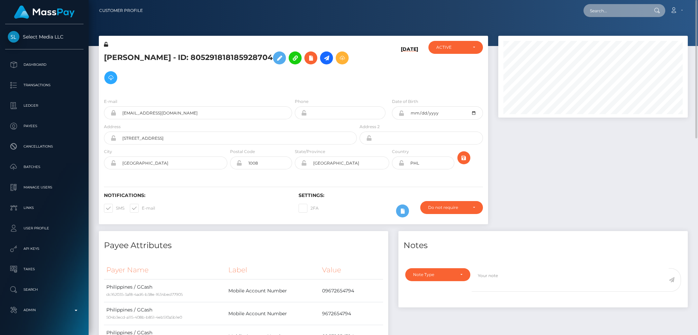
click at [623, 12] on input "text" at bounding box center [616, 10] width 64 height 13
paste input "poact_FnDz0VlPl3MD"
type input "poact_FnDz0VlPl3MD"
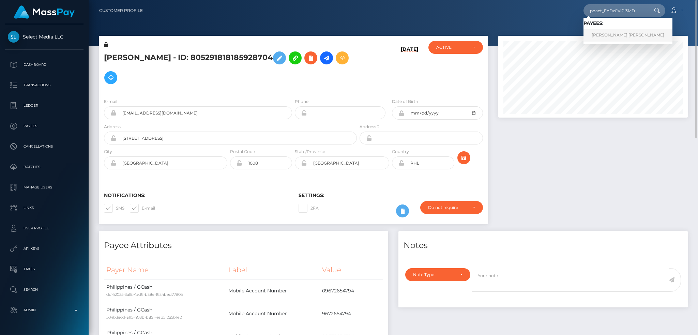
click at [602, 40] on link "[PERSON_NAME] [PERSON_NAME]" at bounding box center [628, 35] width 89 height 13
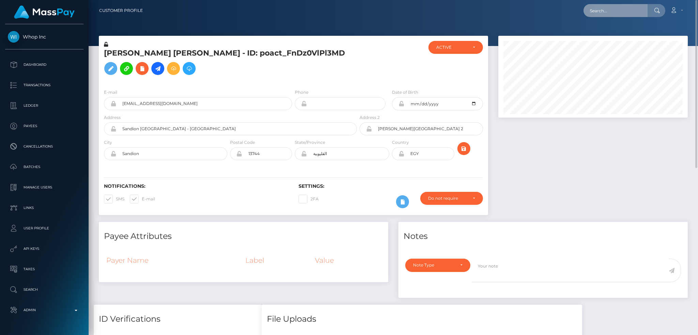
drag, startPoint x: 633, startPoint y: 14, endPoint x: 623, endPoint y: 13, distance: 10.6
click at [633, 14] on input "text" at bounding box center [616, 10] width 64 height 13
paste input "6009599eca3847ca9a6d4259d8c89a90"
type input "6009599eca3847ca9a6d4259d8c89a90"
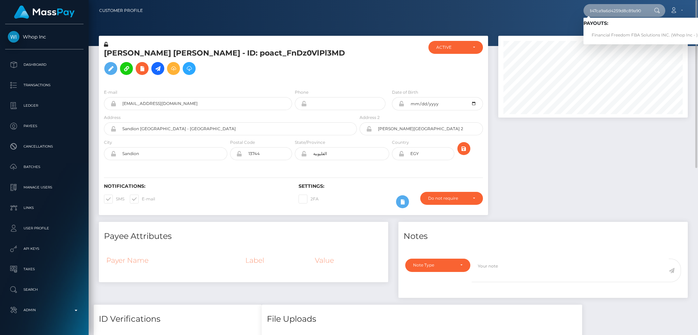
scroll to position [0, 0]
click at [642, 40] on link "Financial Freedom FBA Solutions INC. (Whop Inc - )" at bounding box center [645, 35] width 122 height 13
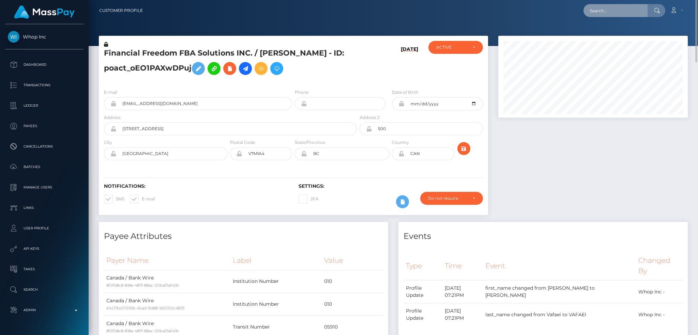
drag, startPoint x: 621, startPoint y: 11, endPoint x: 615, endPoint y: 11, distance: 5.5
click at [621, 11] on input "text" at bounding box center [616, 10] width 64 height 13
paste input "edde0d32-cdb0-40c3-a627-e269d2d831e1"
type input "edde0d32-cdb0-40c3-a627-e269d2d831e1"
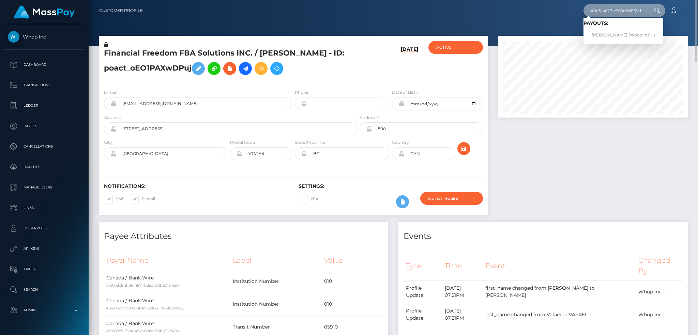
scroll to position [0, 0]
click at [618, 30] on link "FRANCESCO ERMANNO PENNACCHIO (Whop Inc - )" at bounding box center [624, 35] width 80 height 13
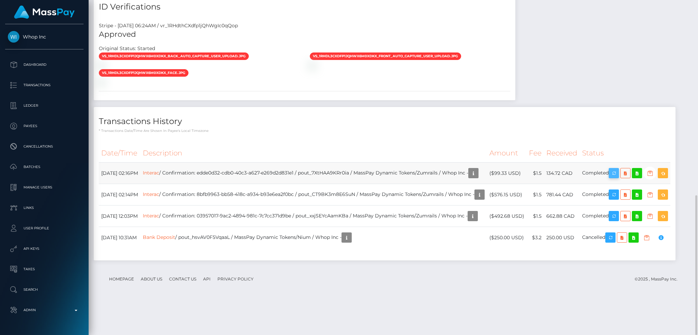
scroll to position [82, 189]
click at [618, 169] on icon "button" at bounding box center [614, 173] width 8 height 9
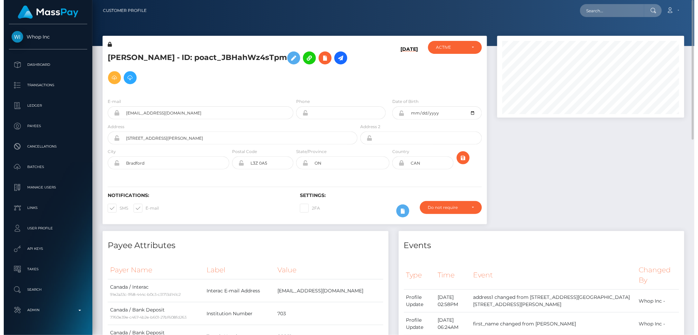
scroll to position [82, 187]
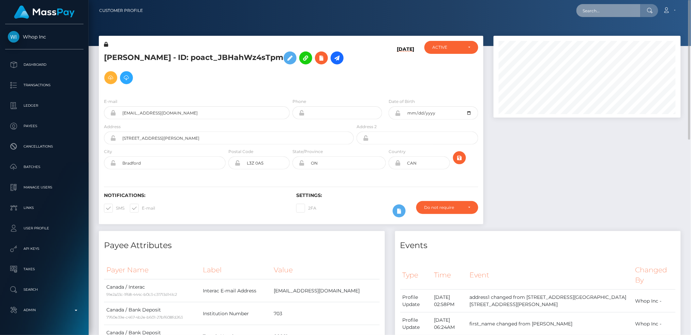
click at [624, 16] on input "text" at bounding box center [608, 10] width 64 height 13
paste input "82e97a9f0bdb47b1a2de1d45e8119f82"
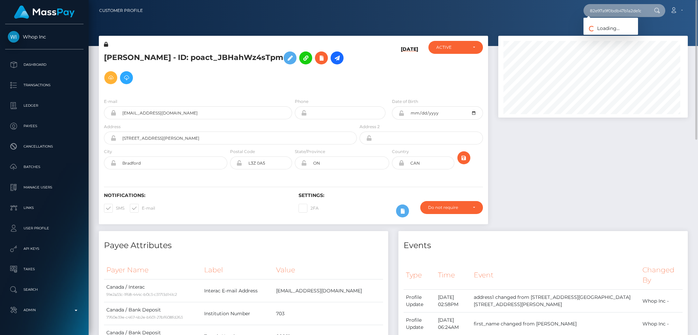
scroll to position [82, 189]
type input "82e97a9f0bdb47b1a2de1d45e8119f82"
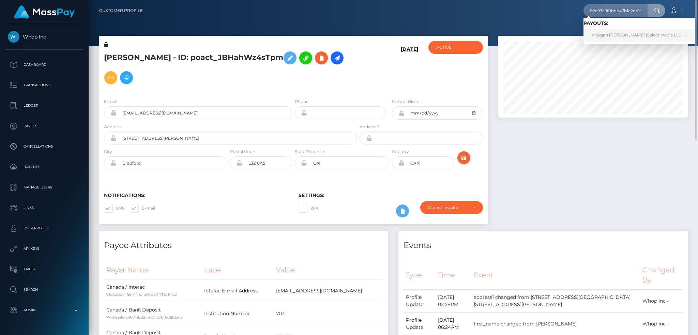
click at [613, 34] on link "Maygan Marie Ellsworth (Select Media LLC - )" at bounding box center [639, 35] width 111 height 13
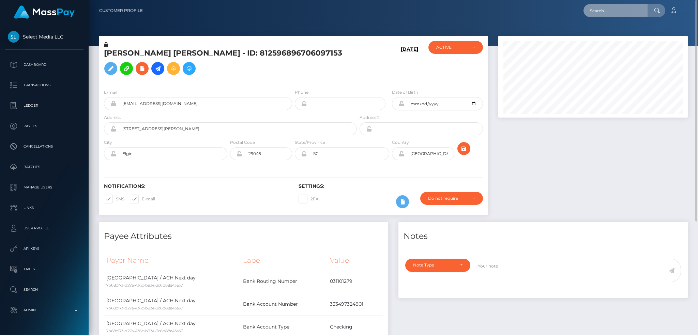
click at [613, 16] on input "text" at bounding box center [616, 10] width 64 height 13
paste input "[EMAIL_ADDRESS][DOMAIN_NAME]"
type input "[EMAIL_ADDRESS][DOMAIN_NAME]"
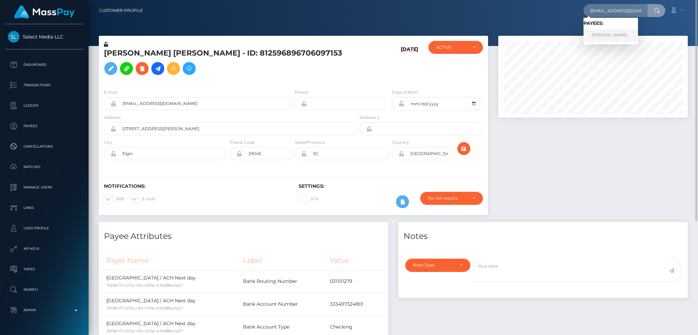
click at [601, 35] on link "[PERSON_NAME]" at bounding box center [611, 35] width 55 height 13
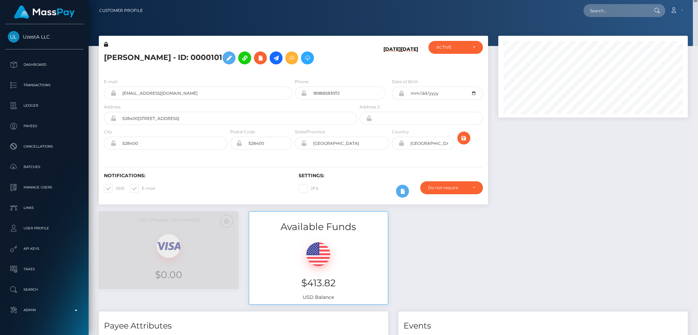
drag, startPoint x: 695, startPoint y: 22, endPoint x: 691, endPoint y: -14, distance: 36.1
click at [691, 0] on html "UzestA LLC Dashboard Transactions Ledger Payees Cancellations" at bounding box center [349, 167] width 698 height 335
click at [619, 12] on input "text" at bounding box center [616, 10] width 64 height 13
paste input "CW7GWOZY"
click at [620, 8] on input "CW7GWOZY" at bounding box center [616, 10] width 64 height 13
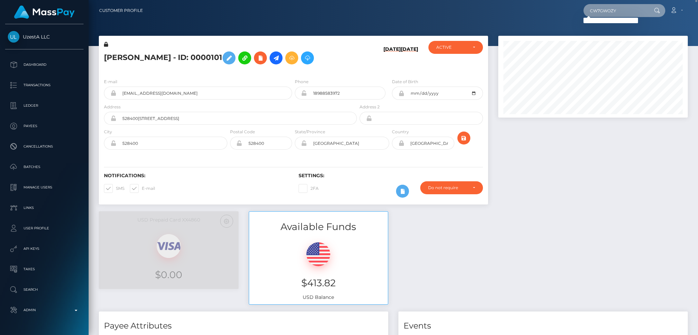
paste input "a649f0c9-9474-11f0-bd85-0694aced620b"
type input "a649f0c9-9474-11f0-bd85-0694aced620b"
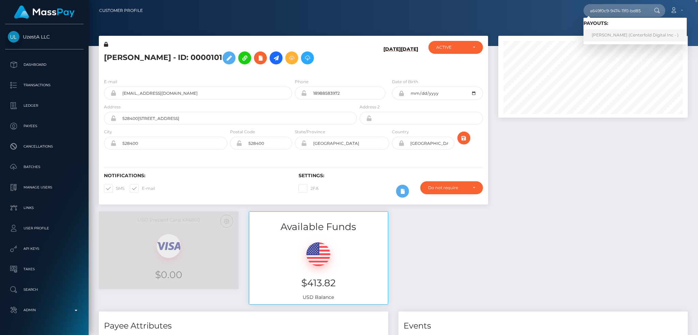
click at [616, 32] on link "Christos Sandalis (Centerfold Digital Inc - )" at bounding box center [635, 35] width 103 height 13
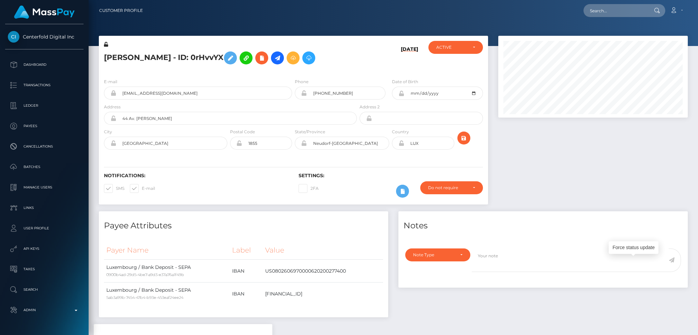
scroll to position [82, 189]
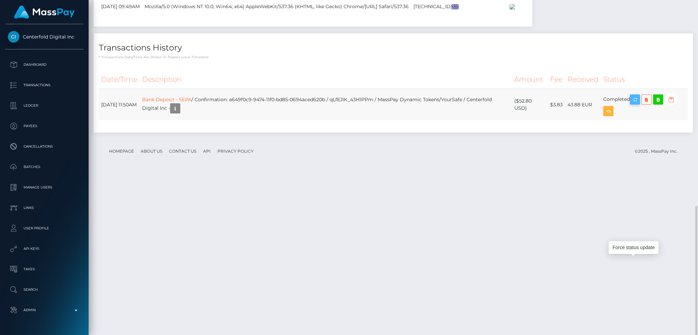
click at [638, 104] on icon "button" at bounding box center [635, 99] width 8 height 9
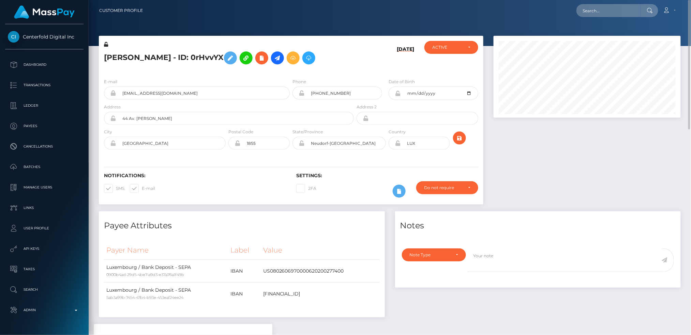
scroll to position [340765, 340660]
drag, startPoint x: 609, startPoint y: 9, endPoint x: 533, endPoint y: 19, distance: 76.7
click at [609, 9] on input "text" at bounding box center [608, 10] width 64 height 13
paste input "e795e77c-0bf7-11f0-b24e-02f0d179f5a1"
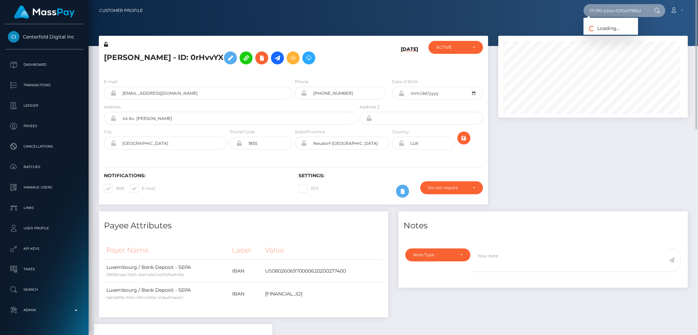
scroll to position [82, 189]
type input "e795e77c-0bf7-11f0-b24e-02f0d179f5a1"
click at [605, 37] on link "JASMIN ELEONORA OR" at bounding box center [614, 35] width 60 height 13
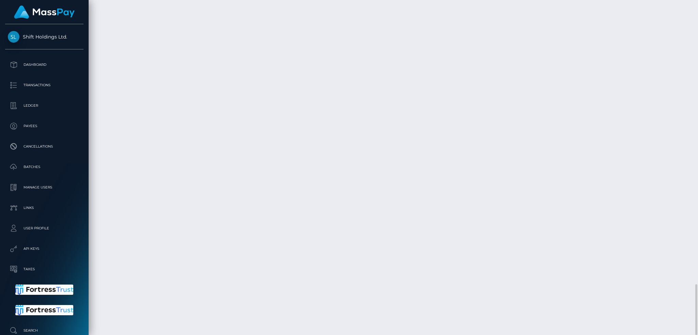
scroll to position [82, 189]
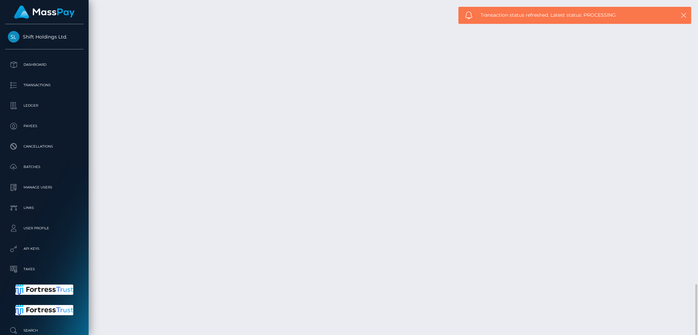
drag, startPoint x: 376, startPoint y: 203, endPoint x: 282, endPoint y: 206, distance: 94.1
copy td "f304a469-315c-4671-92fd-81799cf08006"
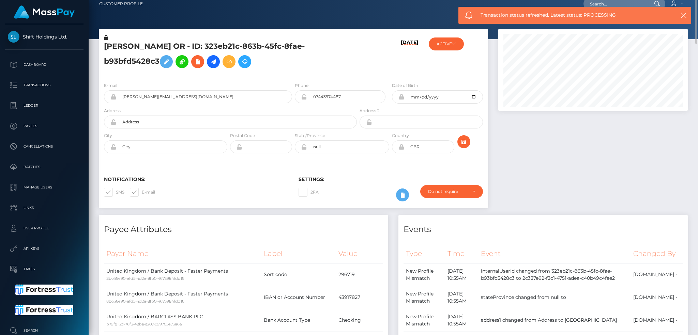
scroll to position [0, 0]
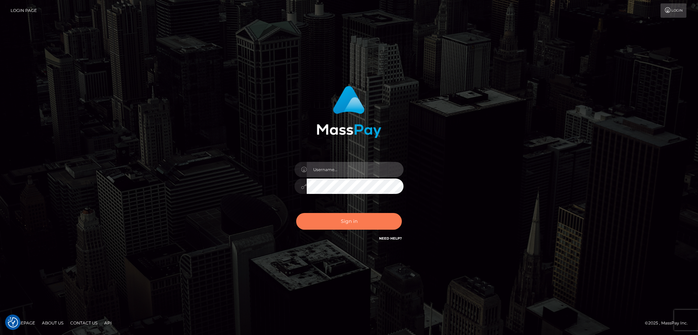
type input "alexstef"
click at [348, 220] on button "Sign in" at bounding box center [349, 221] width 106 height 17
type input "alexstef"
click at [353, 219] on button "Sign in" at bounding box center [349, 221] width 106 height 17
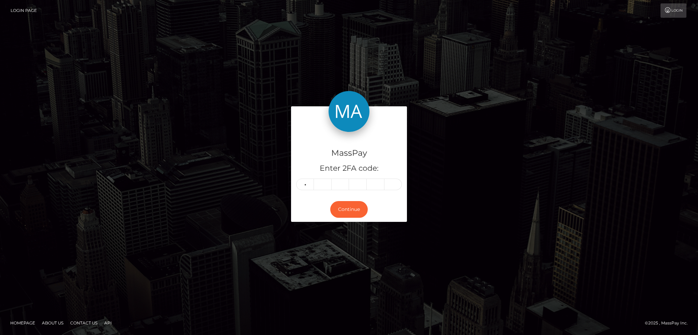
type input "0"
type input "1"
type input "0"
type input "6"
type input "1"
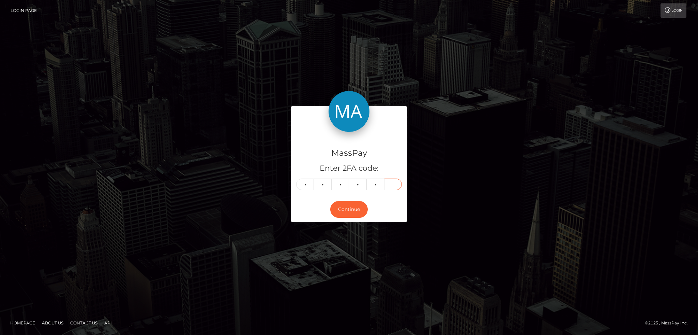
type input "8"
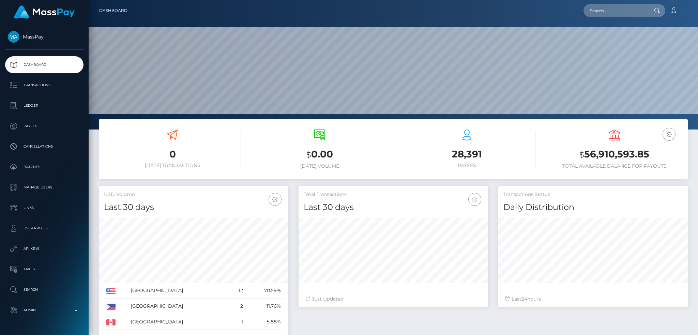
scroll to position [121, 189]
drag, startPoint x: 602, startPoint y: 11, endPoint x: 538, endPoint y: 18, distance: 64.6
click at [602, 11] on input "text" at bounding box center [616, 10] width 64 height 13
paste input "pout_3zpT1mJBXTv3h"
type input "pout_3zpT1mJBXTv3h"
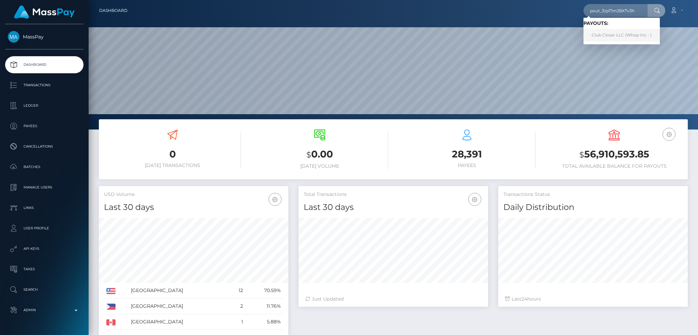
click at [604, 35] on link "Club Closer LLC (Whop Inc - )" at bounding box center [622, 35] width 76 height 13
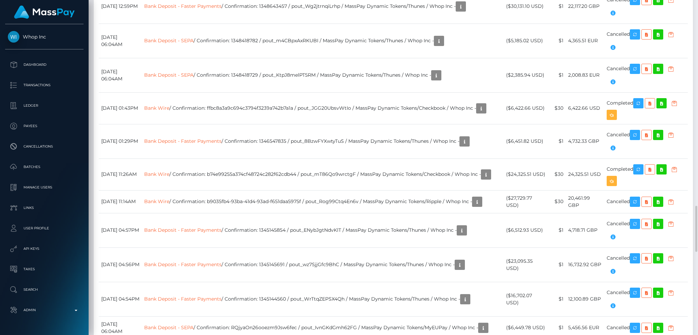
scroll to position [82, 189]
drag, startPoint x: 571, startPoint y: 273, endPoint x: 587, endPoint y: 271, distance: 15.7
click at [587, 190] on td "24,325.51 USD" at bounding box center [585, 174] width 39 height 32
click at [354, 190] on td "Bank Wire / Confirmation: b74e99255a374cf48724c282f62cdb44 / pout_mT86Qo9wrctgF…" at bounding box center [323, 174] width 362 height 32
click at [280, 190] on td "Bank Wire / Confirmation: b74e99255a374cf48724c282f62cdb44 / pout_mT86Qo9wrctgF…" at bounding box center [323, 174] width 362 height 32
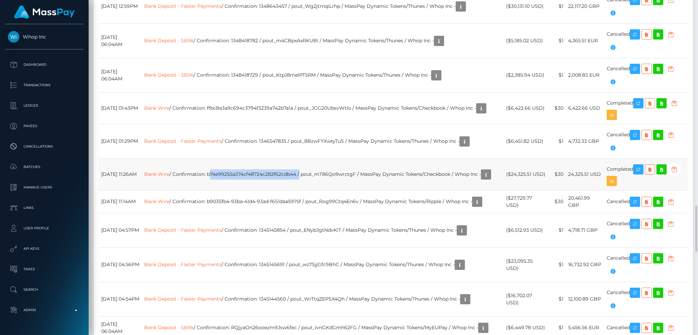
click at [280, 190] on td "Bank Wire / Confirmation: b74e99255a374cf48724c282f62cdb44 / pout_mT86Qo9wrctgF…" at bounding box center [323, 174] width 362 height 32
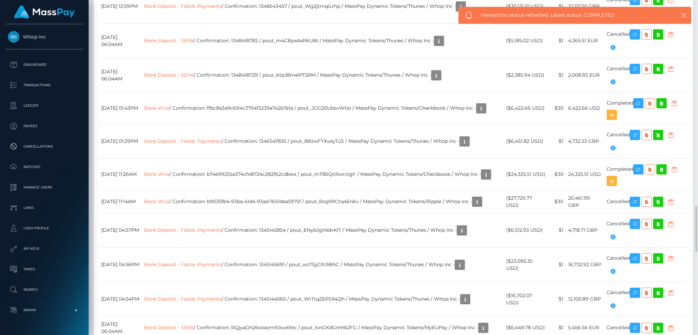
drag, startPoint x: 328, startPoint y: 44, endPoint x: 231, endPoint y: 45, distance: 97.1
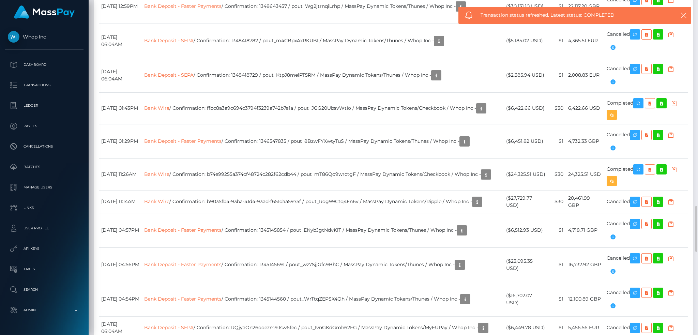
copy td "80f4d848-c532-4599-98f3-0b93bcf64f8e"
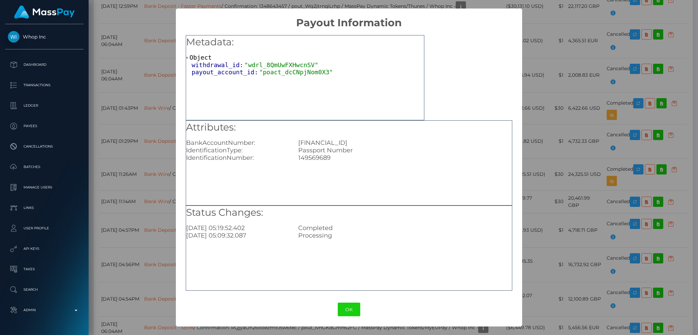
click at [362, 142] on div "[FINANCIAL_ID]" at bounding box center [405, 142] width 224 height 7
copy div "[FINANCIAL_ID]"
click at [549, 93] on div "× Payout Information Metadata: Object withdrawal_id: "wdrl_8QmUwFXHwcnSV" payou…" at bounding box center [349, 167] width 698 height 335
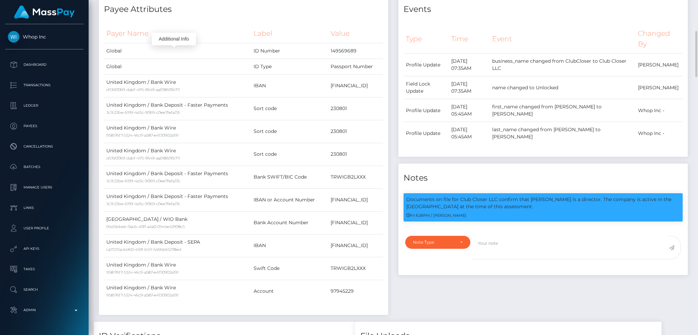
scroll to position [0, 0]
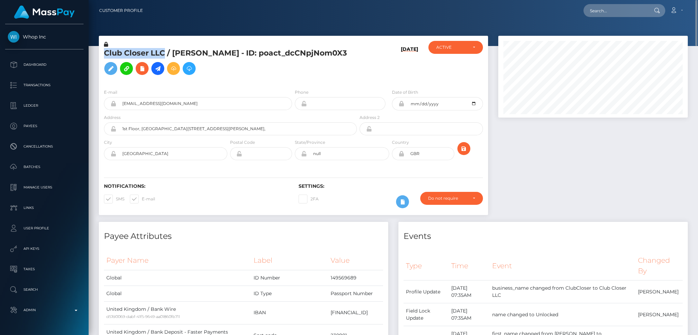
drag, startPoint x: 165, startPoint y: 54, endPoint x: 94, endPoint y: 54, distance: 70.9
click at [94, 54] on div "Club Closer LLC / [PERSON_NAME] - ID: poact_dcCNpjNom0X3 [DATE] CLOSED" at bounding box center [293, 129] width 399 height 186
copy div "Club Closer LLC"
drag, startPoint x: 172, startPoint y: 54, endPoint x: 300, endPoint y: 52, distance: 128.2
click at [300, 52] on h5 "Club Closer LLC / [PERSON_NAME] - ID: poact_dcCNpjNom0X3" at bounding box center [228, 63] width 249 height 30
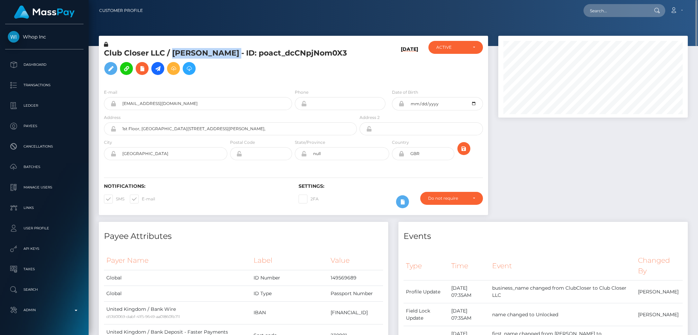
copy h5 "[PERSON_NAME]"
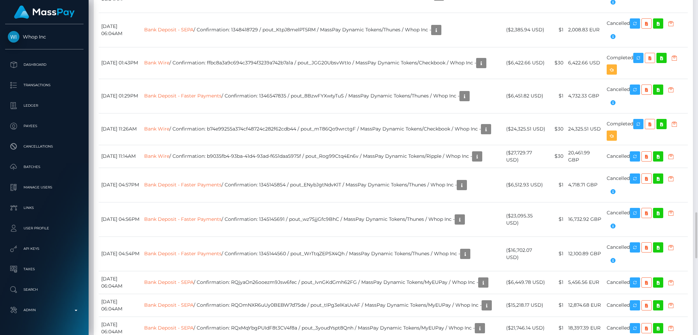
scroll to position [1409, 0]
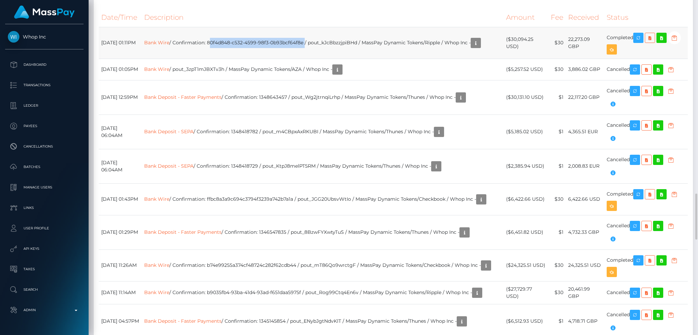
drag, startPoint x: 329, startPoint y: 134, endPoint x: 232, endPoint y: 136, distance: 97.2
click at [232, 59] on td "Bank Wire / Confirmation: 80f4d848-c532-4599-98f3-0b93bcf64f8e / pout_kJcBbzzjp…" at bounding box center [323, 43] width 362 height 32
copy td "80f4d848-c532-4599-98f3-0b93bcf64f8e"
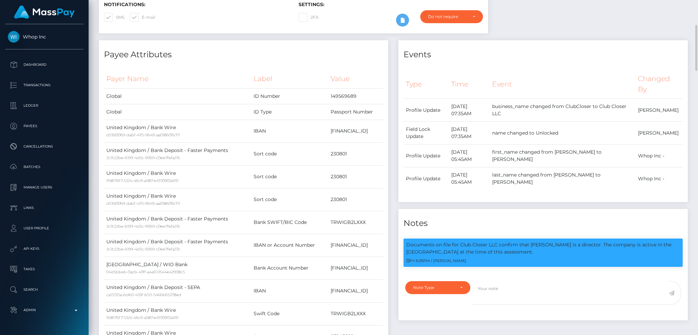
scroll to position [0, 0]
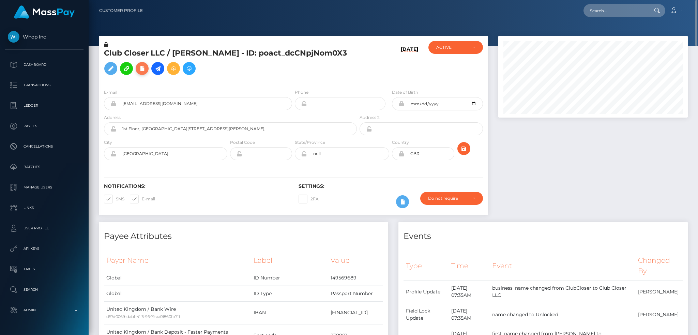
click at [146, 68] on icon at bounding box center [142, 68] width 8 height 9
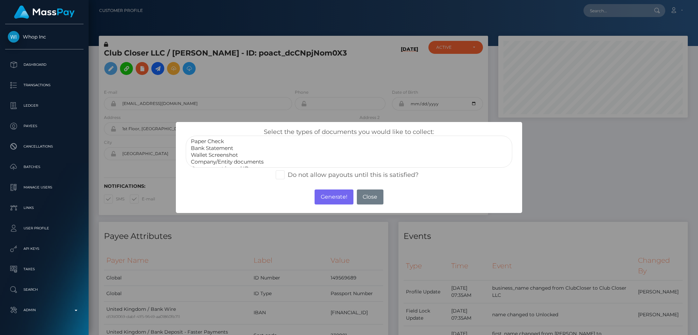
select select "Bank Statement"
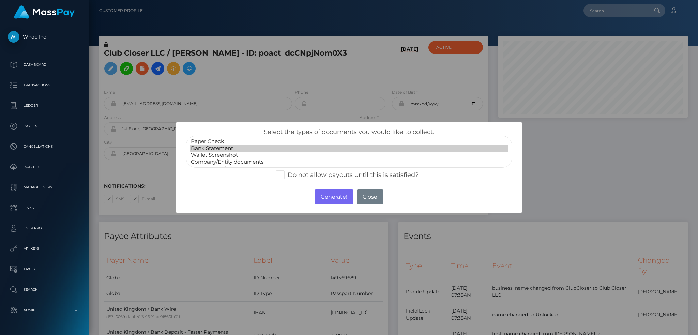
click at [224, 147] on option "Bank Statement" at bounding box center [349, 148] width 318 height 7
click at [333, 198] on button "Generate!" at bounding box center [334, 197] width 39 height 15
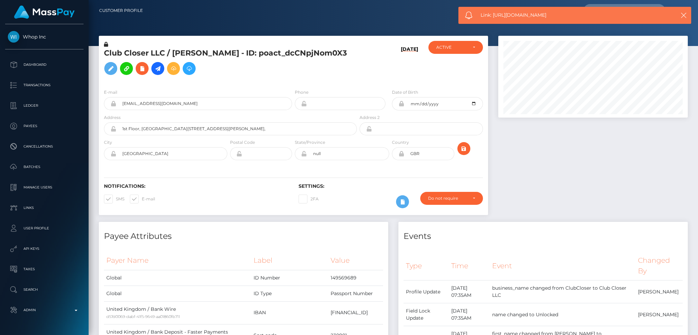
click at [503, 14] on span "Link: [URL][DOMAIN_NAME]" at bounding box center [571, 15] width 181 height 7
copy span "Link: [URL][DOMAIN_NAME]"
